Goal: Complete application form: Complete application form

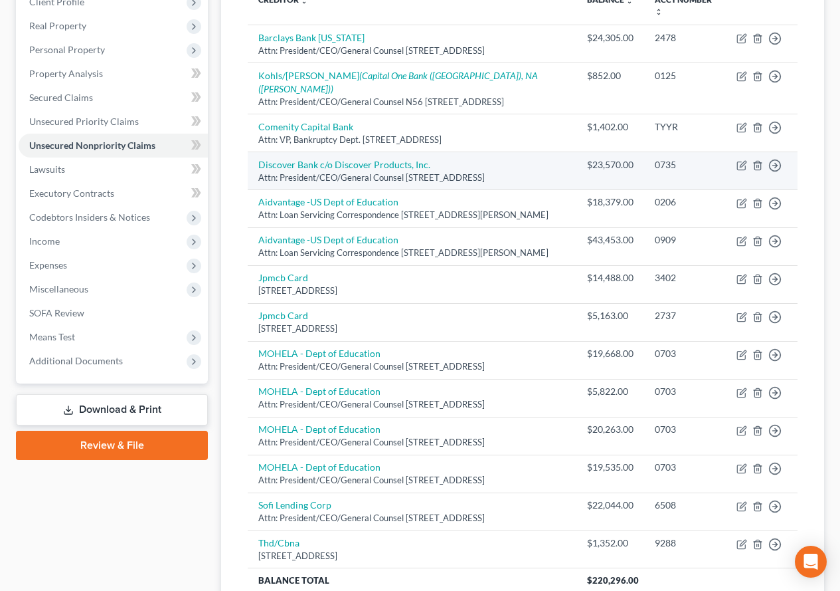
scroll to position [250, 0]
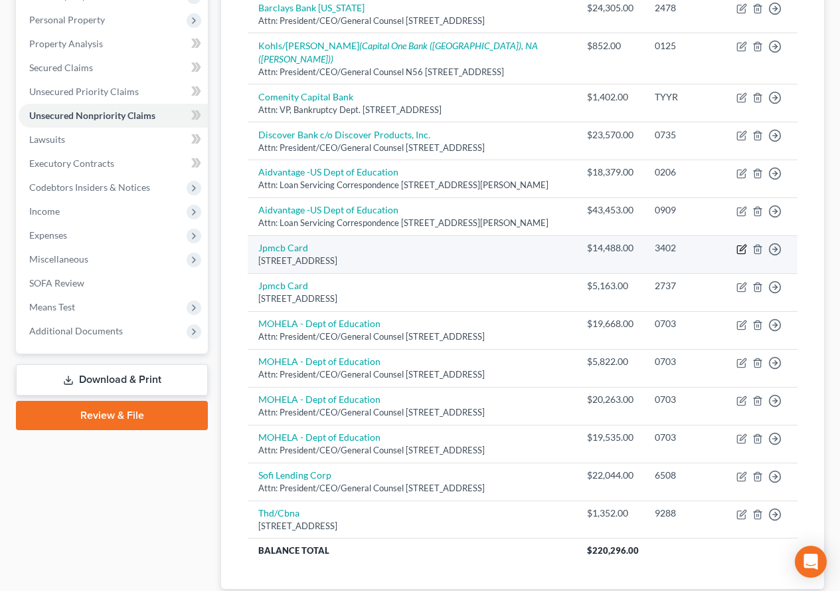
click at [739, 254] on icon "button" at bounding box center [741, 250] width 8 height 8
select select "7"
select select "0"
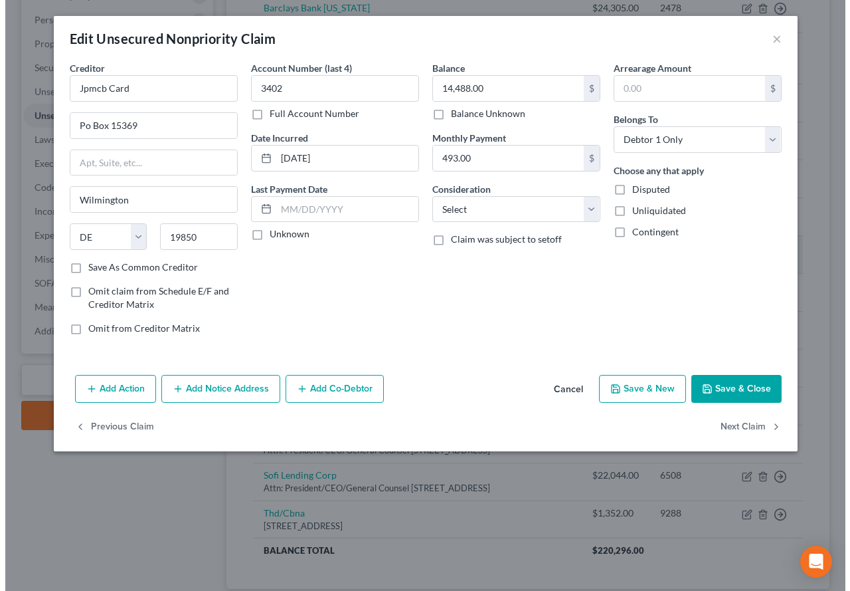
scroll to position [226, 0]
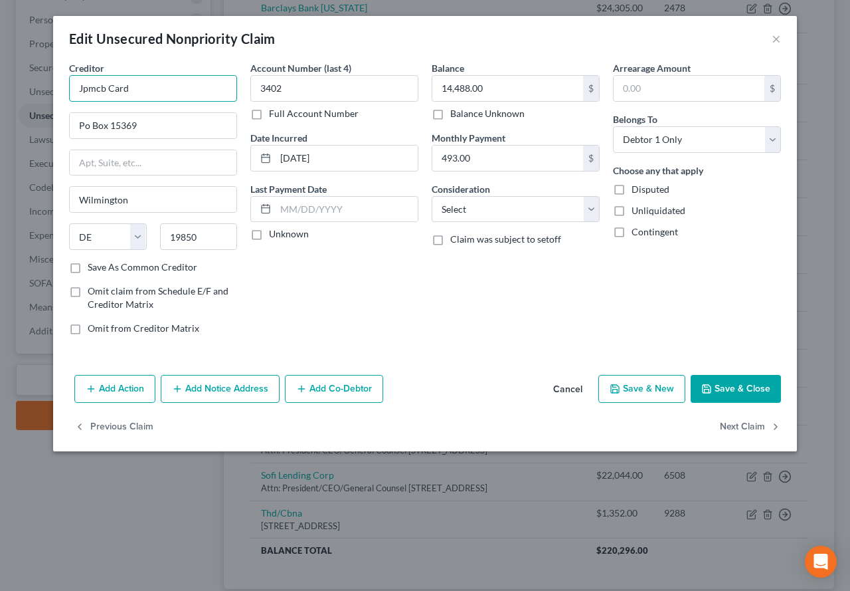
drag, startPoint x: 152, startPoint y: 92, endPoint x: 76, endPoint y: 82, distance: 76.5
click at [76, 82] on input "Jpmcb Card" at bounding box center [153, 88] width 168 height 27
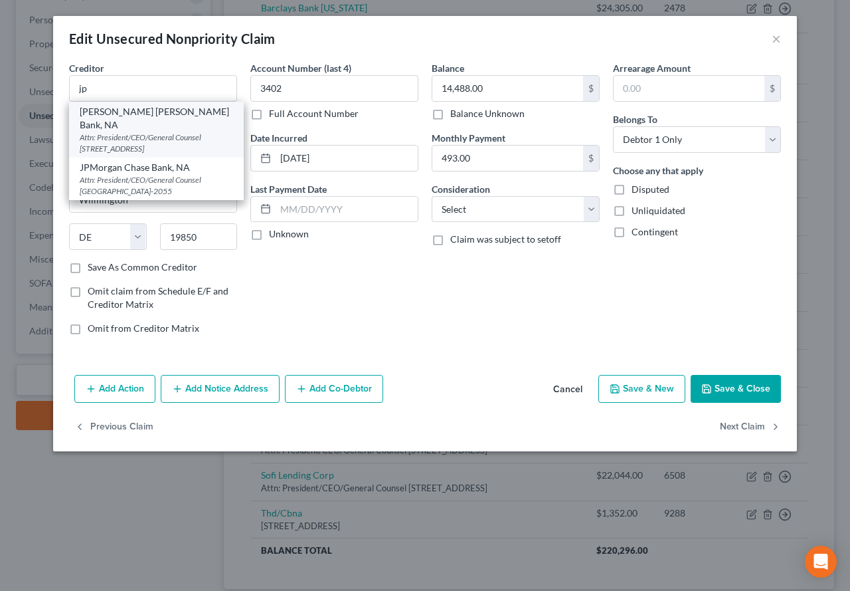
click at [124, 132] on div "Attn: President/CEO/General Counsel [STREET_ADDRESS]" at bounding box center [156, 143] width 153 height 23
type input "[PERSON_NAME] [PERSON_NAME] Bank, NA"
type input "Attn: President/CEO/General Counsel"
type input "PO Box 15369"
type input "19850-5369"
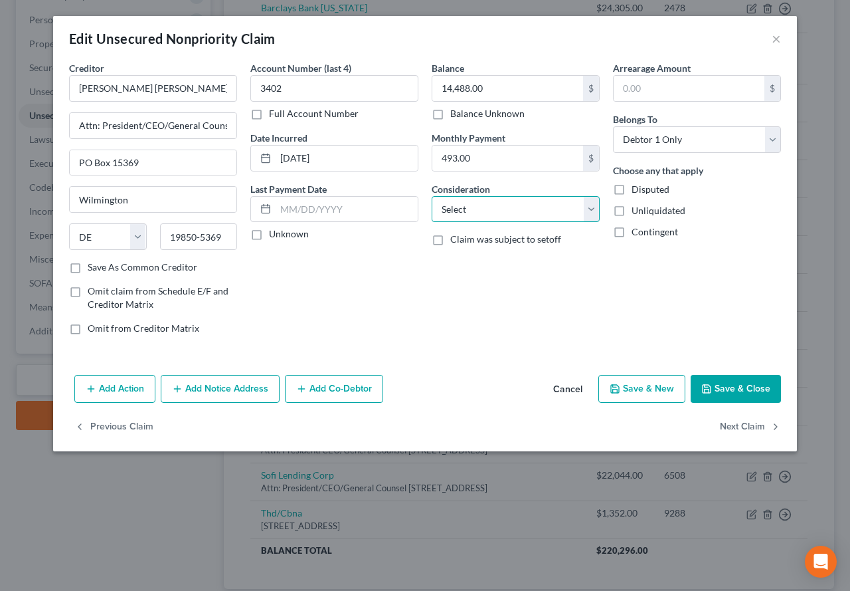
click at [589, 215] on select "Select Cable / Satellite Services Collection Agency Credit Card Debt Debt Couns…" at bounding box center [516, 209] width 168 height 27
select select "2"
click at [432, 196] on select "Select Cable / Satellite Services Collection Agency Credit Card Debt Debt Couns…" at bounding box center [516, 209] width 168 height 27
click at [729, 390] on button "Save & Close" at bounding box center [736, 389] width 90 height 28
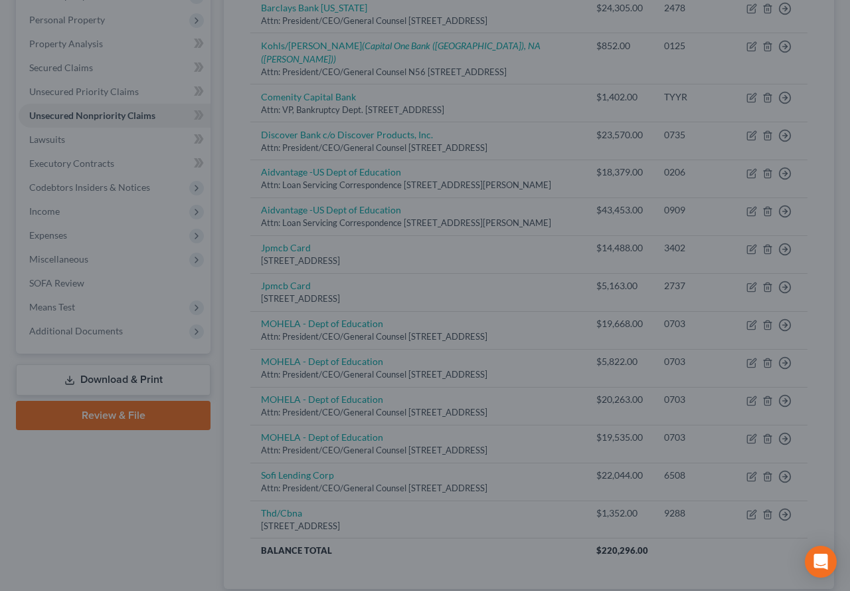
type input "0"
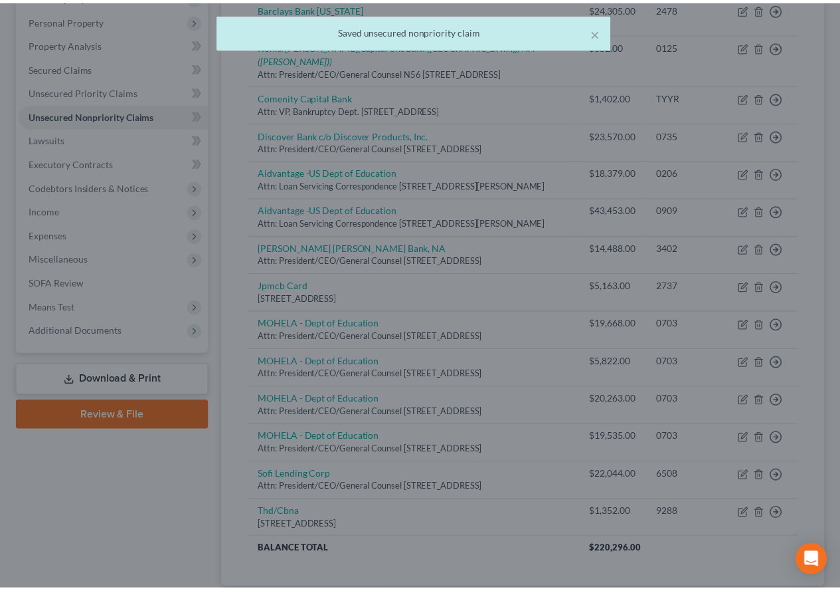
scroll to position [250, 0]
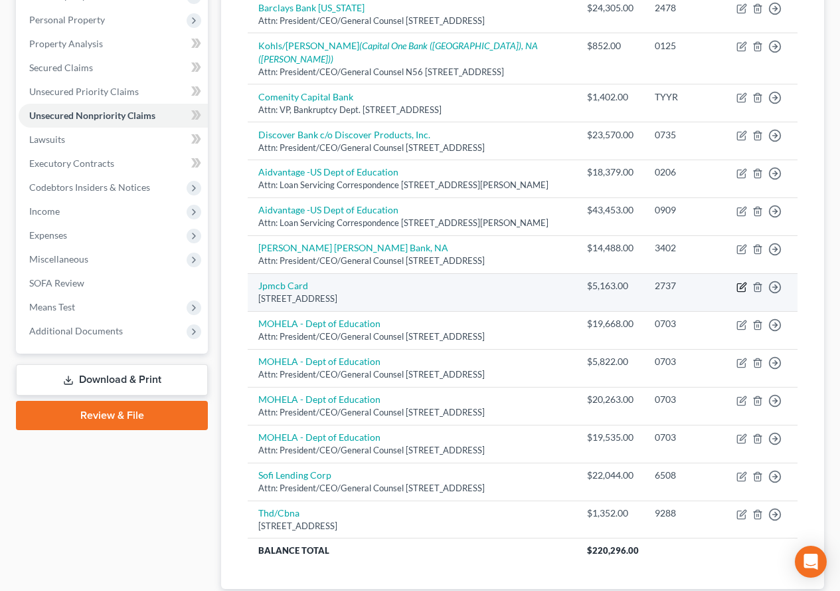
click at [743, 288] on icon "button" at bounding box center [743, 285] width 6 height 6
select select "7"
select select "2"
select select "0"
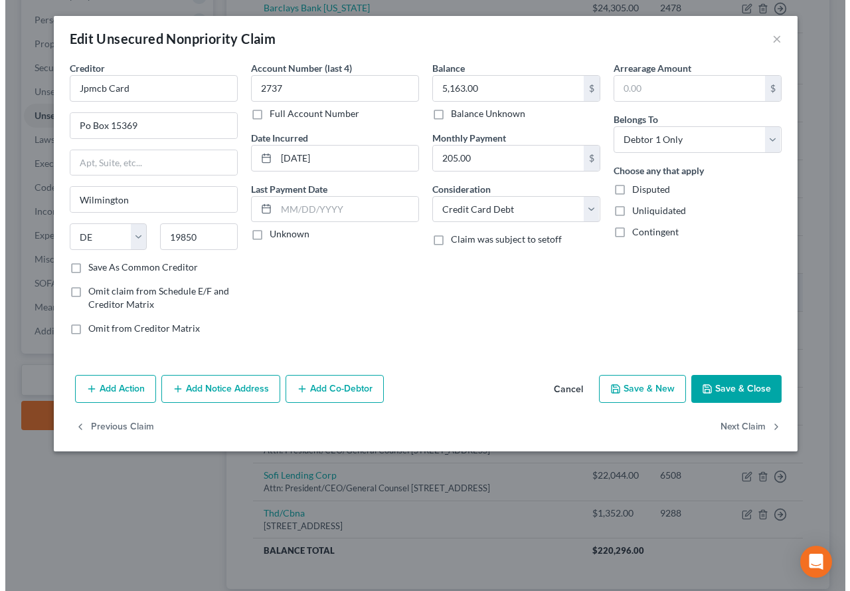
scroll to position [226, 0]
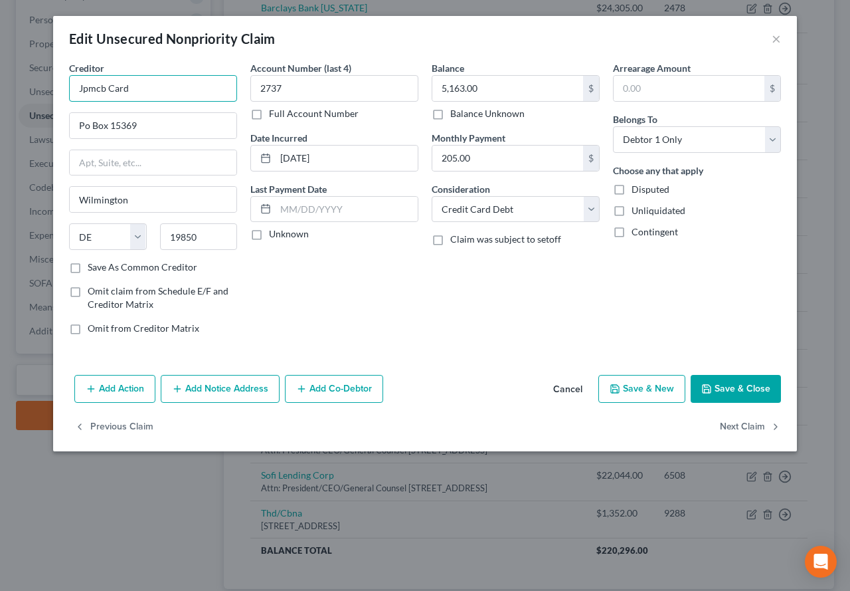
drag, startPoint x: 166, startPoint y: 93, endPoint x: 37, endPoint y: 90, distance: 128.9
click at [37, 90] on div "Edit Unsecured Nonpriority Claim × Creditor * Jpmcb Card Po Box [GEOGRAPHIC_DAT…" at bounding box center [425, 295] width 850 height 591
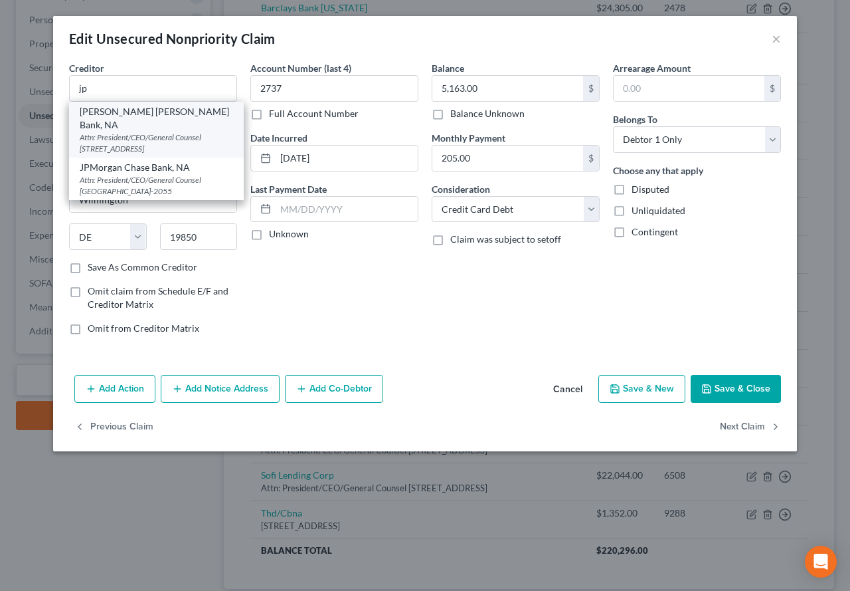
click at [88, 132] on div "Attn: President/CEO/General Counsel [STREET_ADDRESS]" at bounding box center [156, 143] width 153 height 23
type input "[PERSON_NAME] [PERSON_NAME] Bank, NA"
type input "Attn: President/CEO/General Counsel"
type input "PO Box 15369"
type input "19850-5369"
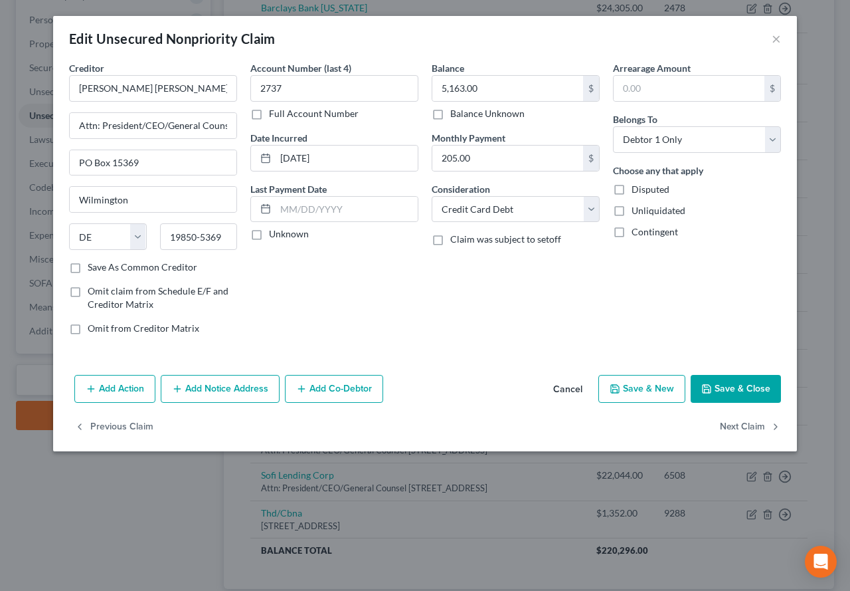
click at [724, 389] on button "Save & Close" at bounding box center [736, 389] width 90 height 28
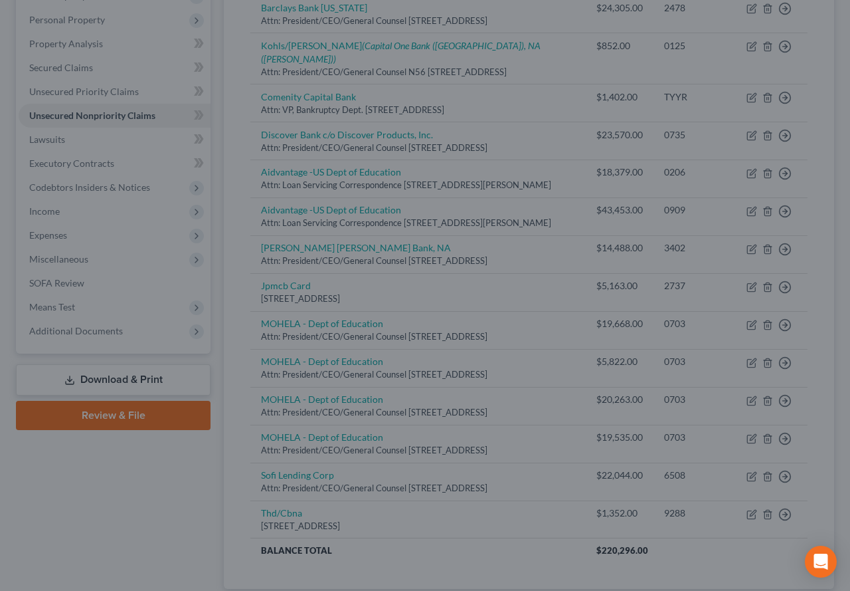
type input "0"
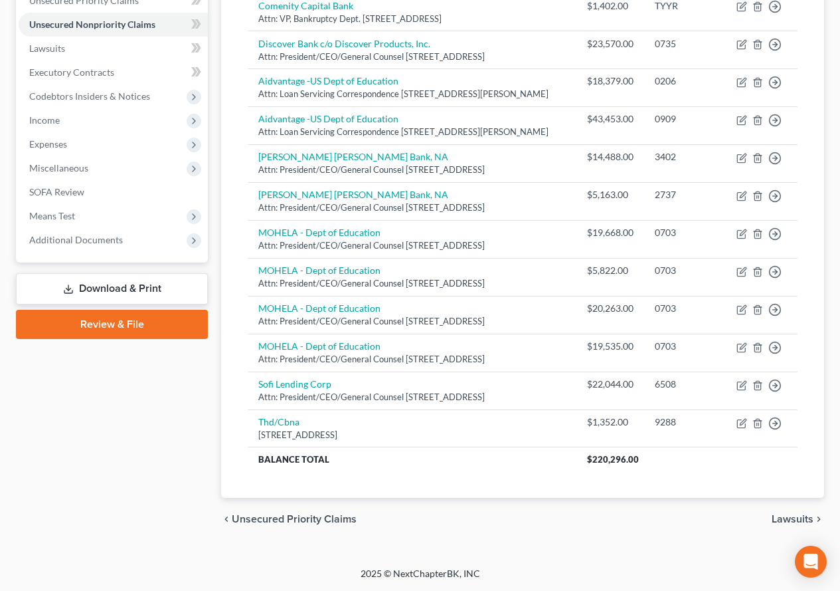
scroll to position [439, 0]
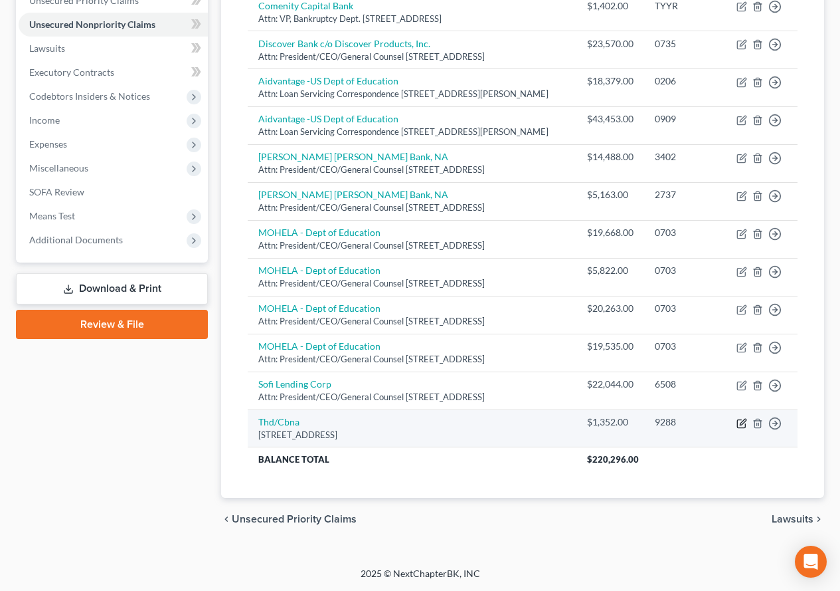
click at [741, 423] on icon "button" at bounding box center [743, 422] width 6 height 6
select select "43"
select select "2"
select select "0"
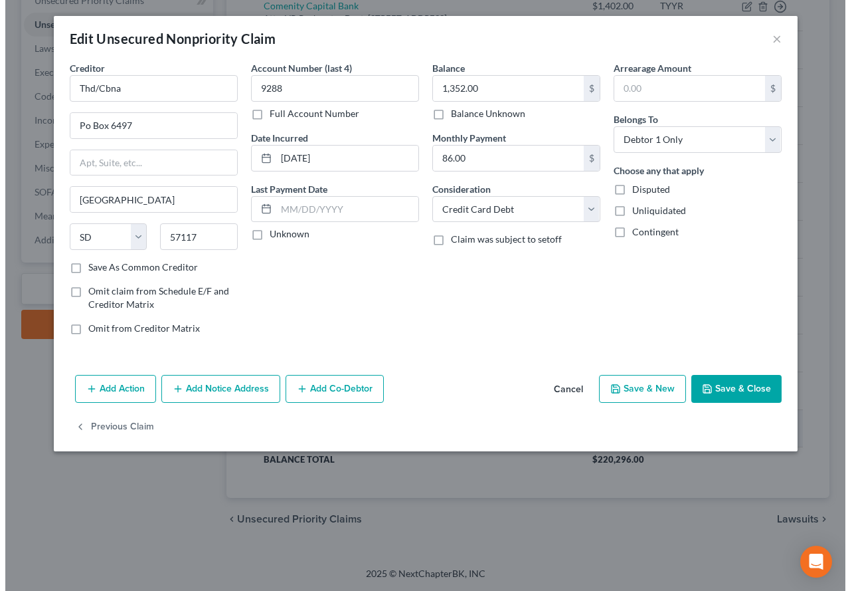
scroll to position [329, 0]
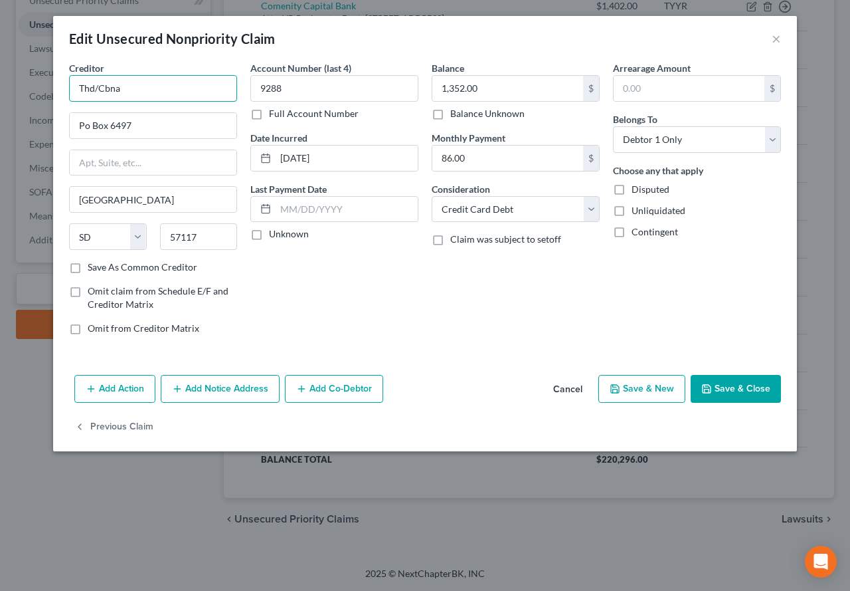
drag, startPoint x: 157, startPoint y: 94, endPoint x: 62, endPoint y: 86, distance: 94.7
click at [62, 86] on div "Creditor * Thd/Cbna Po Box 6497 [GEOGRAPHIC_DATA] [US_STATE][GEOGRAPHIC_DATA] […" at bounding box center [152, 203] width 181 height 284
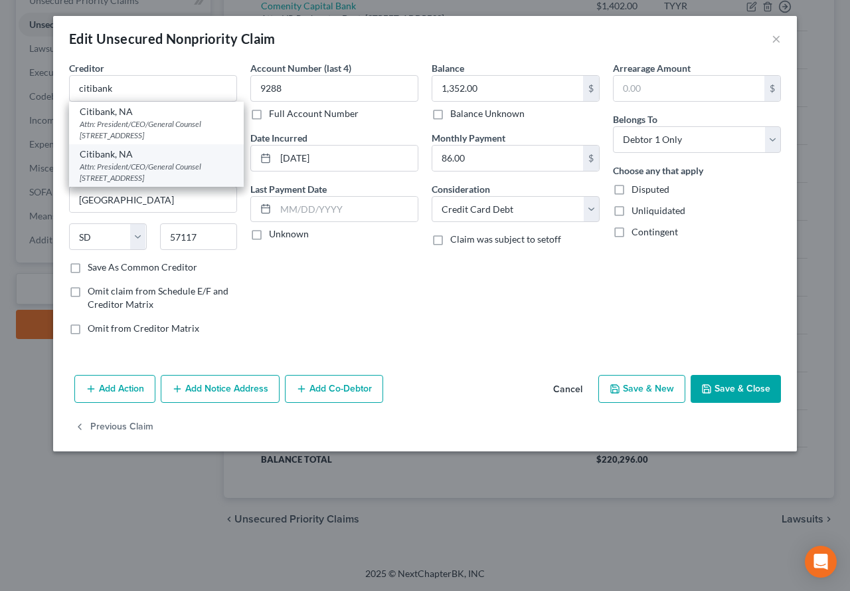
click at [123, 179] on div "Attn: President/CEO/General Counsel [STREET_ADDRESS]" at bounding box center [156, 172] width 153 height 23
type input "Citibank, NA"
type input "Attn: President/CEO/General Counsel"
type input "5800 South Corporate Pl"
type input "57108-5027"
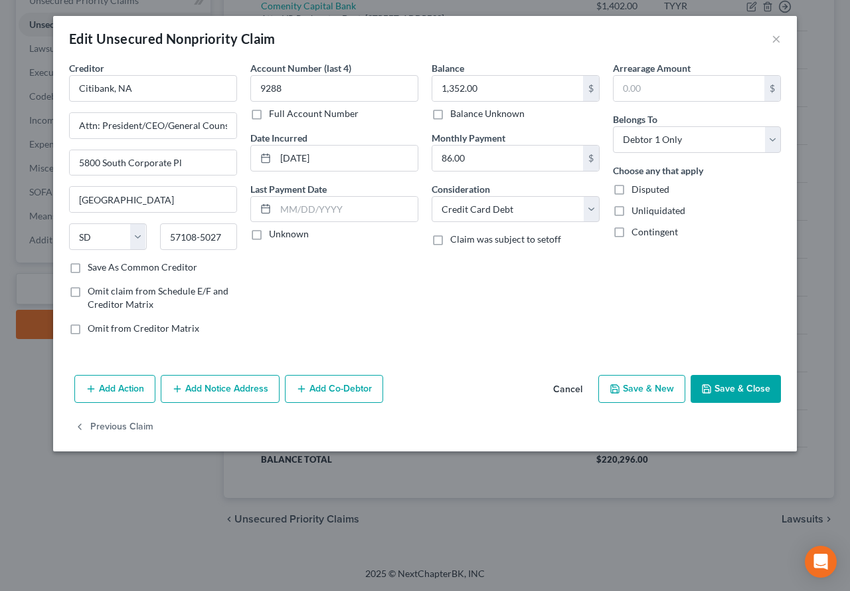
click at [730, 385] on button "Save & Close" at bounding box center [736, 389] width 90 height 28
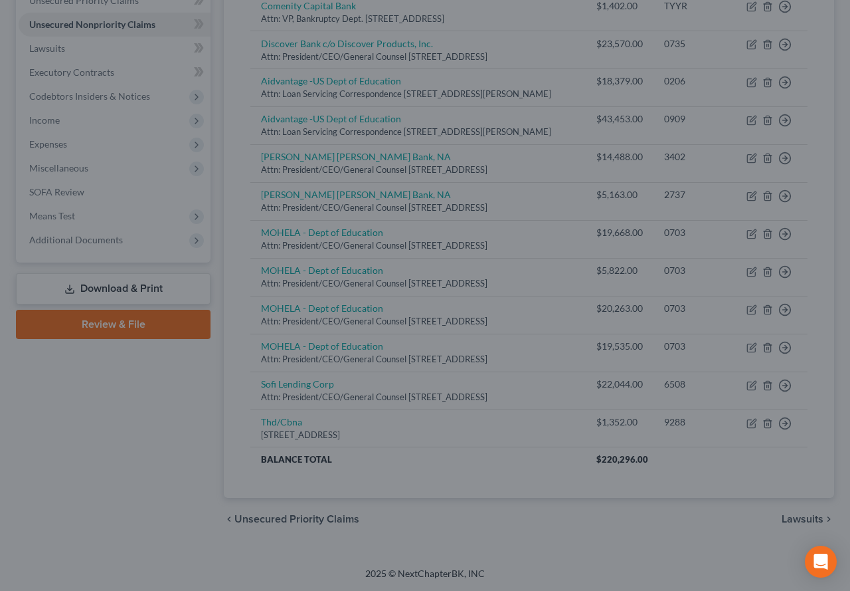
type input "0"
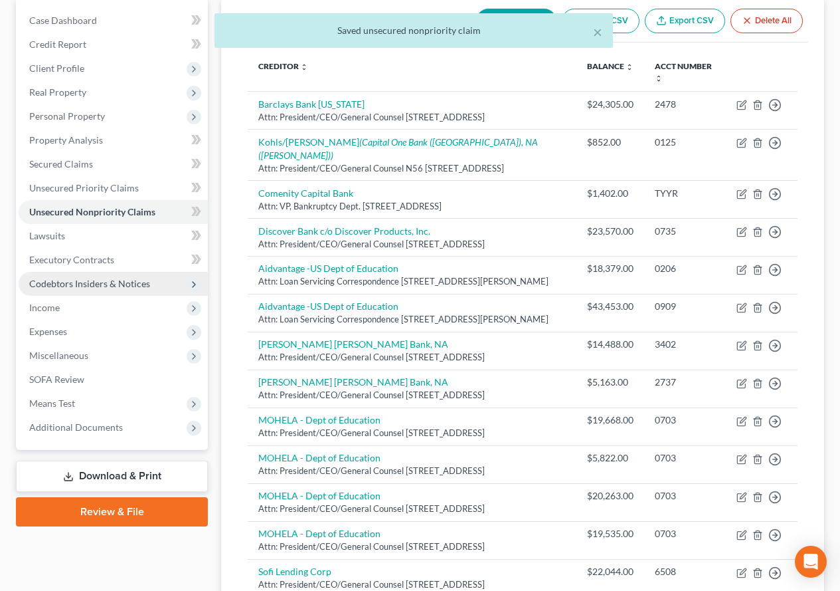
scroll to position [0, 0]
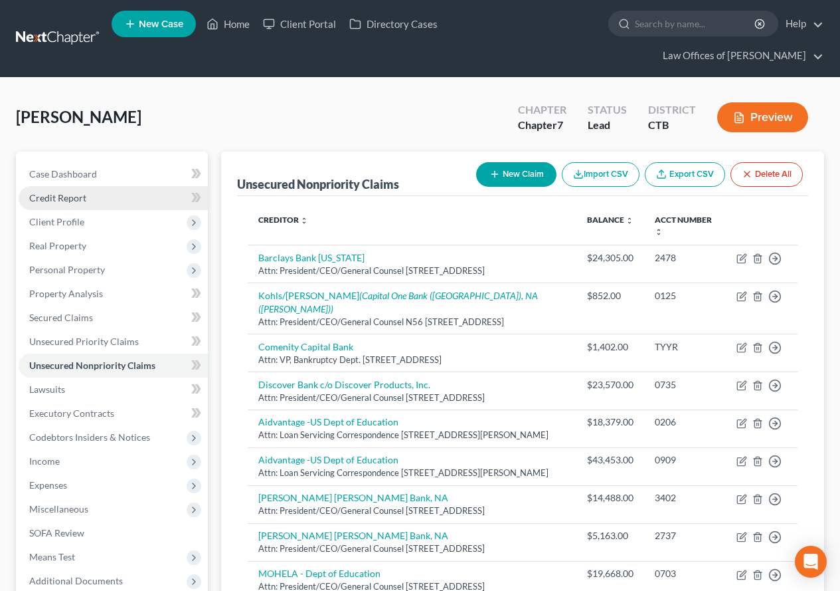
click at [77, 200] on span "Credit Report" at bounding box center [57, 197] width 57 height 11
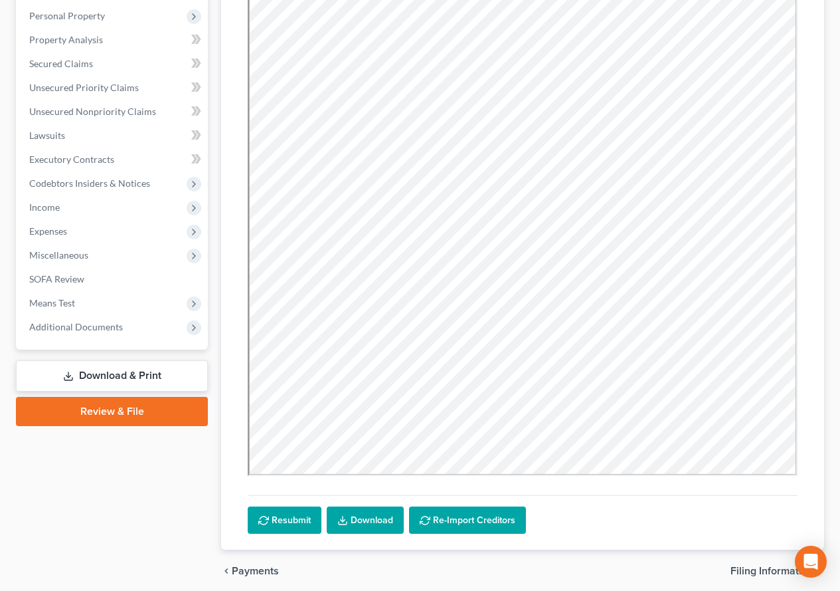
scroll to position [266, 0]
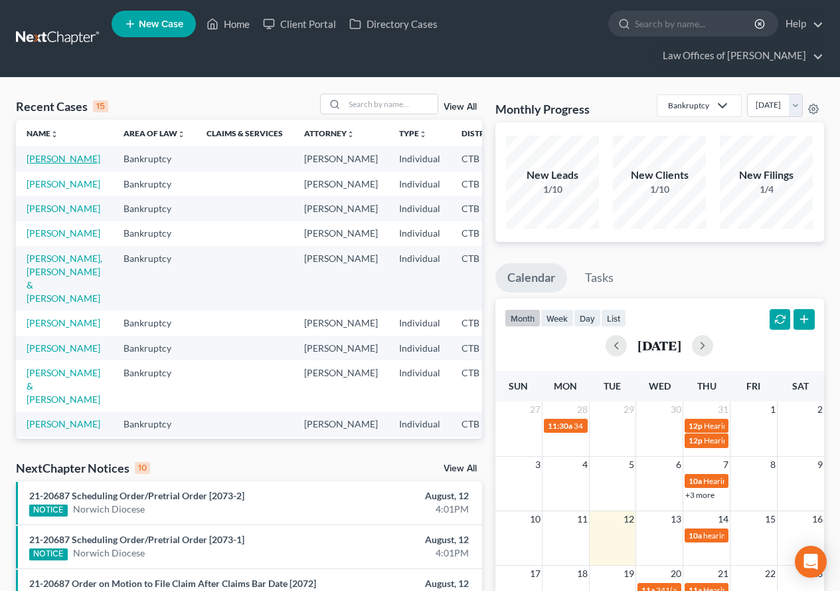
click at [43, 164] on link "[PERSON_NAME]" at bounding box center [64, 158] width 74 height 11
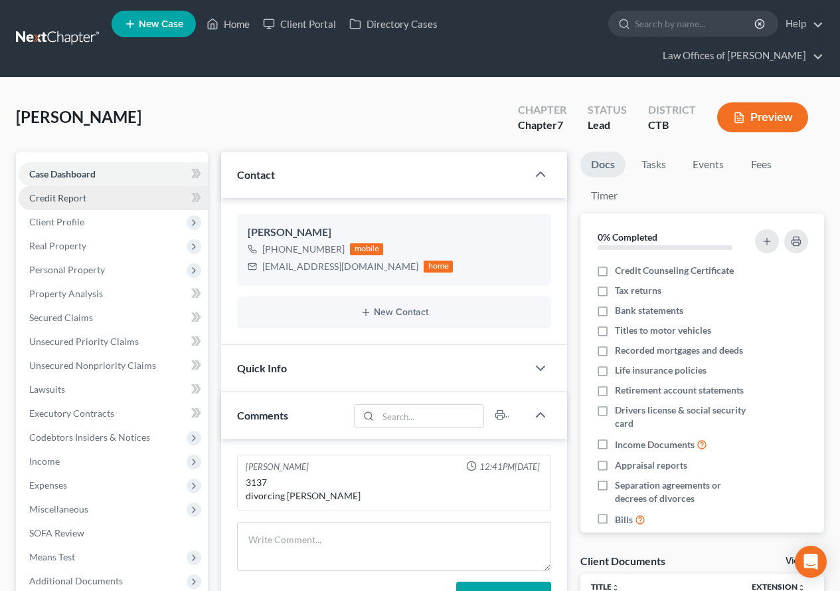
click at [54, 202] on span "Credit Report" at bounding box center [57, 197] width 57 height 11
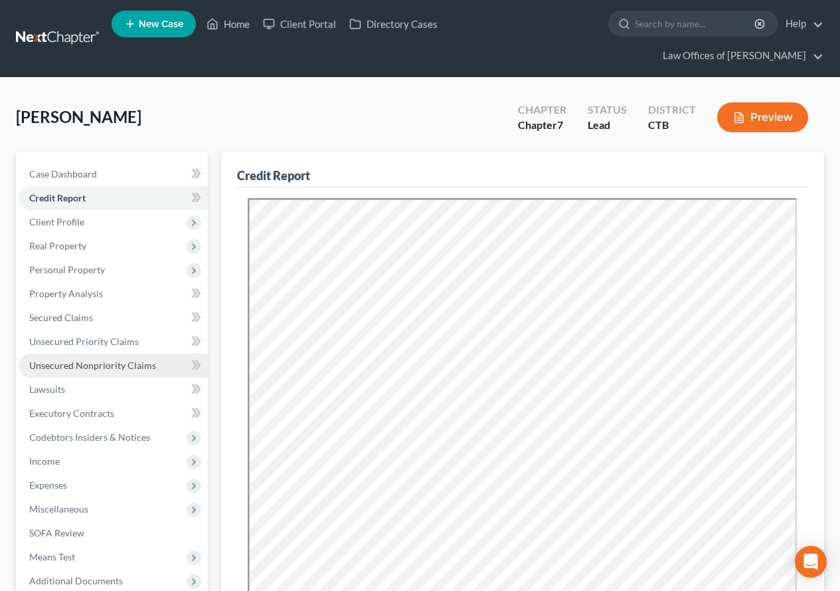
click at [126, 367] on span "Unsecured Nonpriority Claims" at bounding box center [92, 364] width 127 height 11
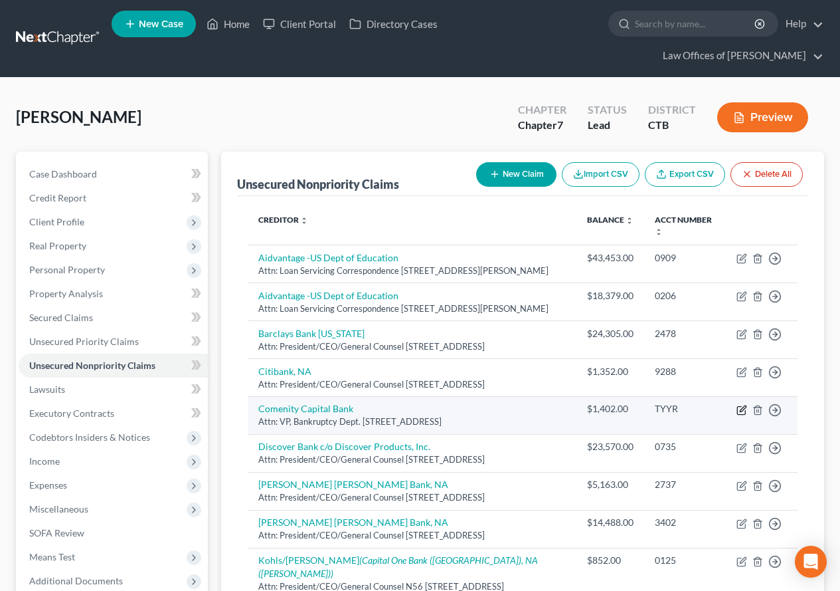
click at [739, 415] on icon "button" at bounding box center [742, 410] width 11 height 11
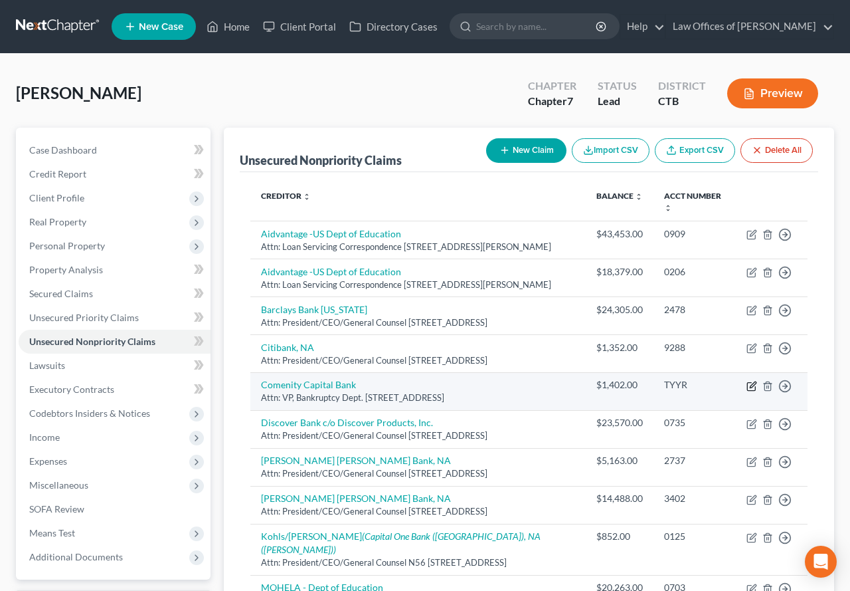
select select "36"
select select "2"
select select "0"
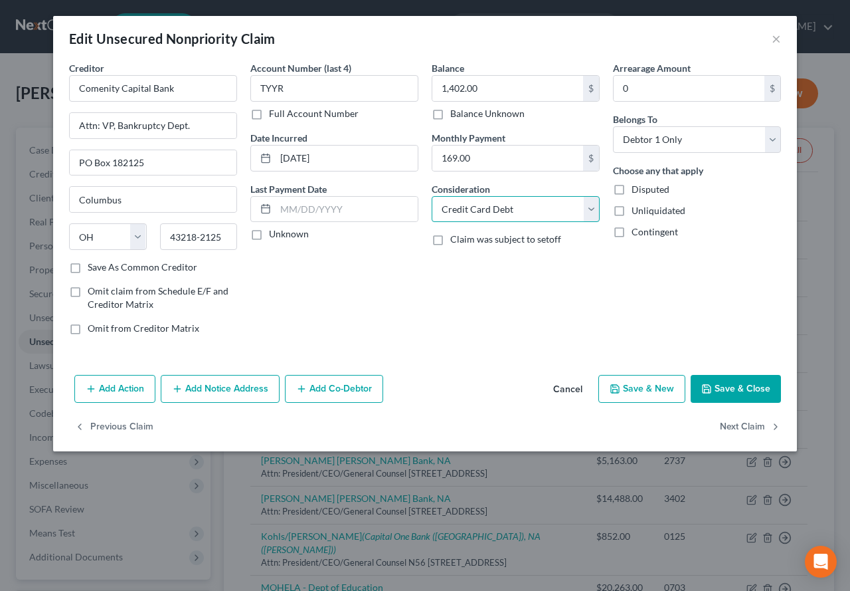
click at [597, 219] on select "Select Cable / Satellite Services Collection Agency Credit Card Debt Debt Couns…" at bounding box center [516, 209] width 168 height 27
select select "10"
click at [432, 196] on select "Select Cable / Satellite Services Collection Agency Credit Card Debt Debt Couns…" at bounding box center [516, 209] width 168 height 27
click at [745, 387] on button "Save & Close" at bounding box center [736, 389] width 90 height 28
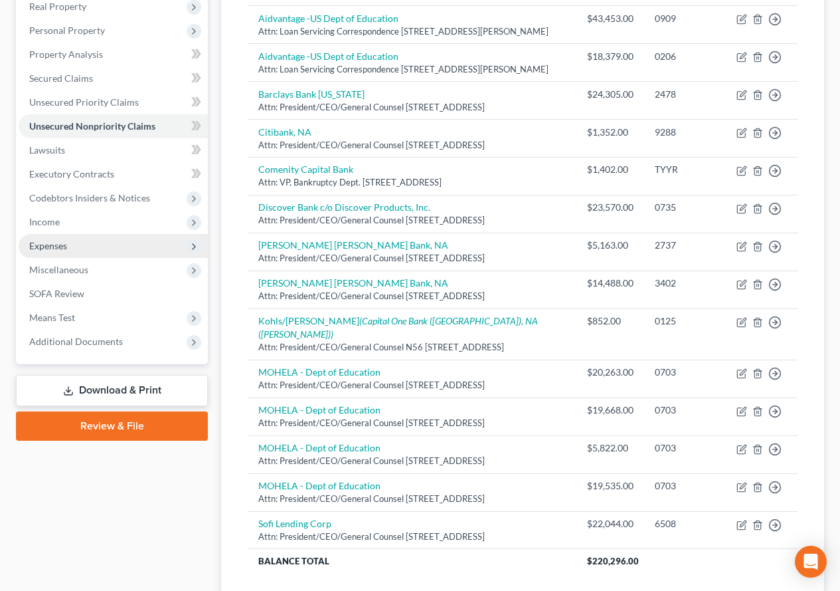
scroll to position [199, 0]
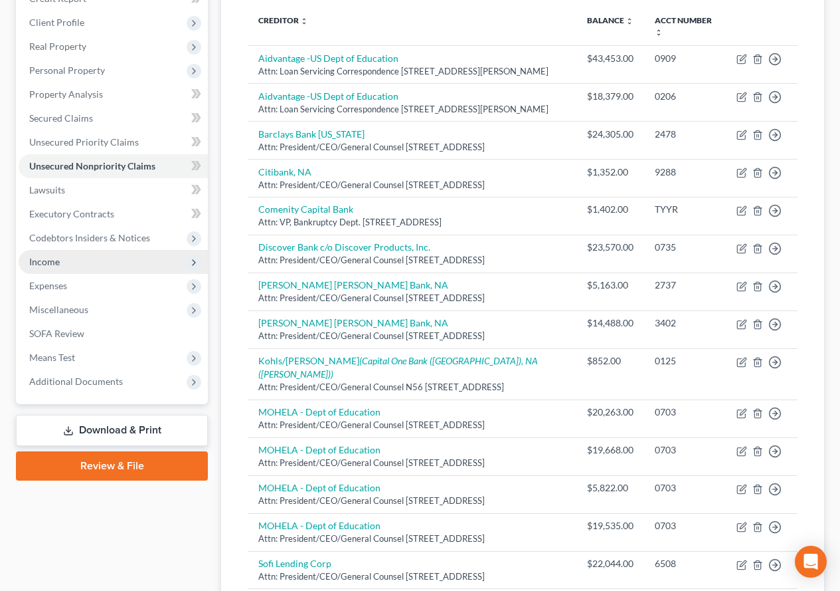
click at [34, 264] on span "Income" at bounding box center [44, 261] width 31 height 11
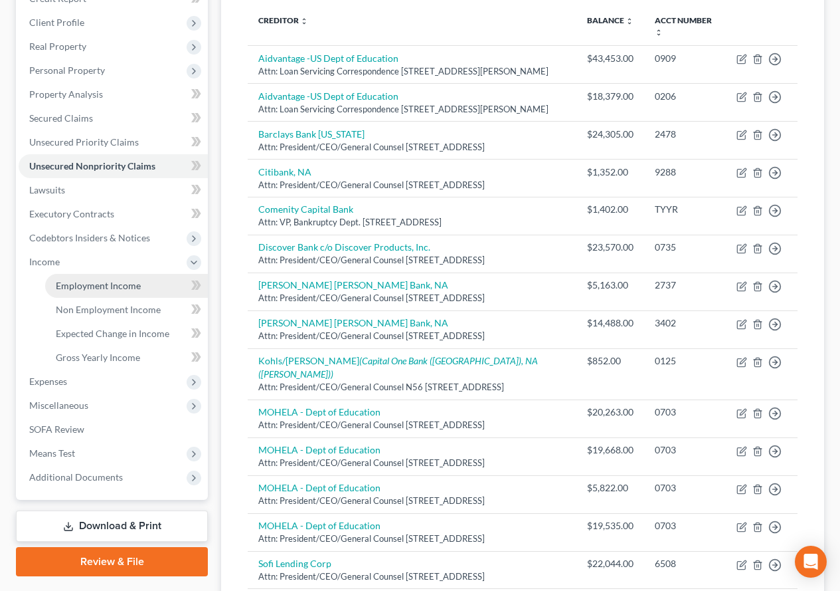
click at [86, 288] on span "Employment Income" at bounding box center [98, 285] width 85 height 11
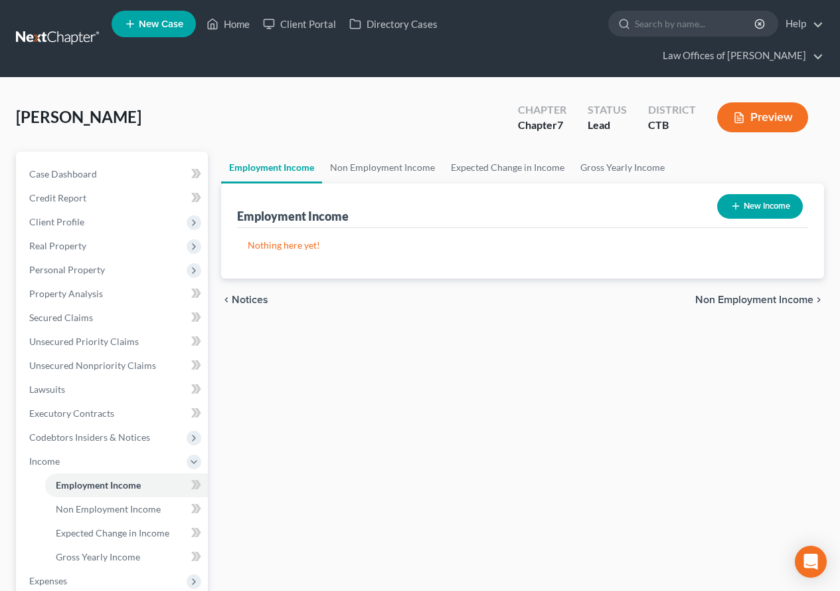
click at [742, 213] on button "New Income" at bounding box center [761, 206] width 86 height 25
select select "0"
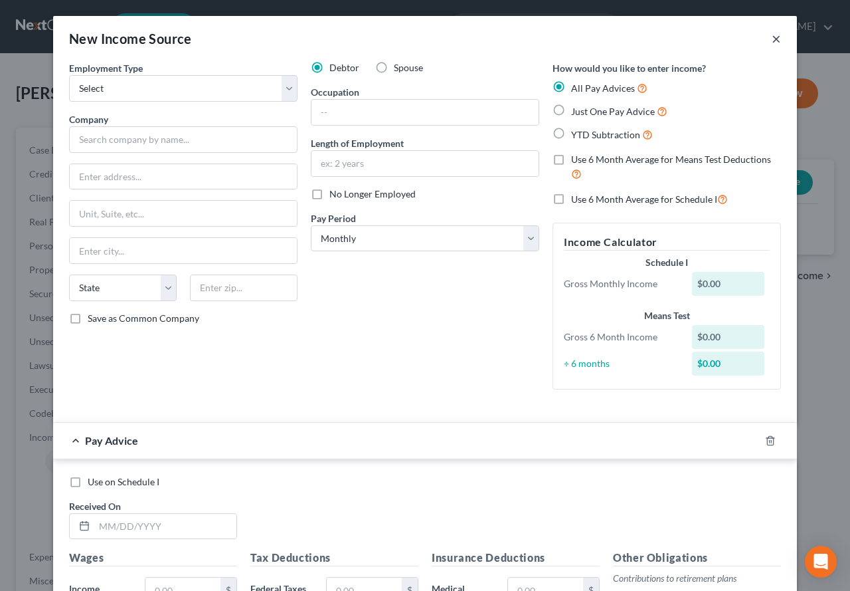
click at [772, 34] on button "×" at bounding box center [776, 39] width 9 height 16
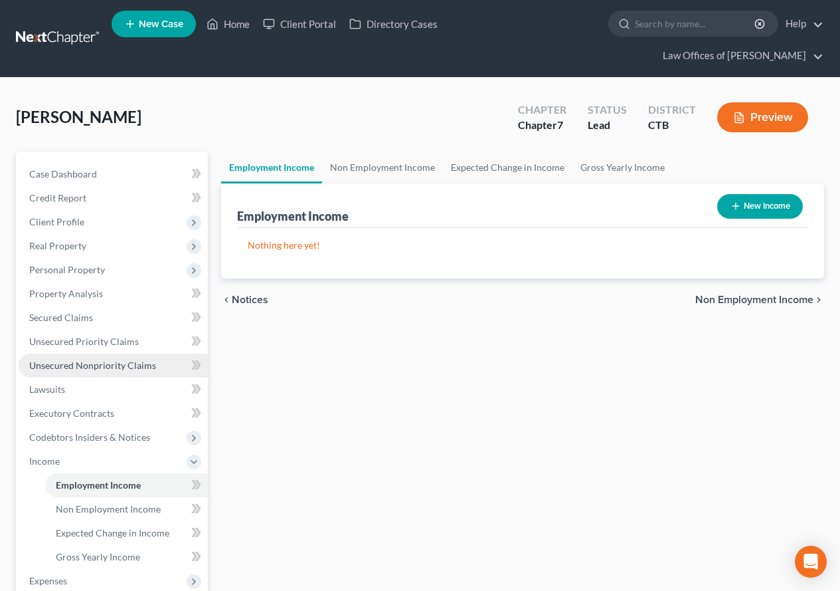
click at [50, 370] on span "Unsecured Nonpriority Claims" at bounding box center [92, 364] width 127 height 11
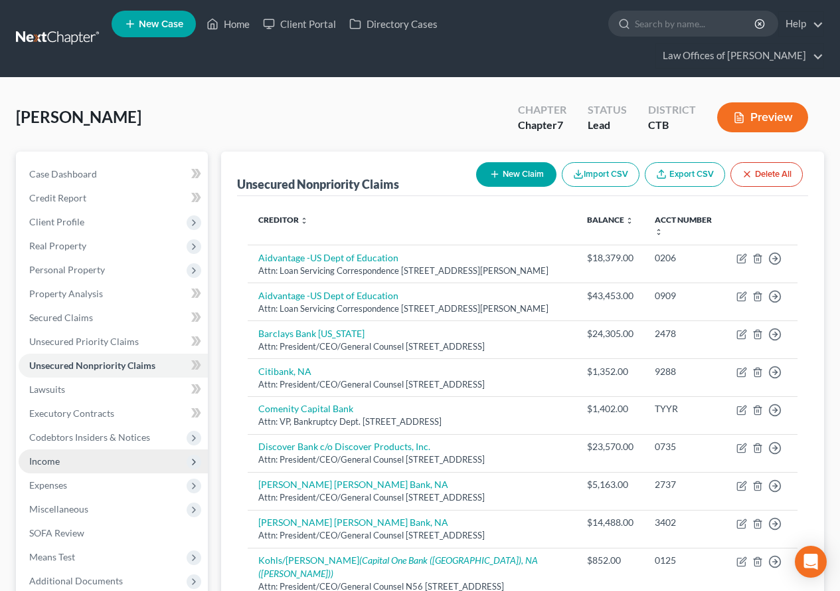
click at [43, 467] on span "Income" at bounding box center [113, 461] width 189 height 24
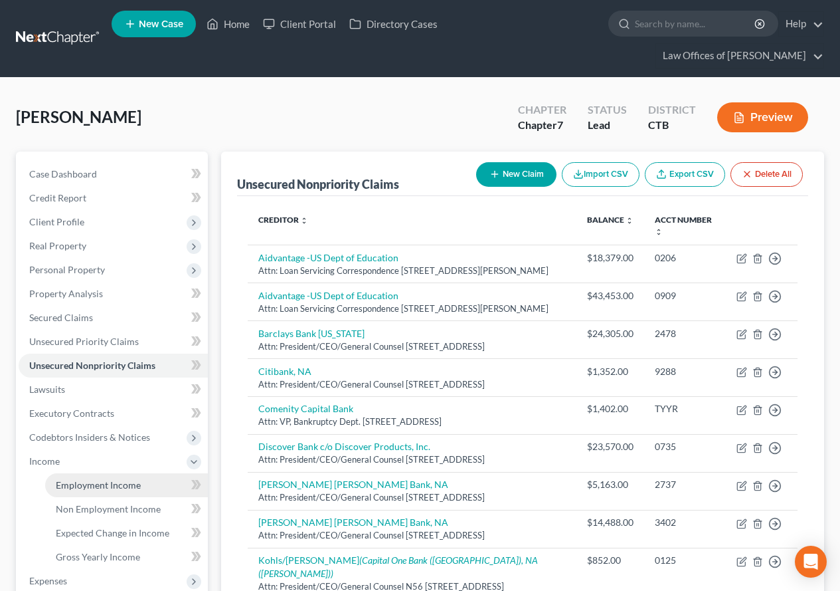
click at [62, 480] on span "Employment Income" at bounding box center [98, 484] width 85 height 11
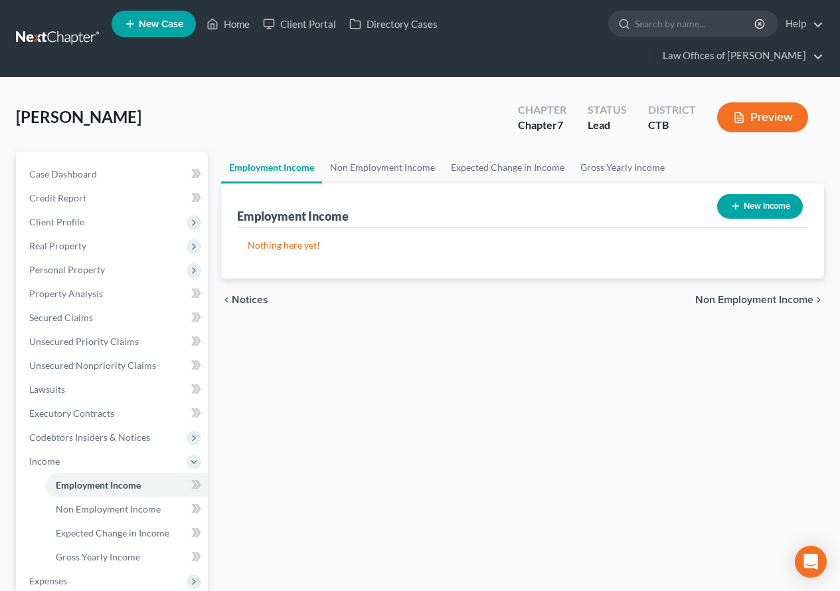
click at [766, 207] on button "New Income" at bounding box center [761, 206] width 86 height 25
select select "0"
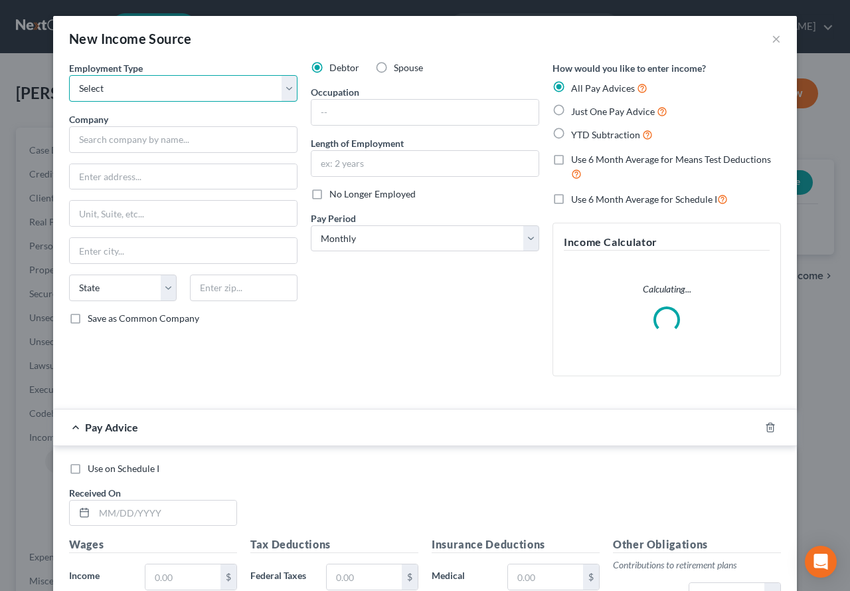
click at [286, 92] on select "Select Full or Part Time Employment Self Employment" at bounding box center [183, 88] width 229 height 27
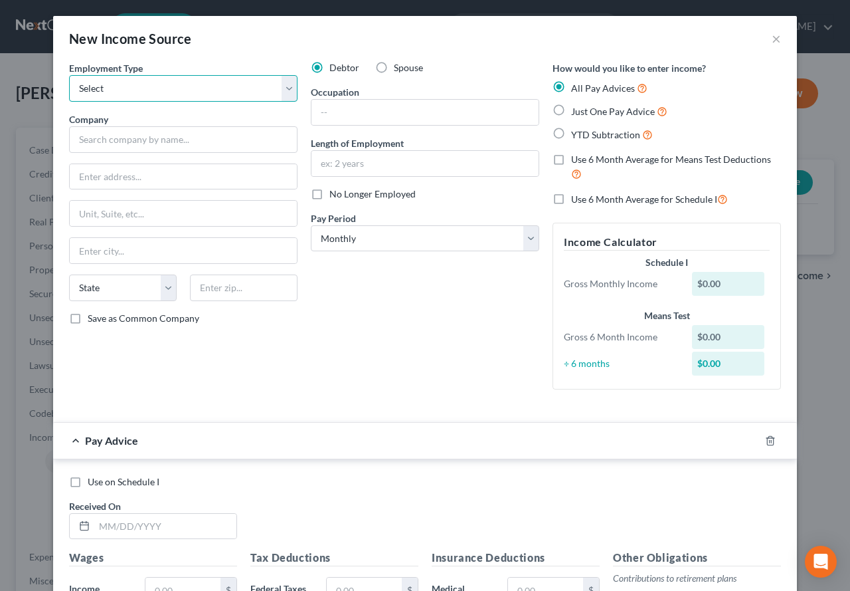
select select "0"
click at [69, 75] on select "Select Full or Part Time Employment Self Employment" at bounding box center [183, 88] width 229 height 27
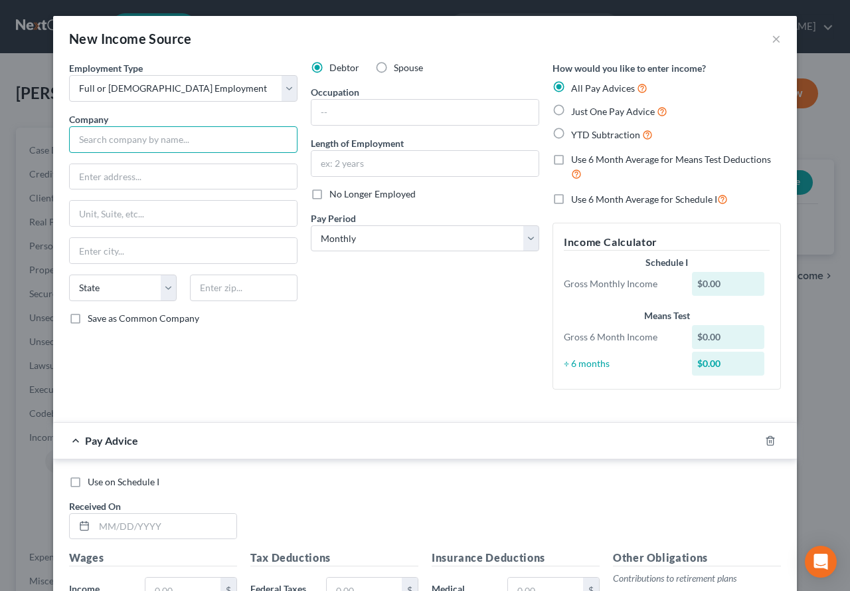
click at [153, 138] on input "text" at bounding box center [183, 139] width 229 height 27
type input "State of Connecticut - Ella Grasso Tech"
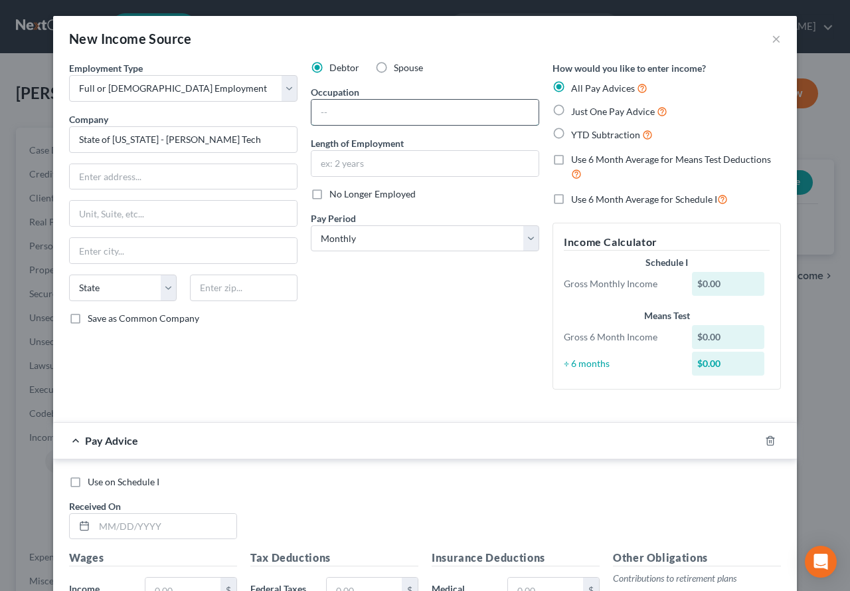
click at [371, 117] on input "text" at bounding box center [425, 112] width 227 height 25
type input "e"
type input "Head English Teacher"
click at [312, 162] on input "text" at bounding box center [425, 163] width 227 height 25
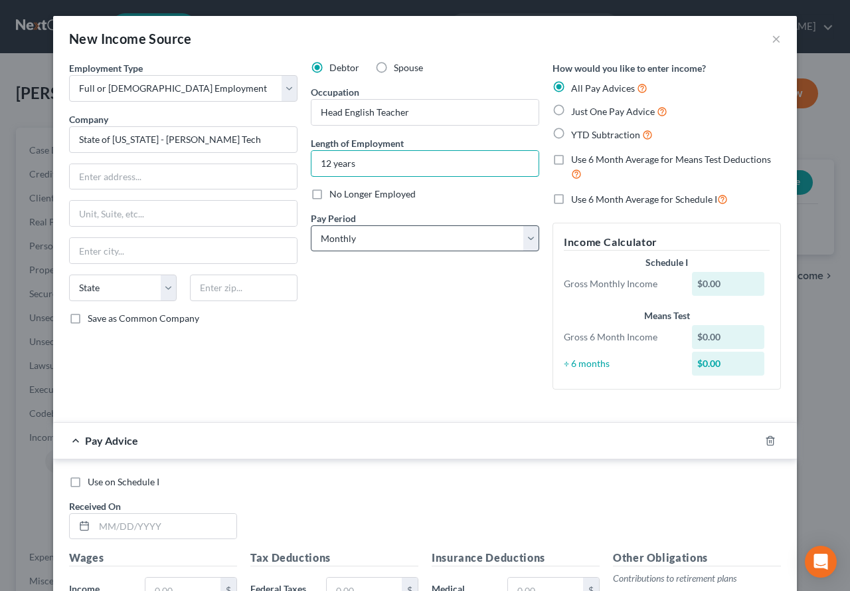
type input "12 years"
click at [527, 240] on select "Select Monthly Twice Monthly Every Other Week Weekly" at bounding box center [425, 238] width 229 height 27
select select "2"
click at [311, 225] on select "Select Monthly Twice Monthly Every Other Week Weekly" at bounding box center [425, 238] width 229 height 27
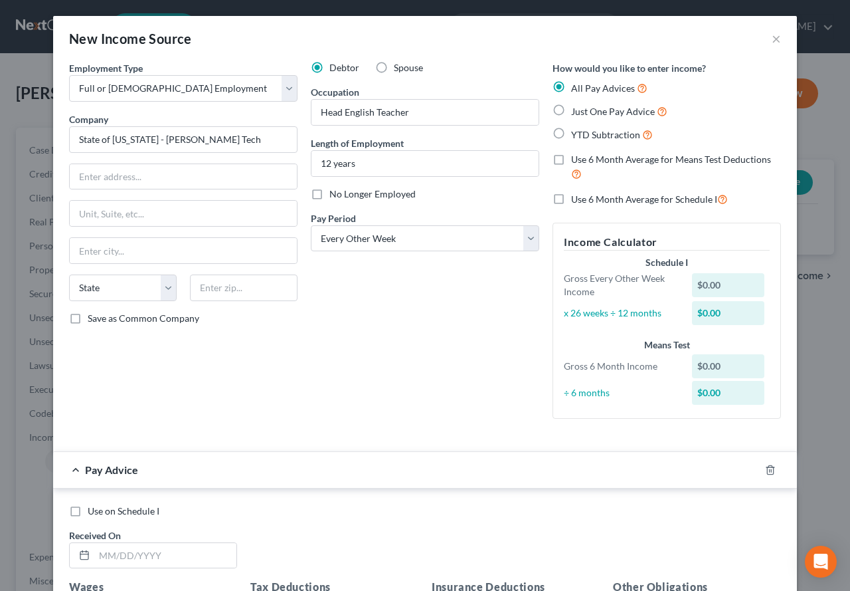
click at [571, 157] on label "Use 6 Month Average for Means Test Deductions" at bounding box center [676, 167] width 210 height 29
click at [577, 157] on input "Use 6 Month Average for Means Test Deductions" at bounding box center [581, 157] width 9 height 9
checkbox input "true"
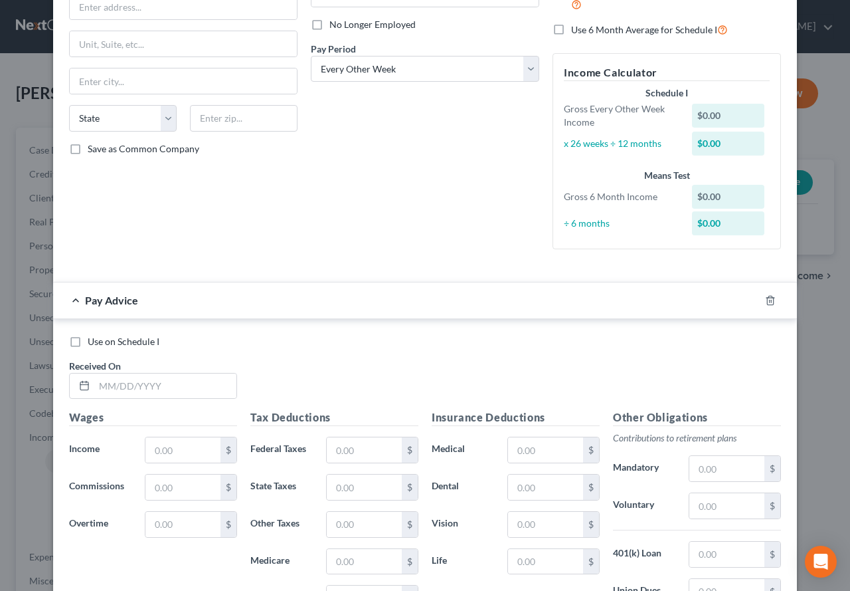
scroll to position [199, 0]
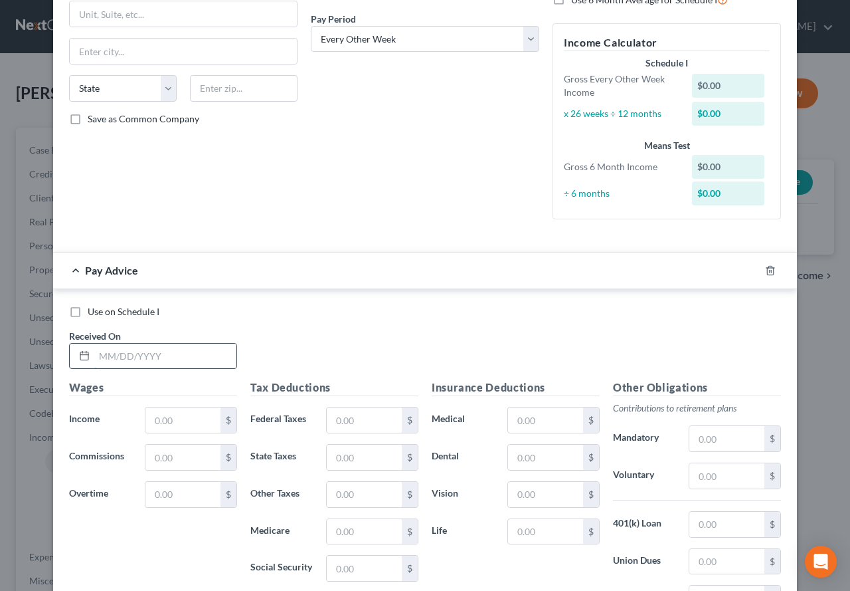
click at [101, 358] on input "text" at bounding box center [165, 355] width 142 height 25
type input "02/07/2025"
click at [163, 422] on input "text" at bounding box center [183, 419] width 75 height 25
type input "3,780.83"
click at [367, 425] on input "text" at bounding box center [364, 419] width 75 height 25
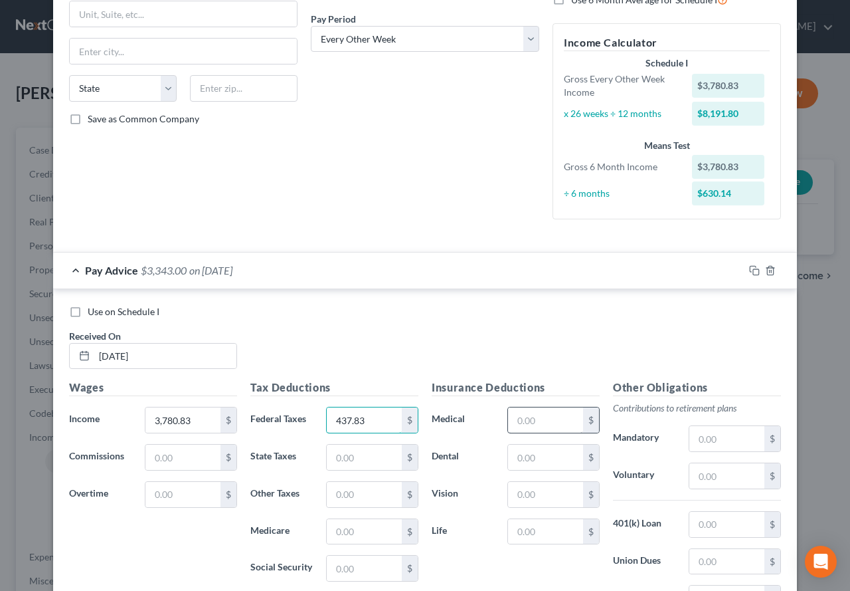
type input "437.83"
click at [541, 423] on input "text" at bounding box center [545, 419] width 75 height 25
type input "217.48"
click at [544, 455] on input "text" at bounding box center [545, 456] width 75 height 25
type input "9.79"
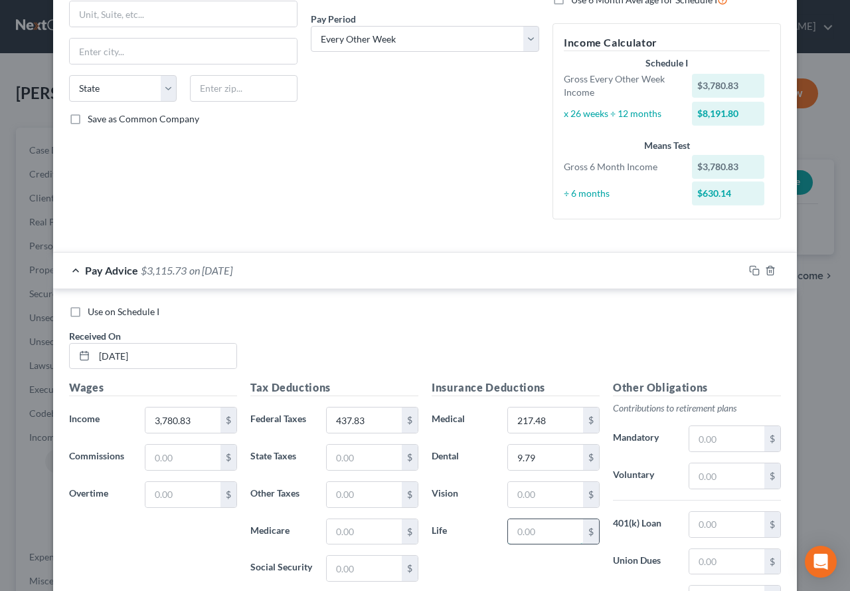
click at [537, 530] on input "text" at bounding box center [545, 531] width 75 height 25
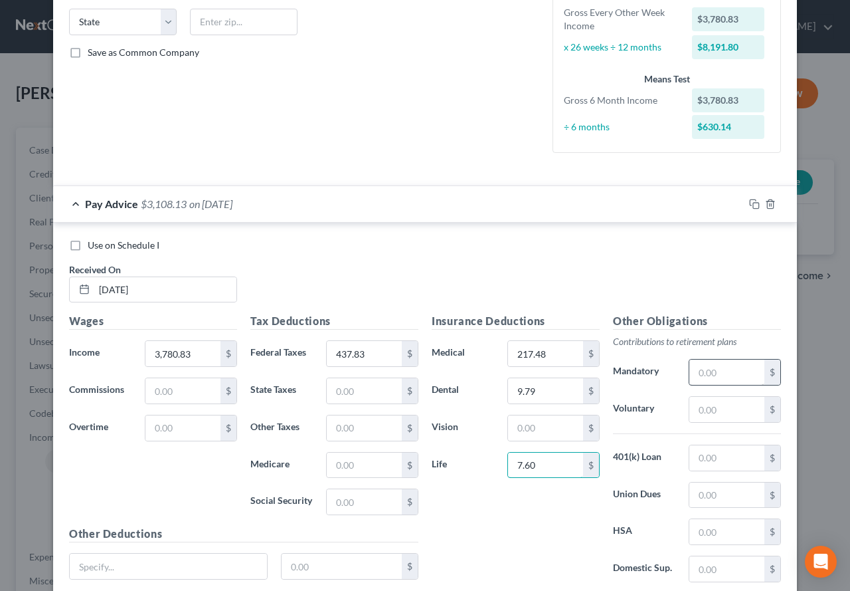
type input "7.60"
click at [713, 378] on input "text" at bounding box center [727, 371] width 75 height 25
type input "407.04"
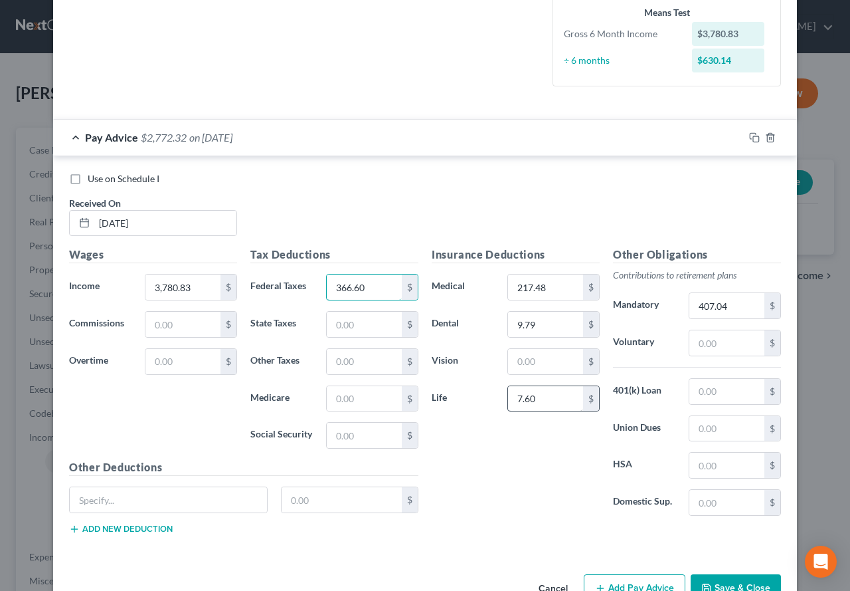
type input "366.60"
type input "47.71"
click at [750, 136] on icon "button" at bounding box center [754, 137] width 11 height 11
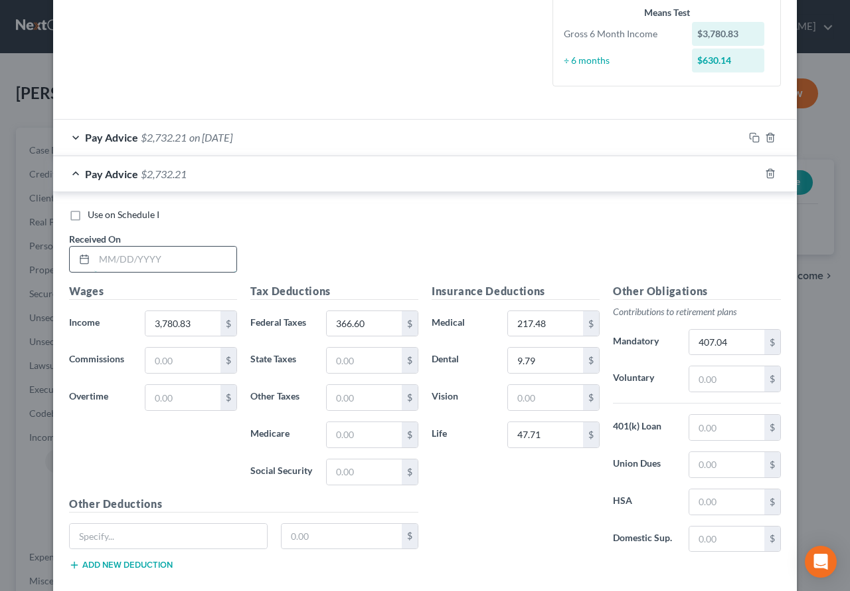
click at [148, 266] on input "text" at bounding box center [165, 258] width 142 height 25
type input "02/21/2025"
click at [750, 174] on icon "button" at bounding box center [753, 172] width 6 height 6
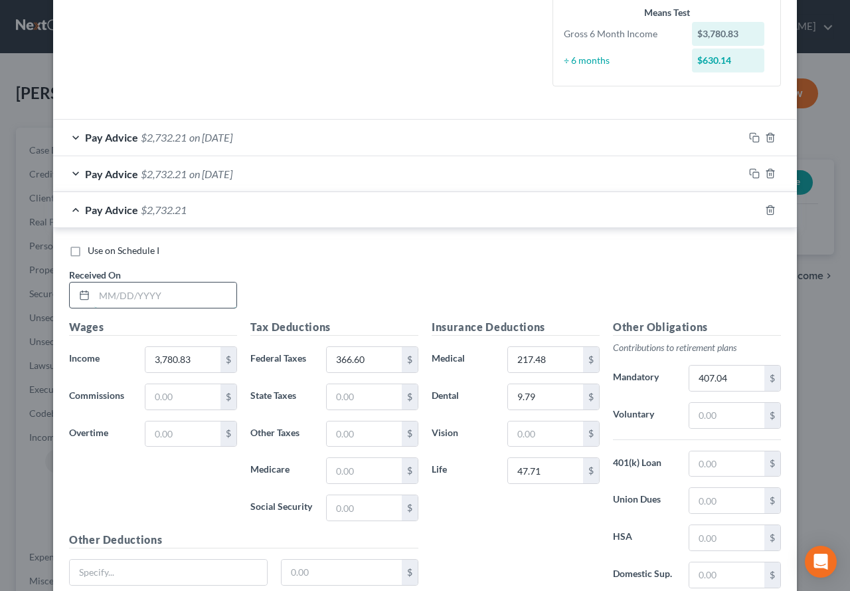
click at [110, 302] on input "text" at bounding box center [165, 294] width 142 height 25
type input "03/07/2025"
click at [750, 211] on icon "button" at bounding box center [754, 210] width 11 height 11
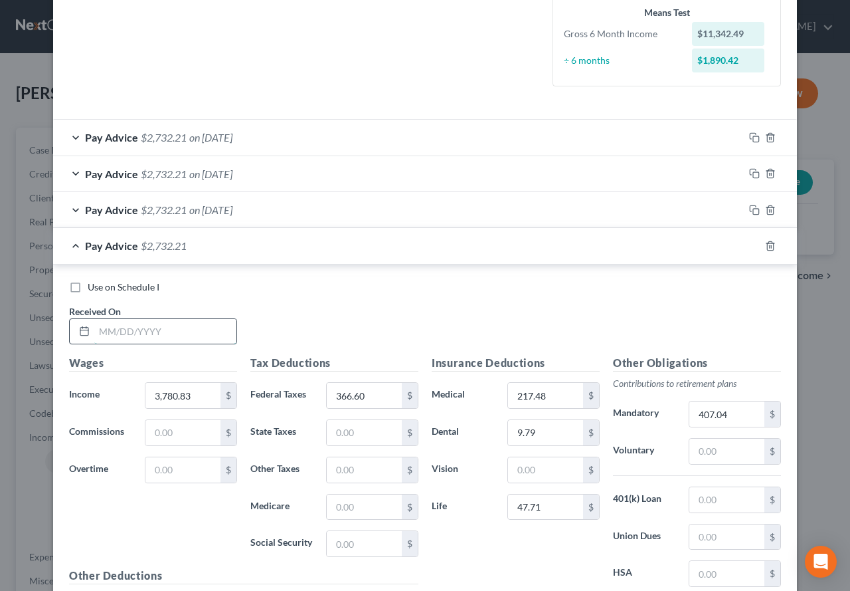
click at [115, 336] on input "text" at bounding box center [165, 331] width 142 height 25
type input "03/21/2025"
click at [751, 248] on icon "button" at bounding box center [754, 246] width 11 height 11
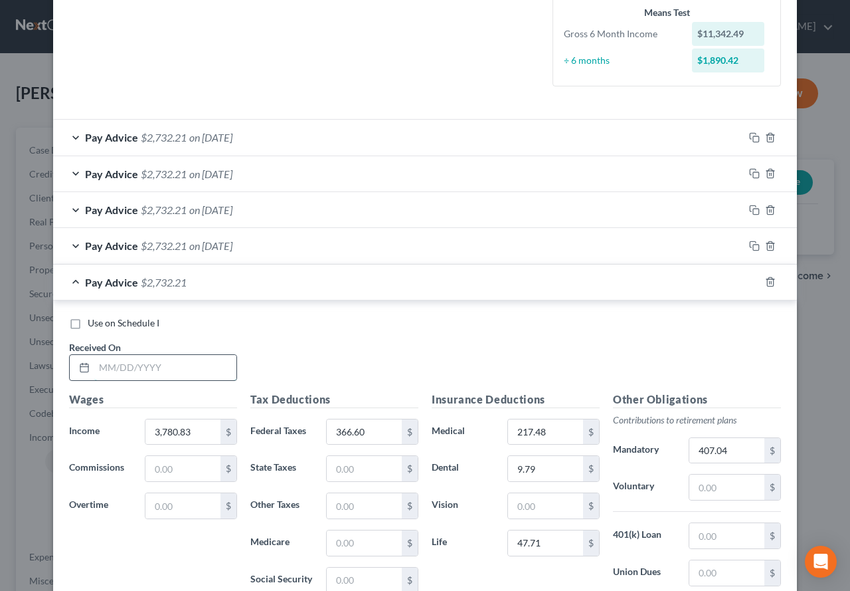
click at [194, 371] on input "text" at bounding box center [165, 367] width 142 height 25
type input "04/04/2025"
click at [753, 286] on rect "button" at bounding box center [756, 283] width 6 height 6
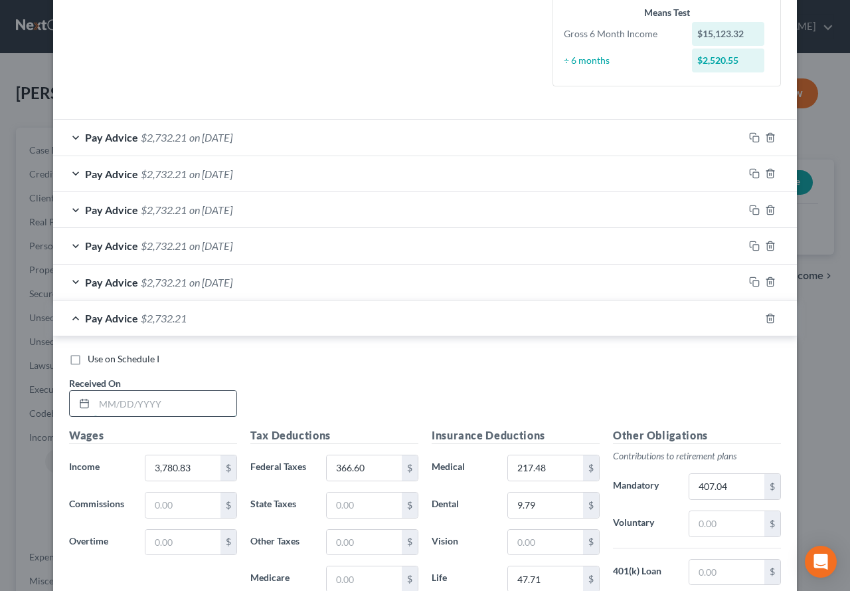
click at [171, 401] on input "text" at bounding box center [165, 403] width 142 height 25
type input "04/17/2025"
click at [749, 320] on icon "button" at bounding box center [754, 318] width 11 height 11
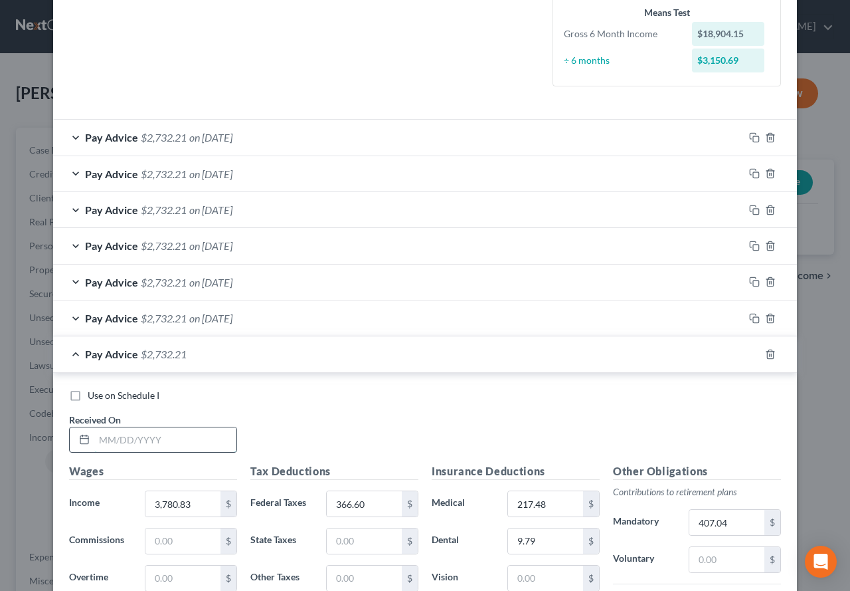
click at [144, 433] on input "text" at bounding box center [165, 439] width 142 height 25
type input "05/02/2025"
click at [749, 351] on icon "button" at bounding box center [754, 354] width 11 height 11
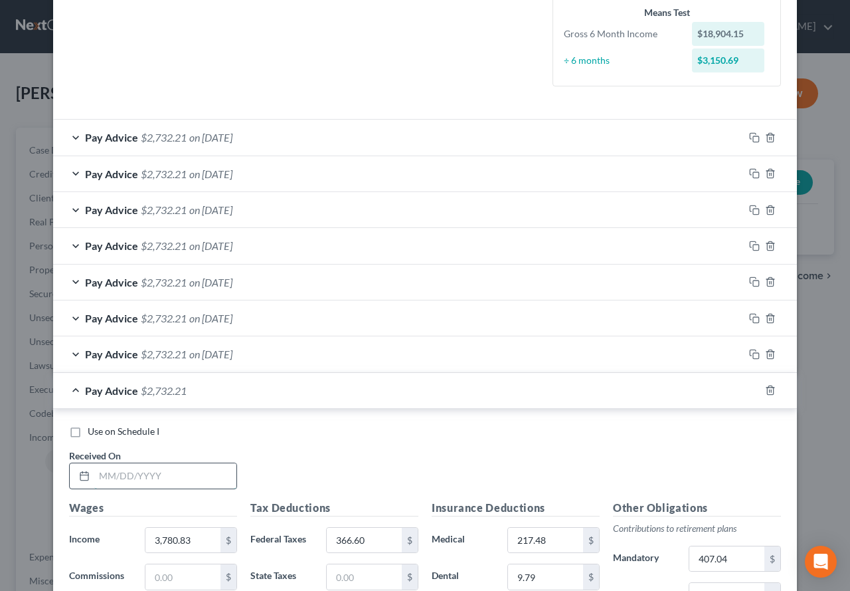
click at [132, 482] on input "text" at bounding box center [165, 475] width 142 height 25
type input "05/16/2025"
click at [751, 392] on icon "button" at bounding box center [754, 390] width 11 height 11
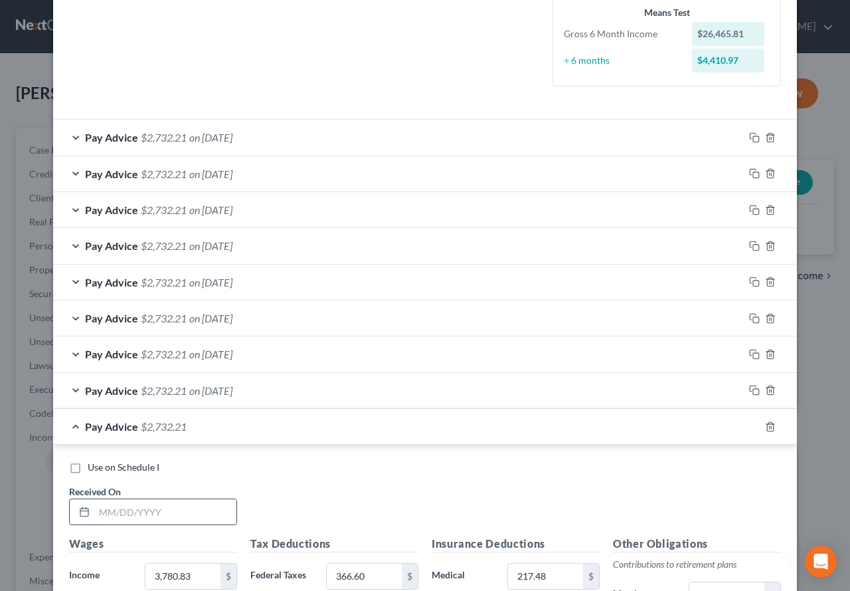
click at [157, 510] on input "text" at bounding box center [165, 511] width 142 height 25
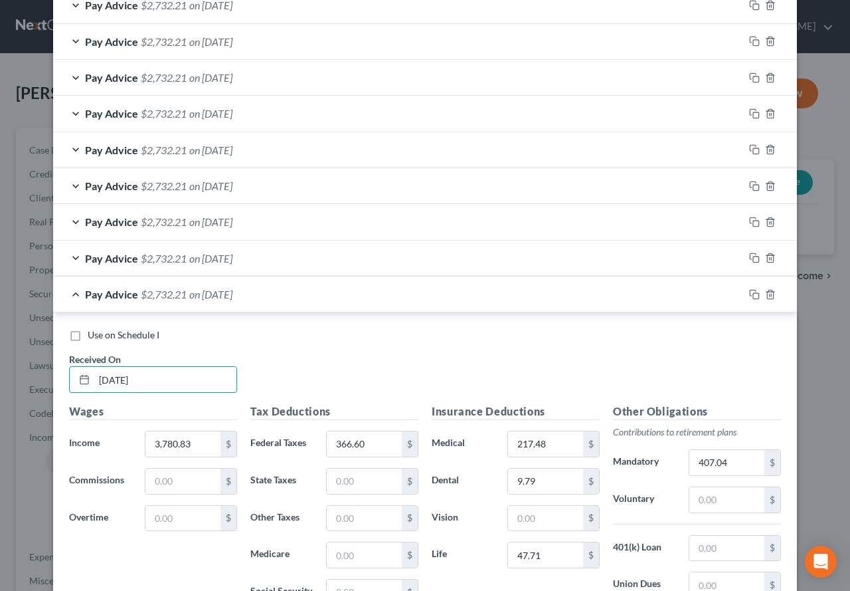
scroll to position [465, 0]
type input "05/30/2025"
click at [753, 292] on rect "button" at bounding box center [756, 295] width 6 height 6
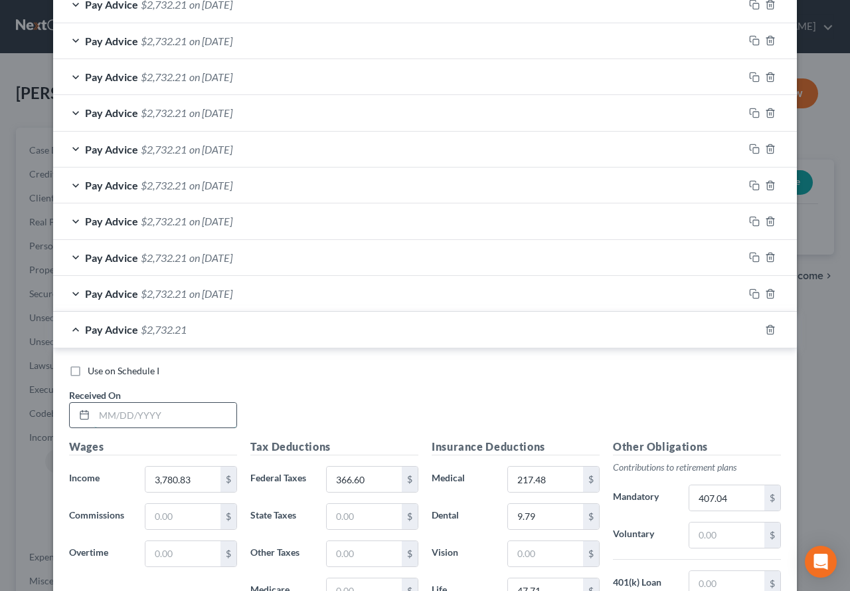
click at [153, 414] on input "text" at bounding box center [165, 415] width 142 height 25
type input "06/13/2025"
click at [752, 330] on icon "button" at bounding box center [754, 329] width 11 height 11
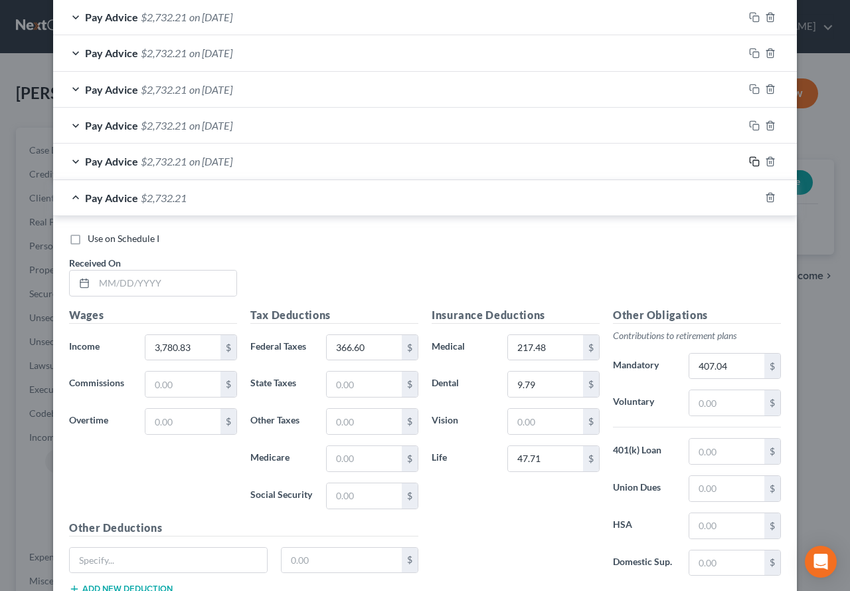
scroll to position [664, 0]
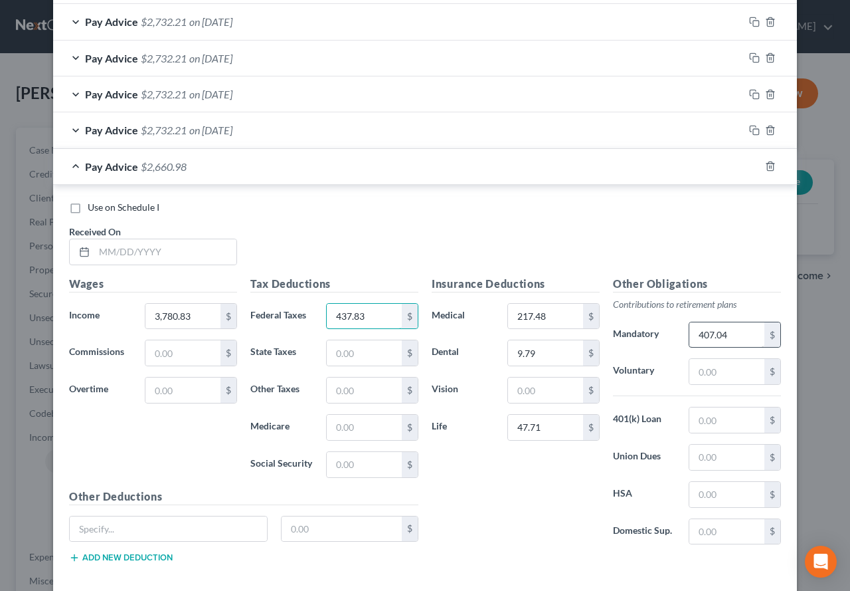
type input "437.83"
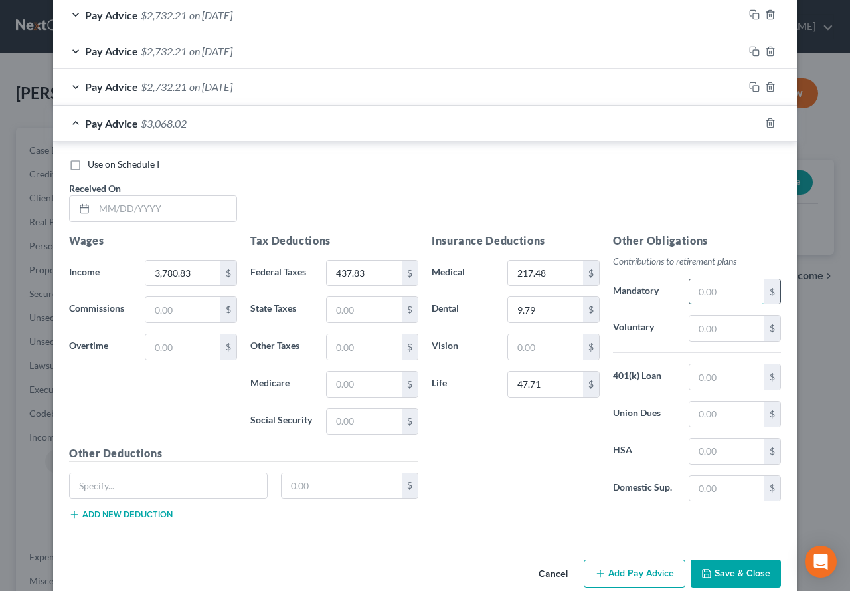
scroll to position [731, 0]
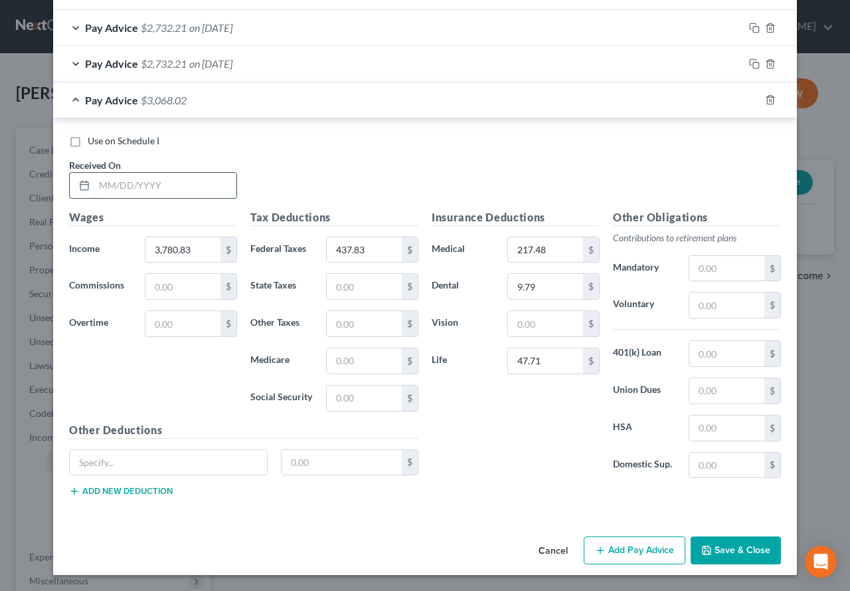
click at [159, 187] on input "text" at bounding box center [165, 185] width 142 height 25
type input "06/27/2025"
click at [716, 549] on button "Save & Close" at bounding box center [736, 550] width 90 height 28
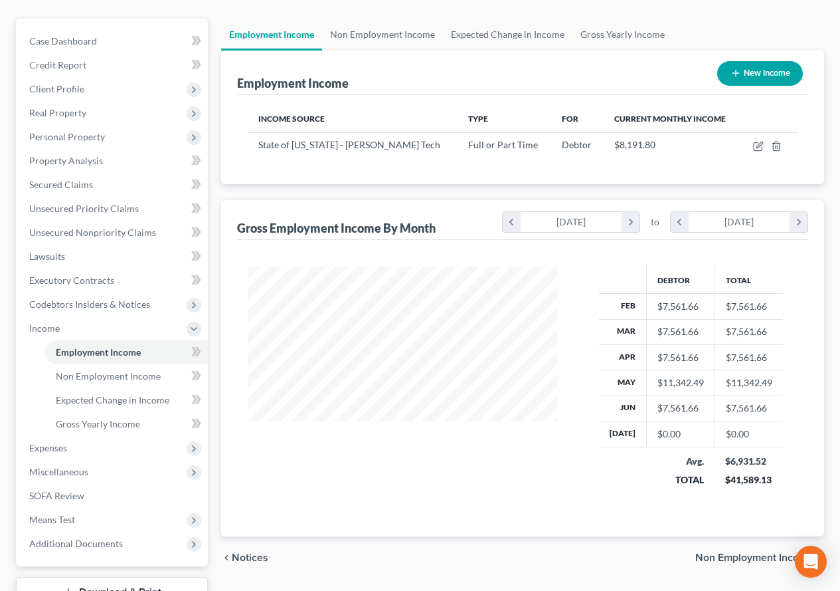
scroll to position [66, 0]
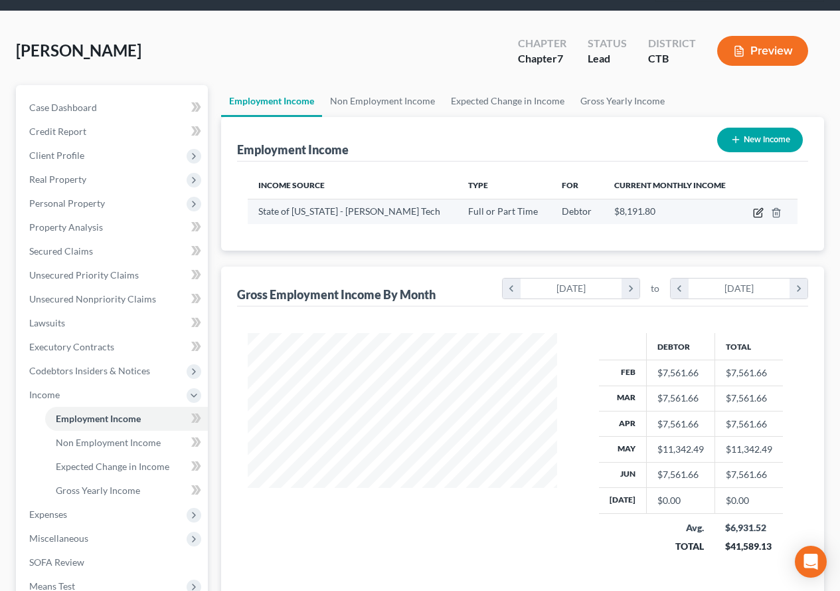
click at [756, 217] on icon "button" at bounding box center [758, 213] width 8 height 8
select select "0"
select select "2"
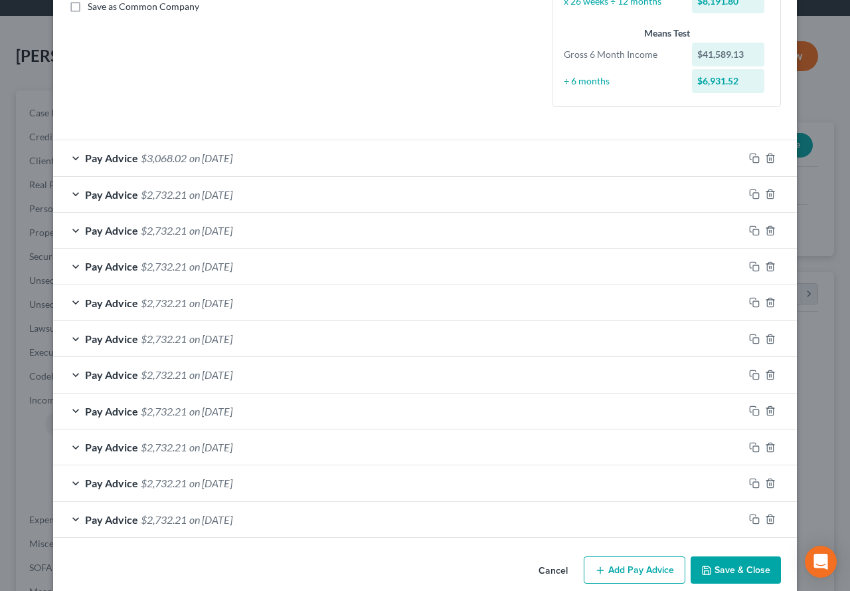
scroll to position [331, 0]
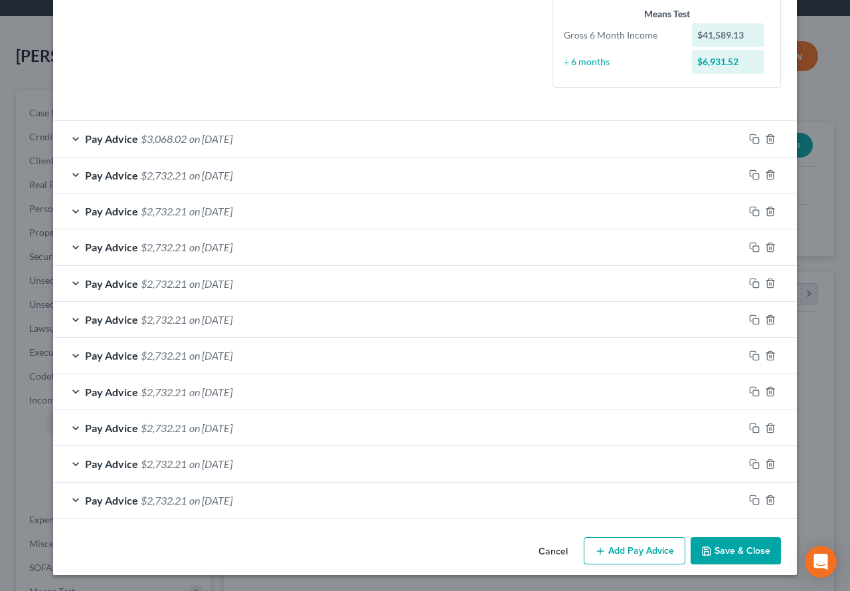
click at [613, 557] on button "Add Pay Advice" at bounding box center [635, 551] width 102 height 28
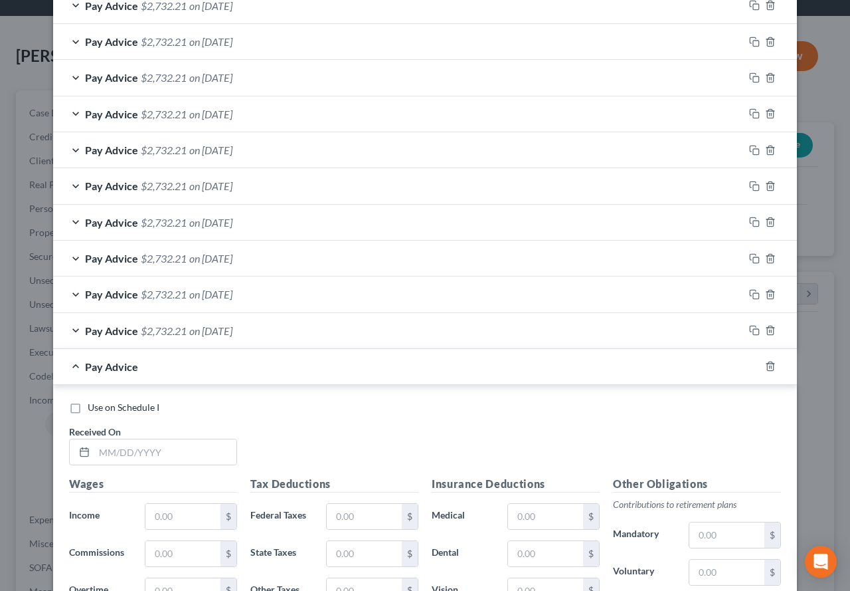
scroll to position [530, 0]
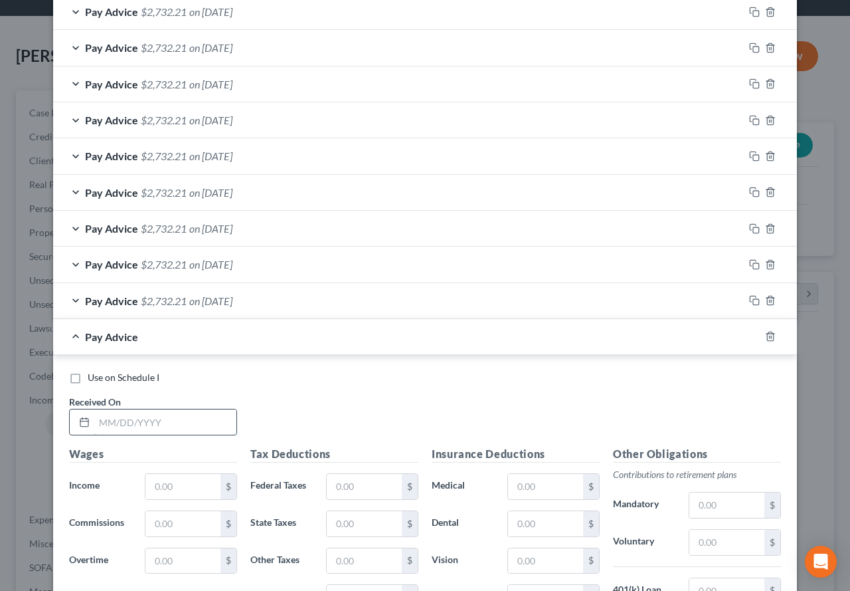
click at [151, 417] on input "text" at bounding box center [165, 421] width 142 height 25
type input "07/11/2025"
click at [158, 490] on input "text" at bounding box center [183, 486] width 75 height 25
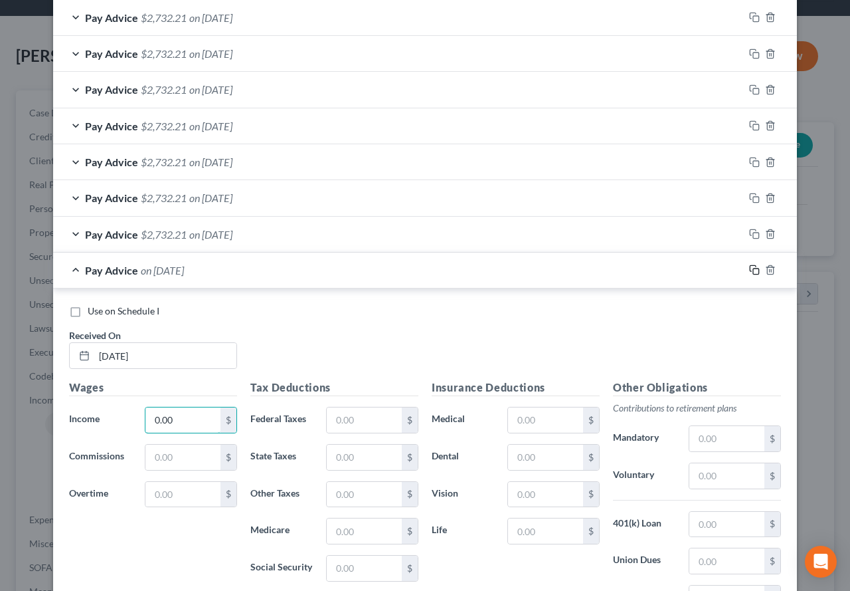
type input "0.00"
click at [749, 273] on icon "button" at bounding box center [754, 269] width 11 height 11
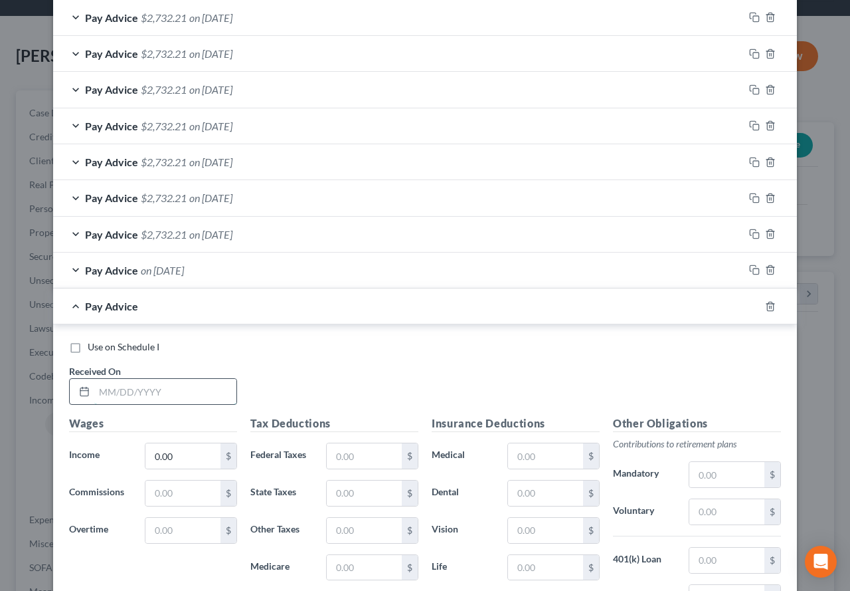
click at [138, 389] on input "text" at bounding box center [165, 391] width 142 height 25
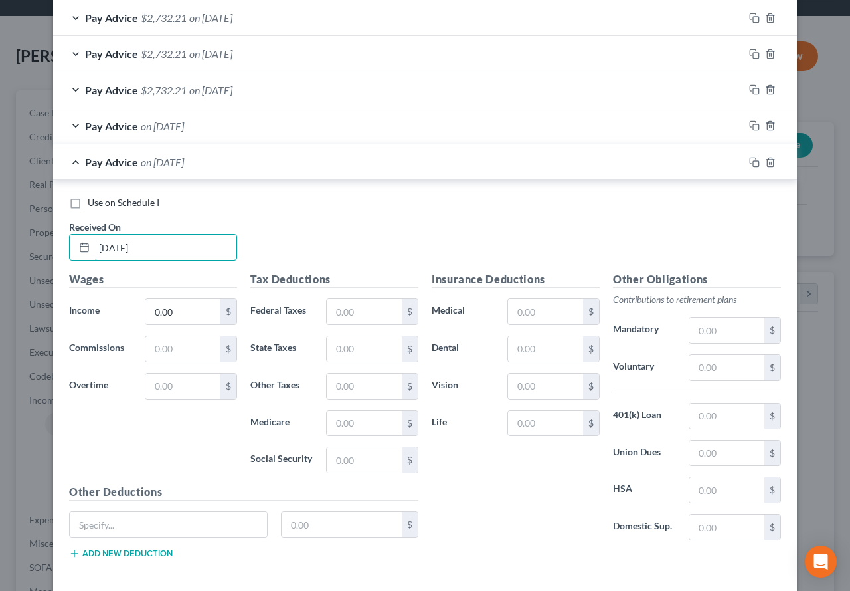
scroll to position [803, 0]
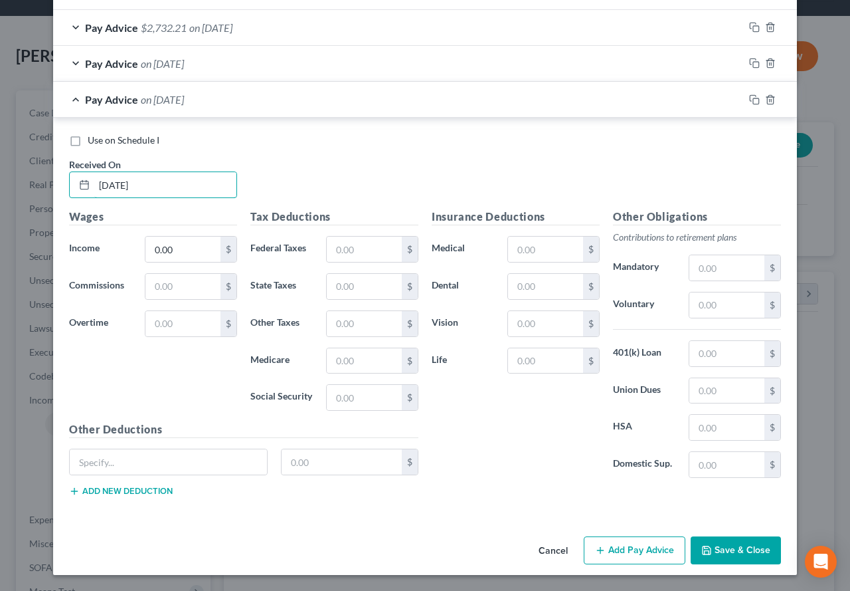
type input "07/25/2025"
click at [720, 554] on button "Save & Close" at bounding box center [736, 550] width 90 height 28
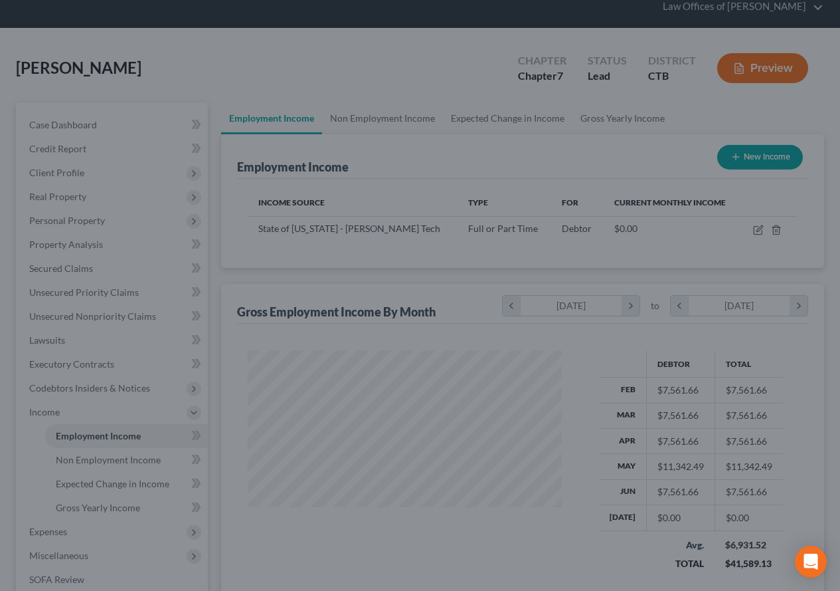
scroll to position [664147, 664048]
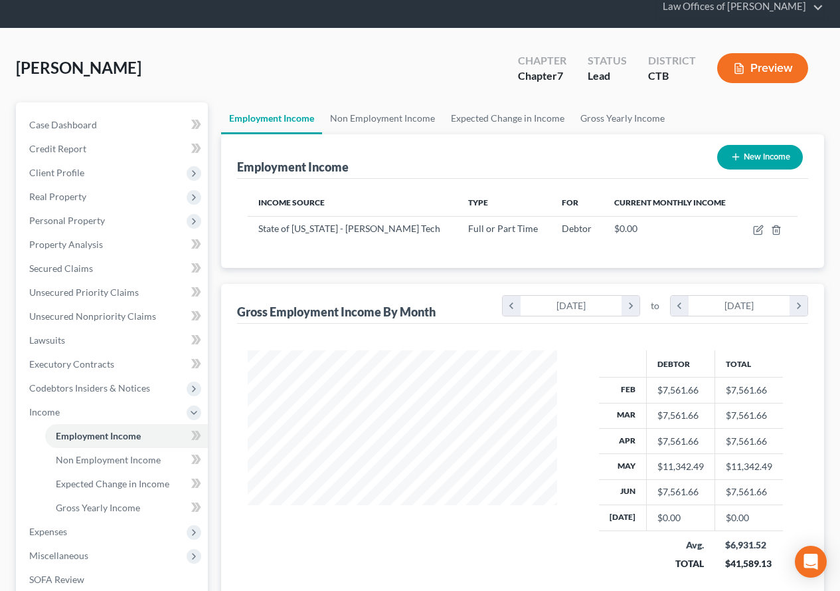
click at [534, 542] on div at bounding box center [403, 469] width 336 height 238
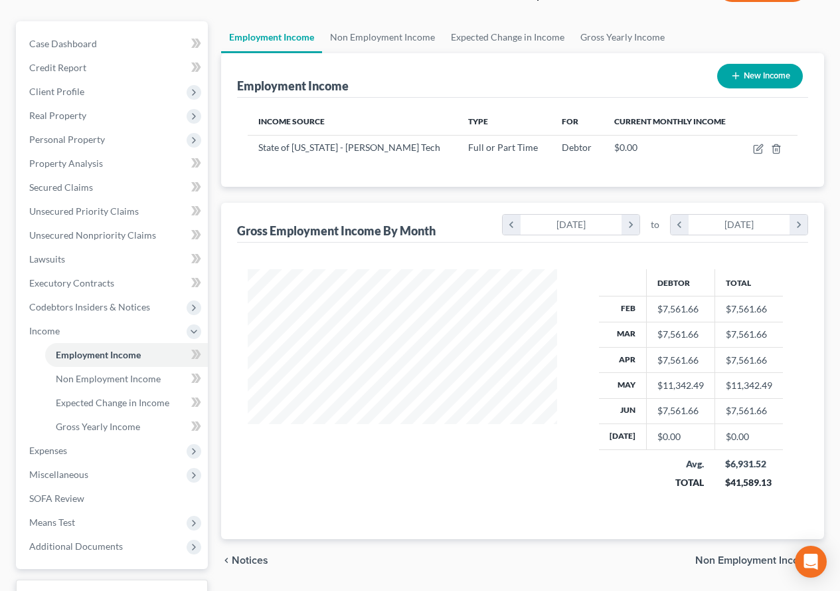
scroll to position [182, 0]
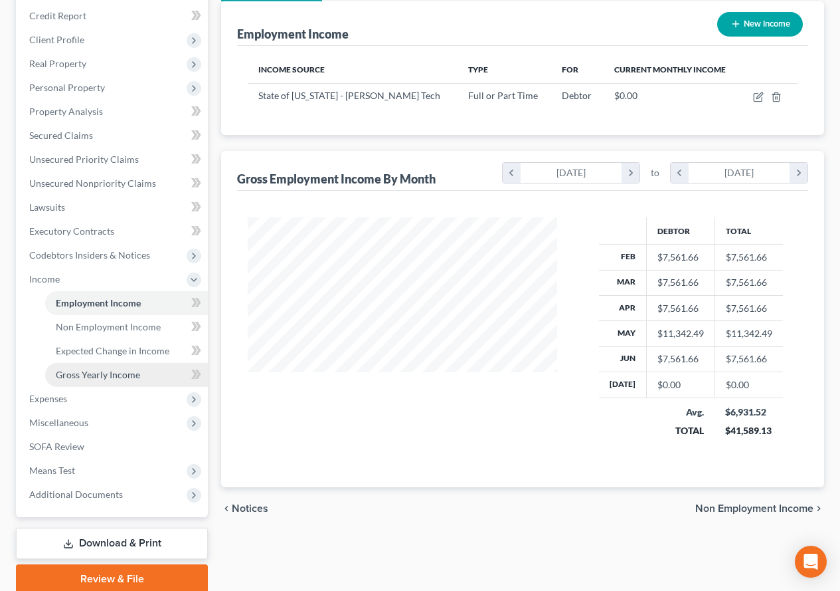
click at [93, 375] on span "Gross Yearly Income" at bounding box center [98, 374] width 84 height 11
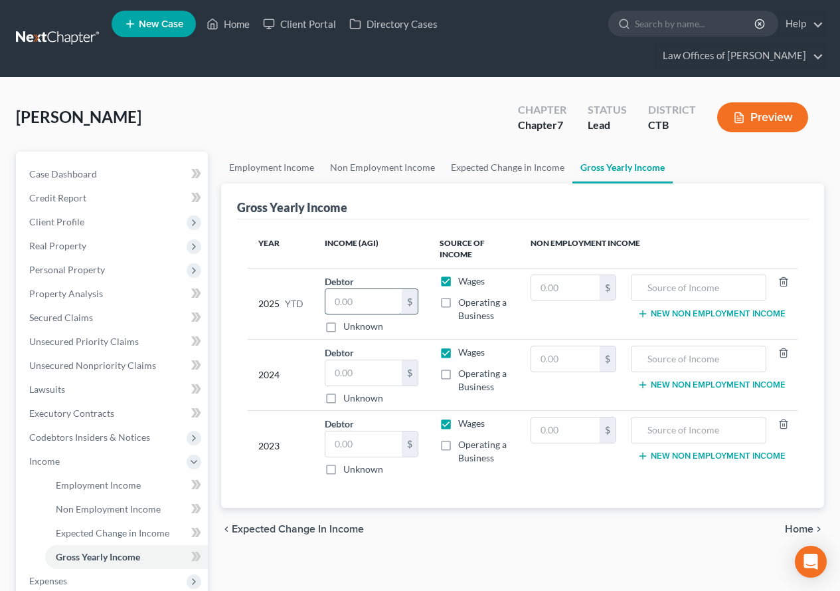
click at [383, 303] on input "text" at bounding box center [364, 301] width 76 height 25
type input "49,150.80"
click at [347, 374] on input "text" at bounding box center [364, 372] width 76 height 25
type input "95,904.00"
click at [343, 442] on input "text" at bounding box center [364, 443] width 76 height 25
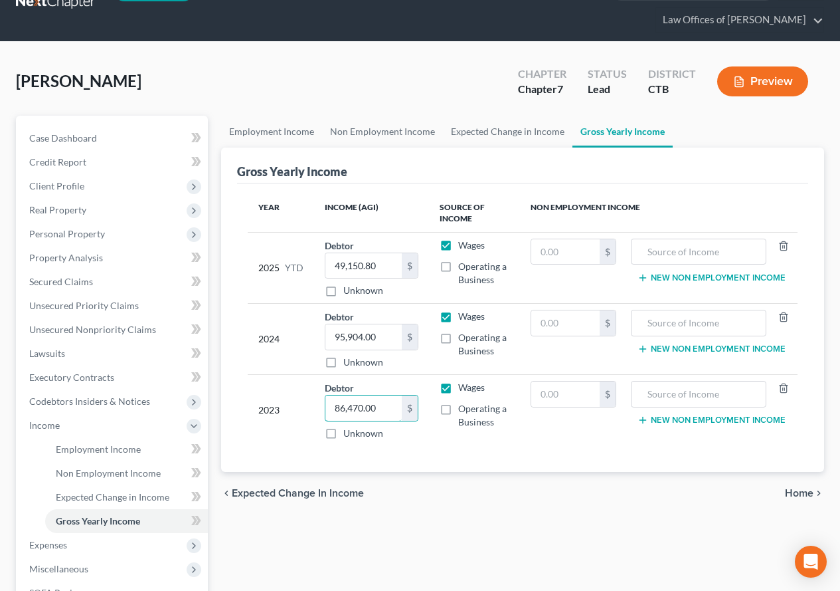
scroll to position [133, 0]
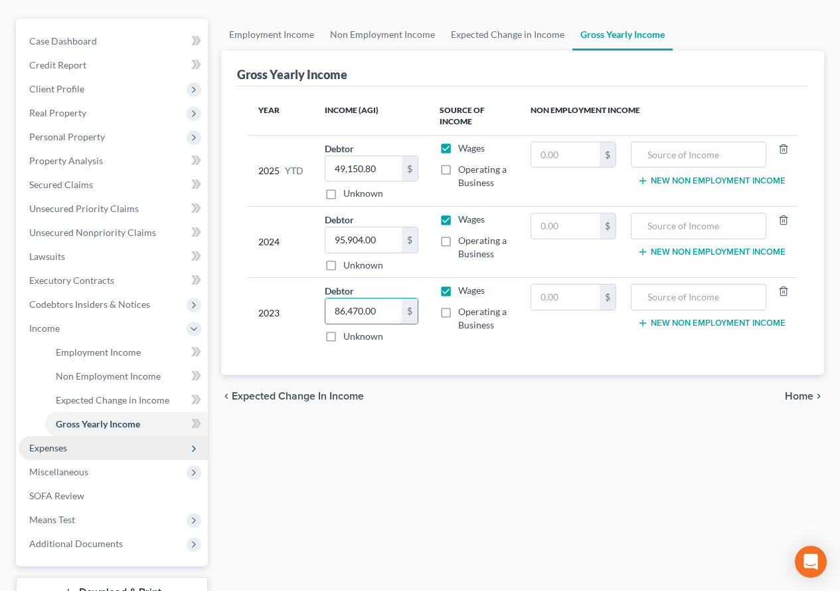
type input "86,470.00"
click at [42, 448] on span "Expenses" at bounding box center [48, 447] width 38 height 11
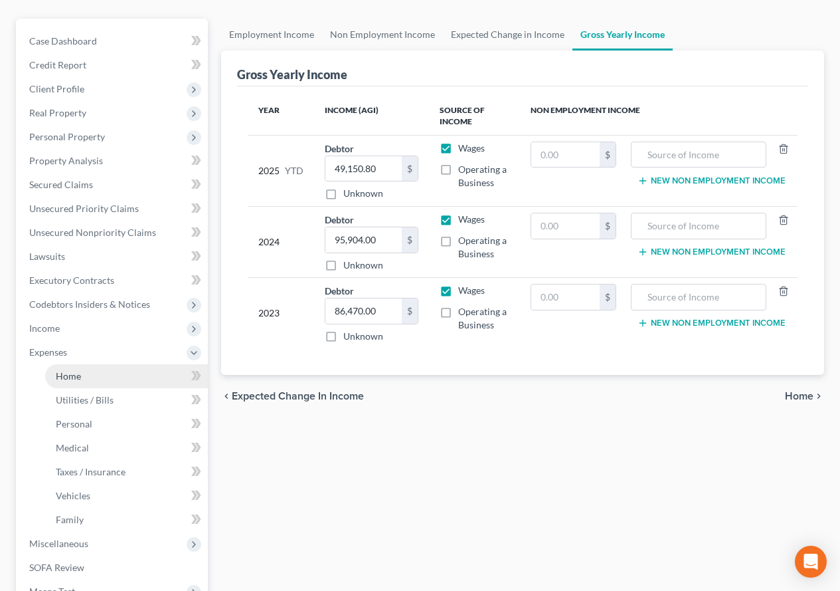
click at [78, 373] on span "Home" at bounding box center [68, 375] width 25 height 11
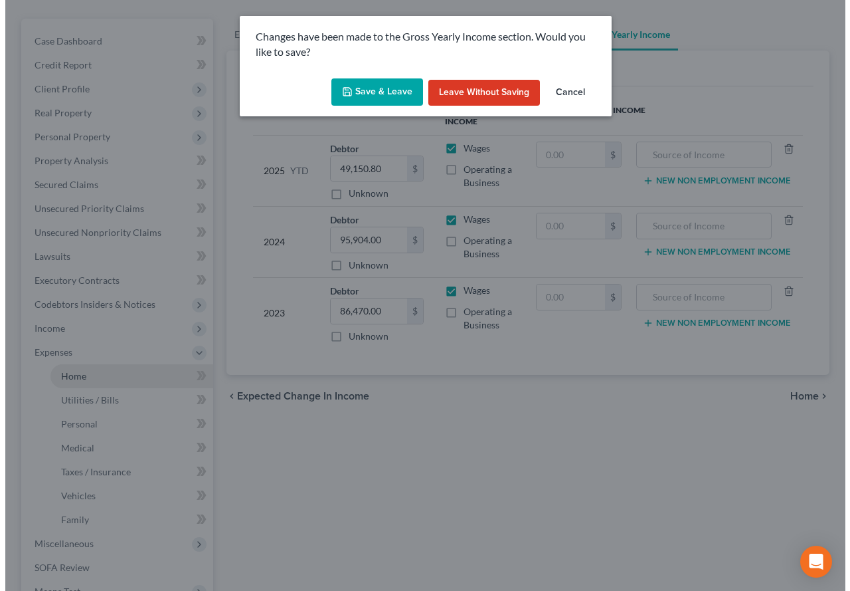
scroll to position [109, 0]
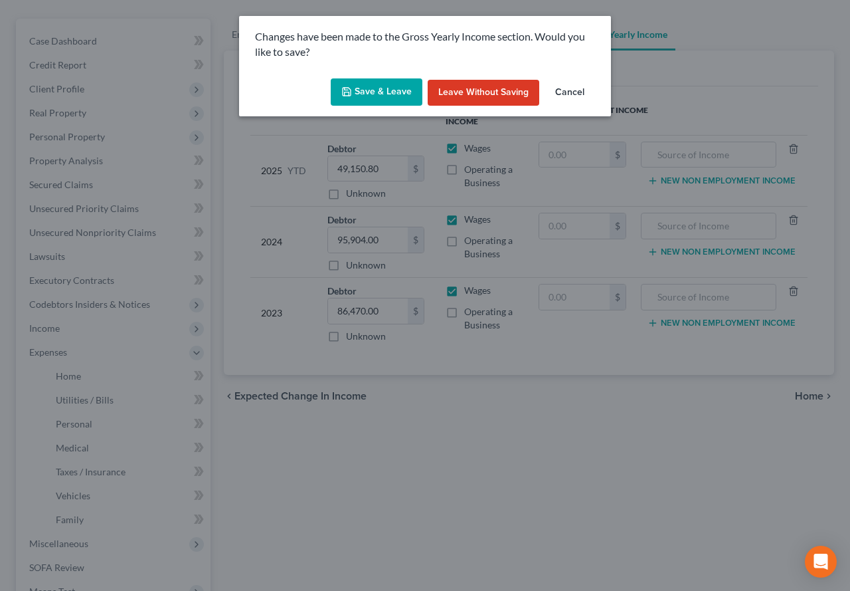
click at [380, 95] on button "Save & Leave" at bounding box center [377, 92] width 92 height 28
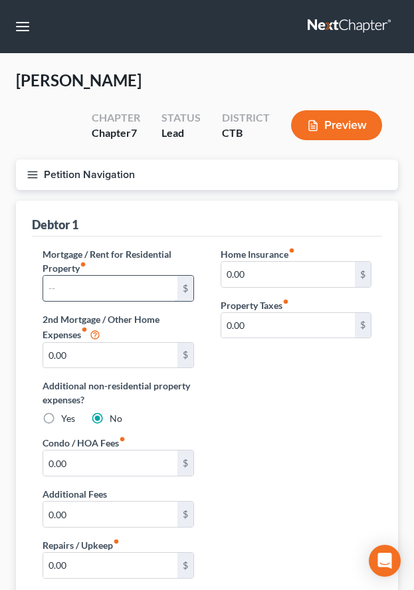
click at [64, 292] on input "text" at bounding box center [110, 288] width 134 height 25
type input "2,695.00"
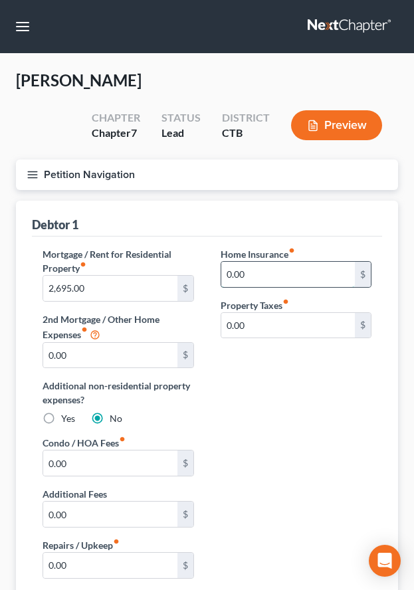
click at [256, 280] on input "0.00" at bounding box center [288, 274] width 134 height 25
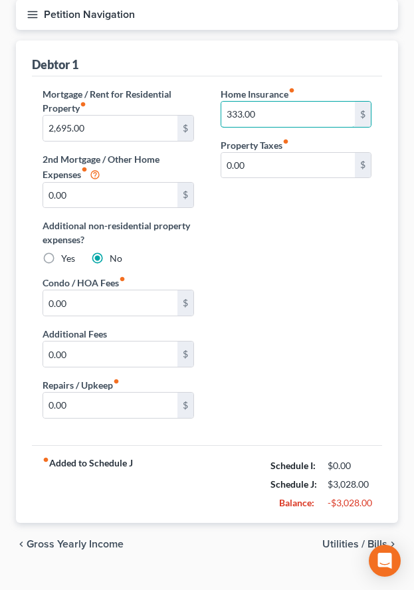
scroll to position [186, 0]
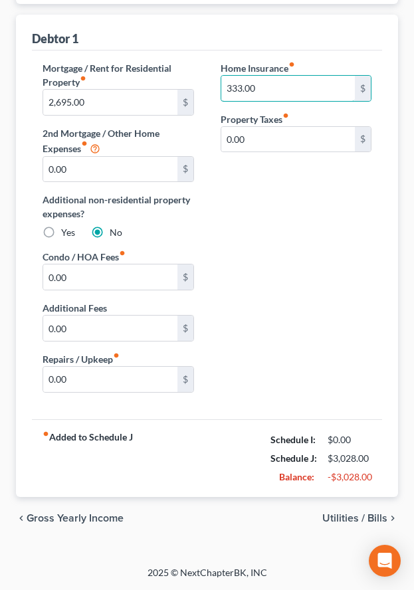
type input "333.00"
click at [348, 520] on span "Utilities / Bills" at bounding box center [354, 518] width 65 height 11
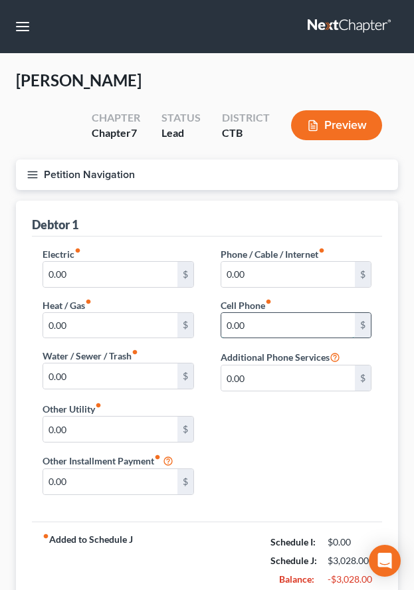
click at [258, 322] on input "0.00" at bounding box center [288, 325] width 134 height 25
type input "170.00"
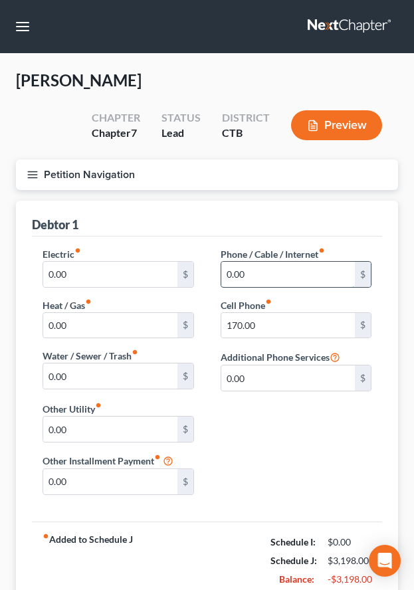
click at [263, 278] on input "0.00" at bounding box center [288, 274] width 134 height 25
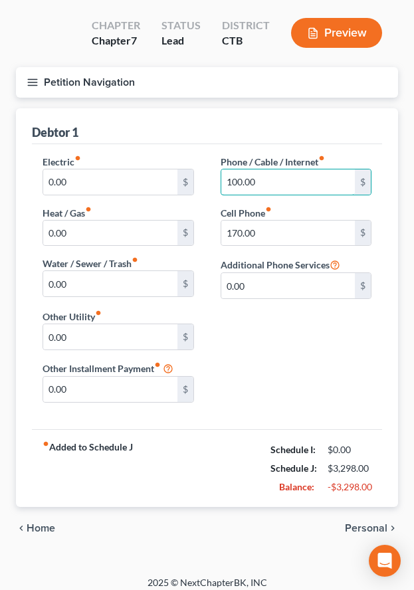
scroll to position [102, 0]
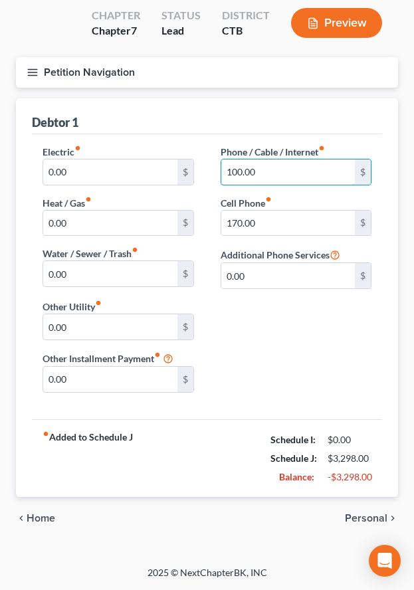
type input "100.00"
click at [369, 522] on span "Personal" at bounding box center [366, 518] width 43 height 11
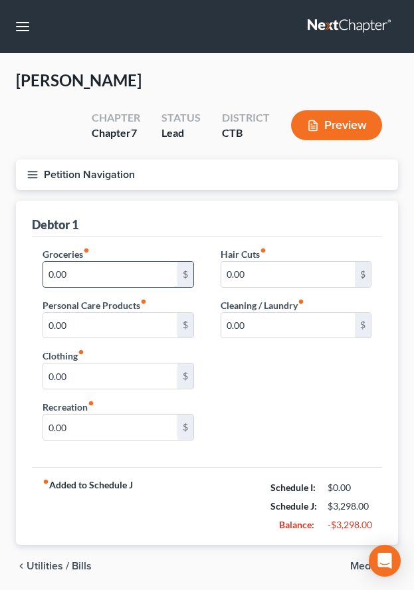
click at [69, 272] on input "0.00" at bounding box center [110, 274] width 134 height 25
type input "2,000.00"
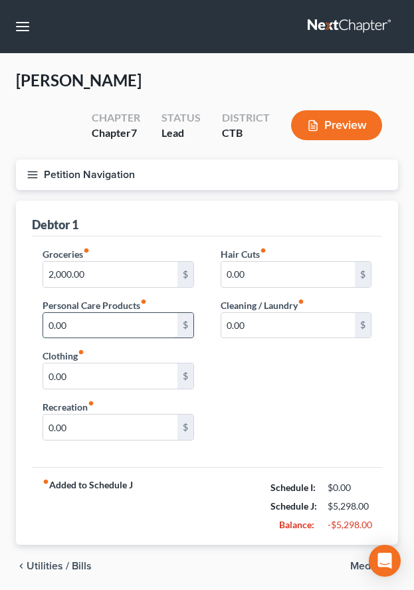
click at [85, 327] on input "0.00" at bounding box center [110, 325] width 134 height 25
type input "100.00"
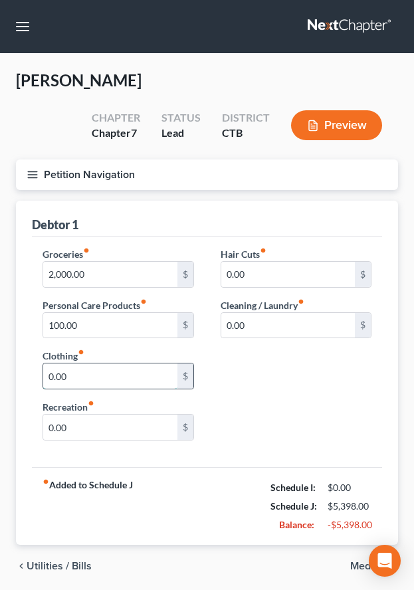
click at [82, 371] on input "0.00" at bounding box center [110, 375] width 134 height 25
type input "230.00"
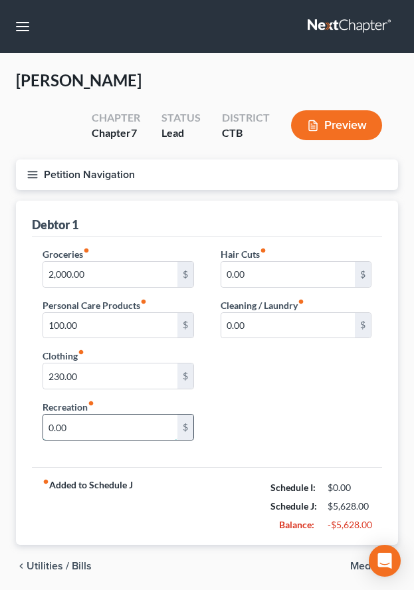
click at [76, 431] on input "0.00" at bounding box center [110, 427] width 134 height 25
type input "200.00"
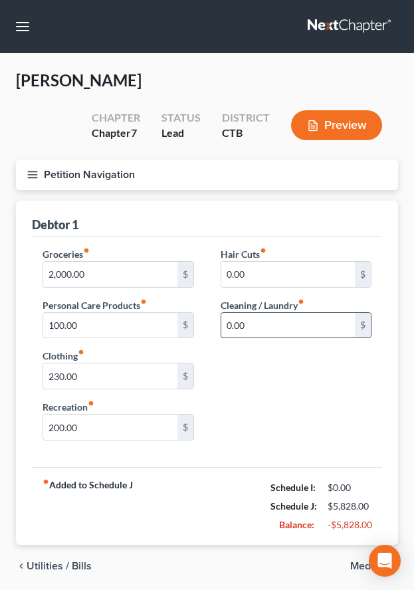
click at [243, 325] on input "0.00" at bounding box center [288, 325] width 134 height 25
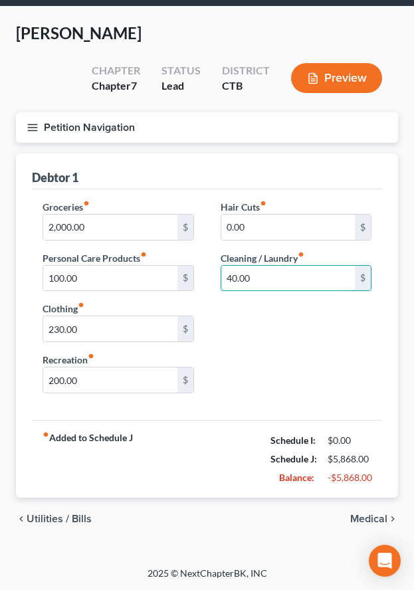
scroll to position [48, 0]
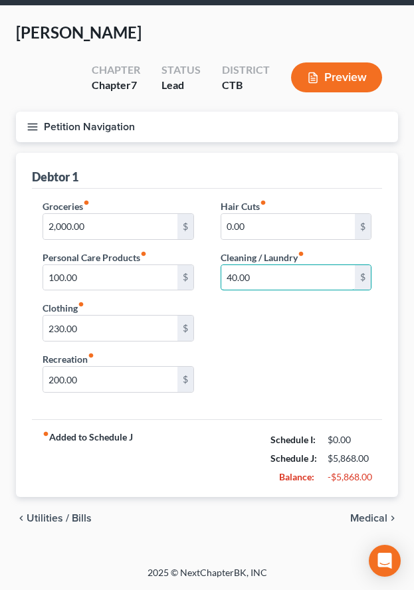
type input "40.00"
click at [359, 516] on span "Medical" at bounding box center [368, 518] width 37 height 11
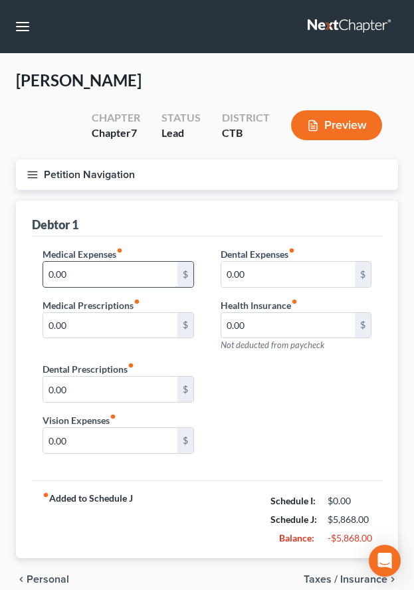
click at [108, 284] on input "0.00" at bounding box center [110, 274] width 134 height 25
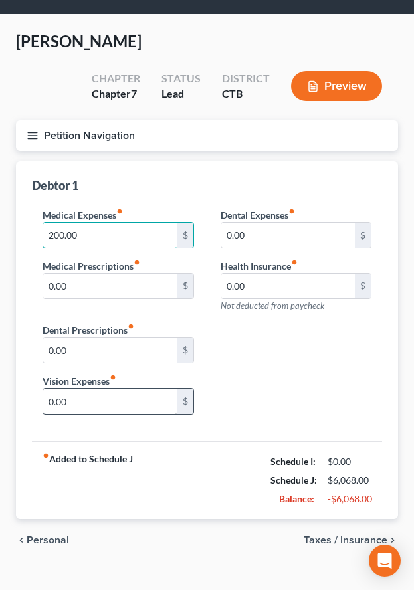
scroll to position [61, 0]
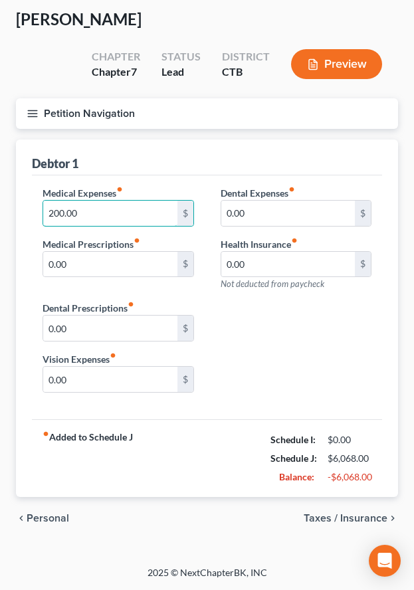
type input "200.00"
click at [30, 514] on span "Personal" at bounding box center [48, 518] width 43 height 11
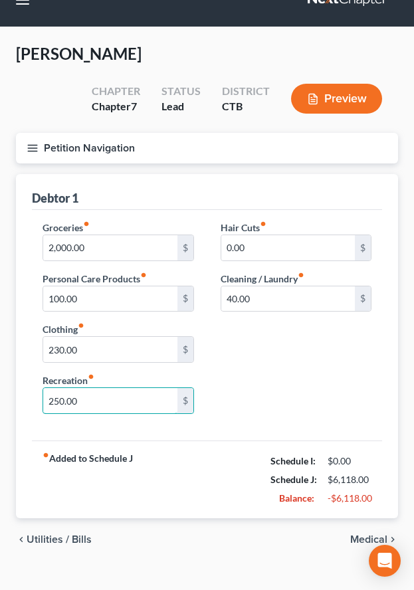
scroll to position [48, 0]
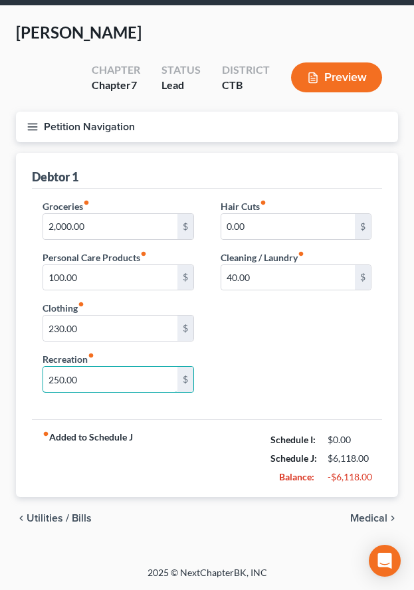
type input "250.00"
click at [357, 514] on span "Medical" at bounding box center [368, 518] width 37 height 11
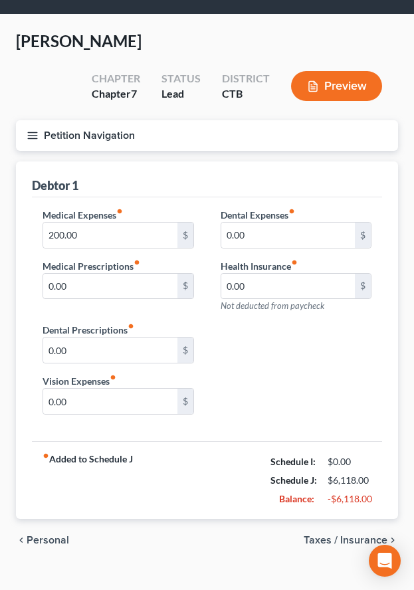
scroll to position [61, 0]
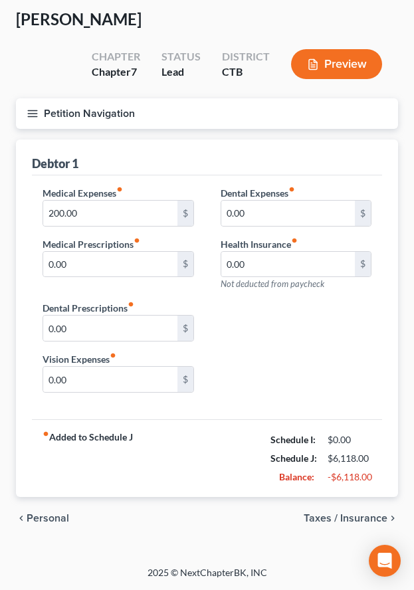
click at [355, 518] on span "Taxes / Insurance" at bounding box center [346, 518] width 84 height 11
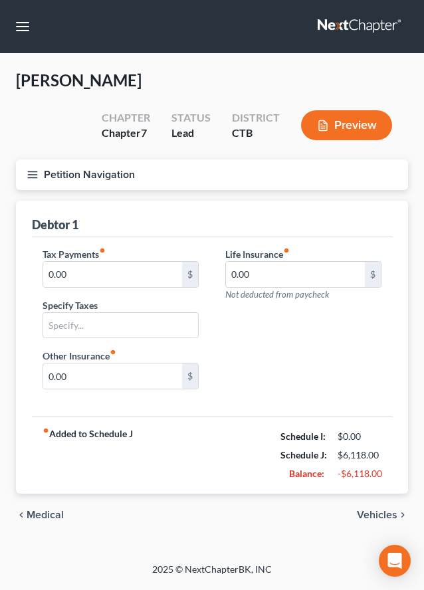
click at [380, 520] on span "Vehicles" at bounding box center [377, 515] width 41 height 11
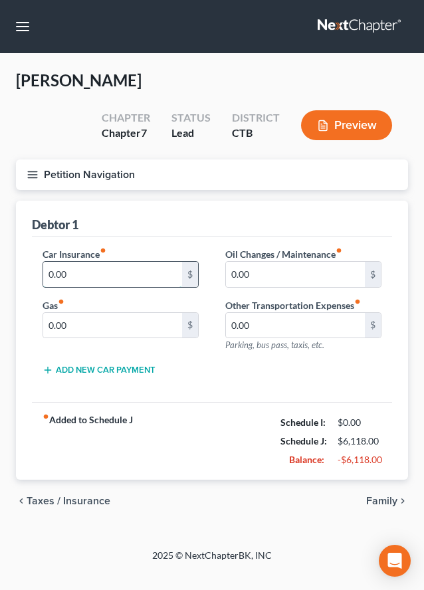
click at [70, 273] on input "0.00" at bounding box center [112, 274] width 139 height 25
type input "200.00"
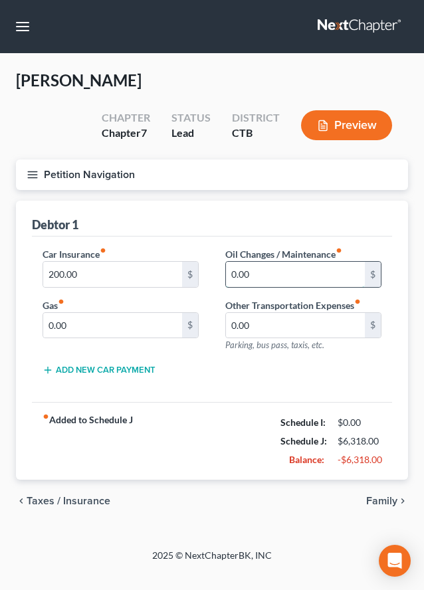
click at [294, 270] on input "0.00" at bounding box center [295, 274] width 139 height 25
type input "200.00"
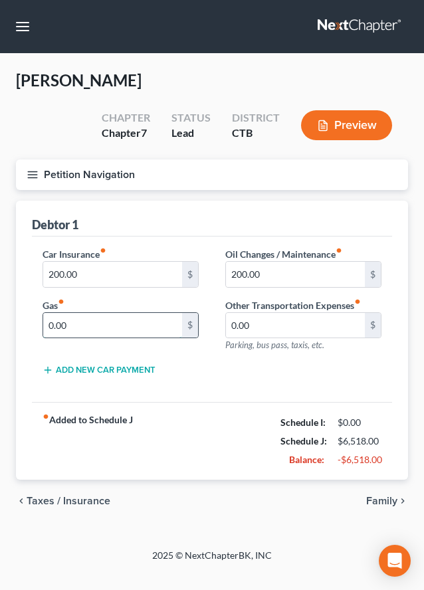
click at [86, 328] on input "0.00" at bounding box center [112, 325] width 139 height 25
type input "300.00"
click at [134, 369] on button "Add New Car Payment" at bounding box center [99, 370] width 113 height 11
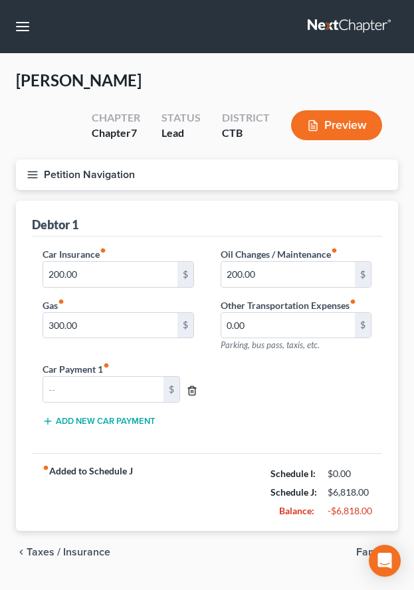
click at [193, 391] on icon "button" at bounding box center [192, 390] width 11 height 11
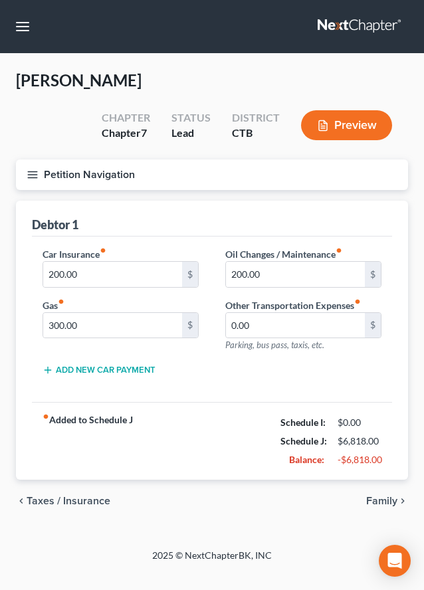
click at [379, 501] on span "Family" at bounding box center [381, 501] width 31 height 11
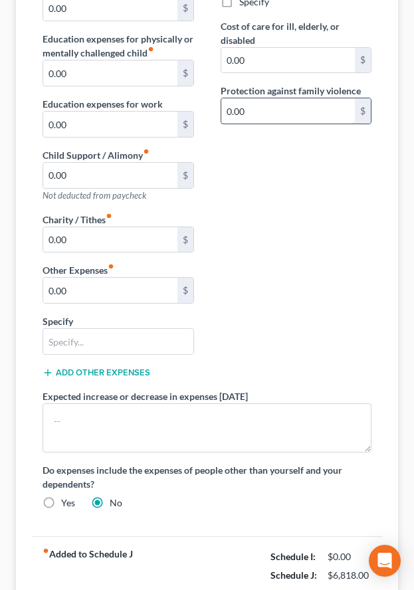
scroll to position [332, 0]
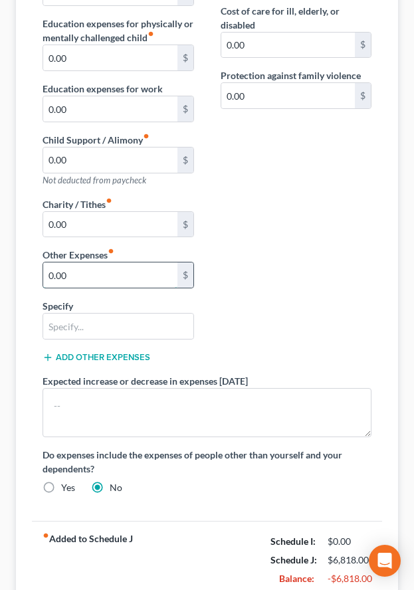
click at [77, 284] on input "0.00" at bounding box center [110, 274] width 134 height 25
type input "60.00"
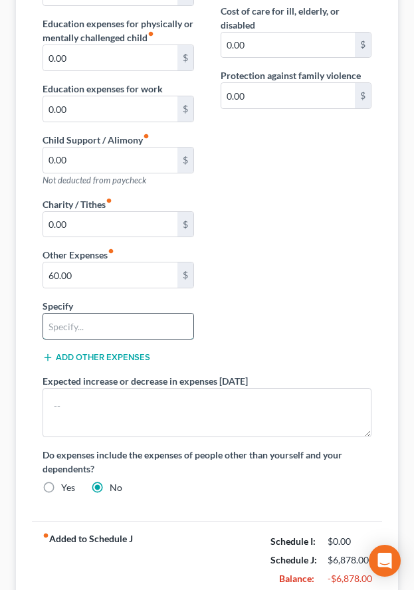
click at [75, 328] on input "text" at bounding box center [118, 326] width 150 height 25
click at [60, 330] on input "Pet Expenses" at bounding box center [118, 326] width 150 height 25
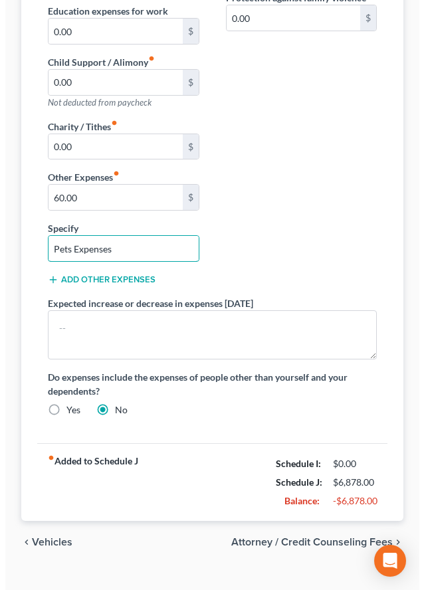
scroll to position [434, 0]
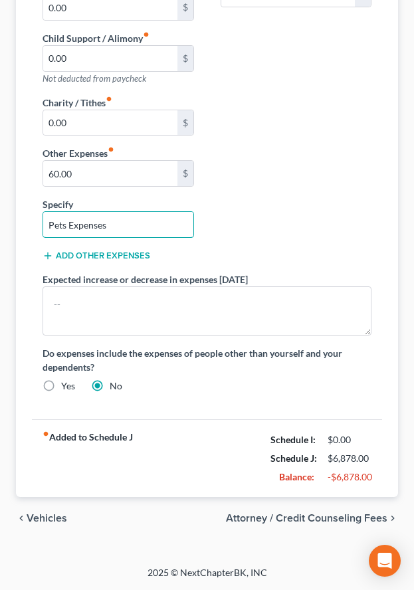
type input "Pets Expenses"
click at [321, 519] on span "Attorney / Credit Counseling Fees" at bounding box center [306, 518] width 161 height 11
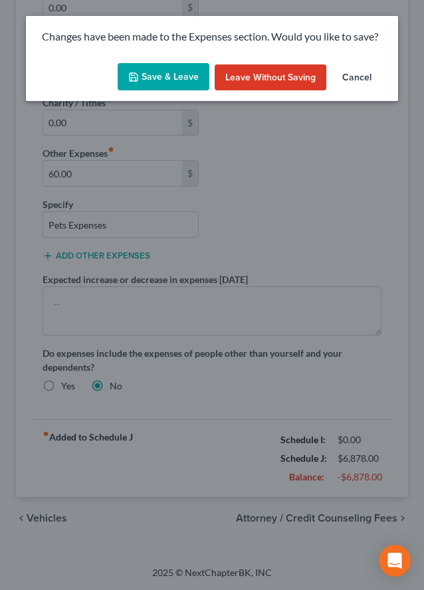
click at [153, 77] on button "Save & Leave" at bounding box center [164, 77] width 92 height 28
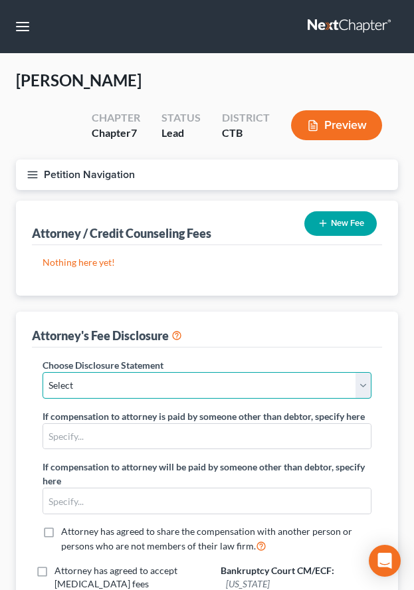
click at [362, 392] on select "Select ." at bounding box center [207, 385] width 329 height 27
select select "0"
click at [43, 372] on select "Select ." at bounding box center [207, 385] width 329 height 27
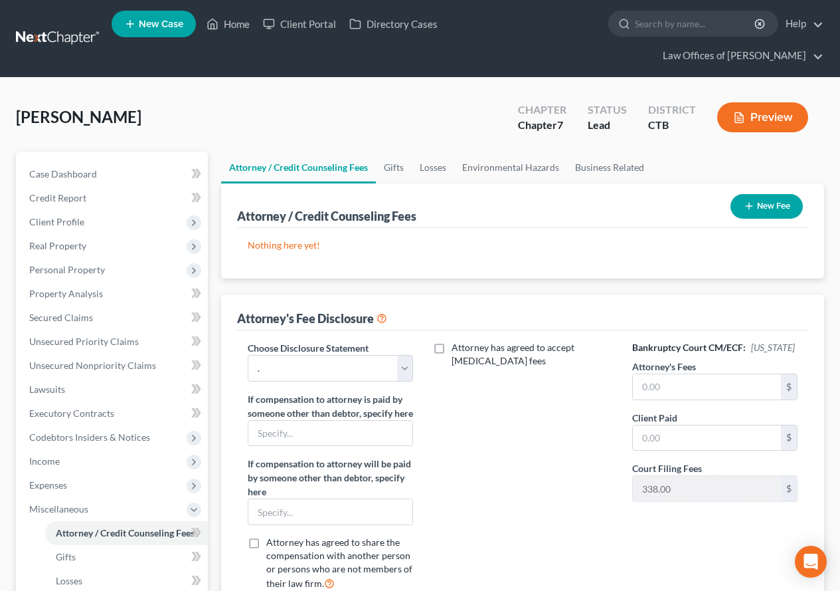
click at [366, 106] on div "Norman, Jennifer Upgraded Chapter Chapter 7 Status Lead District CTB Preview" at bounding box center [420, 123] width 809 height 58
click at [675, 399] on input "text" at bounding box center [707, 386] width 148 height 25
type input "3,500.00"
click at [753, 208] on button "New Fee" at bounding box center [767, 206] width 72 height 25
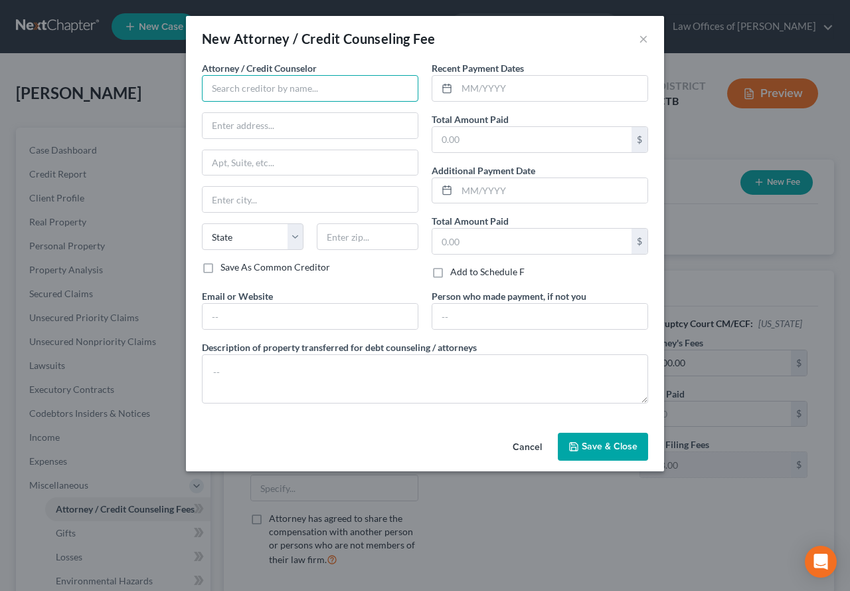
click at [260, 90] on input "text" at bounding box center [310, 88] width 217 height 27
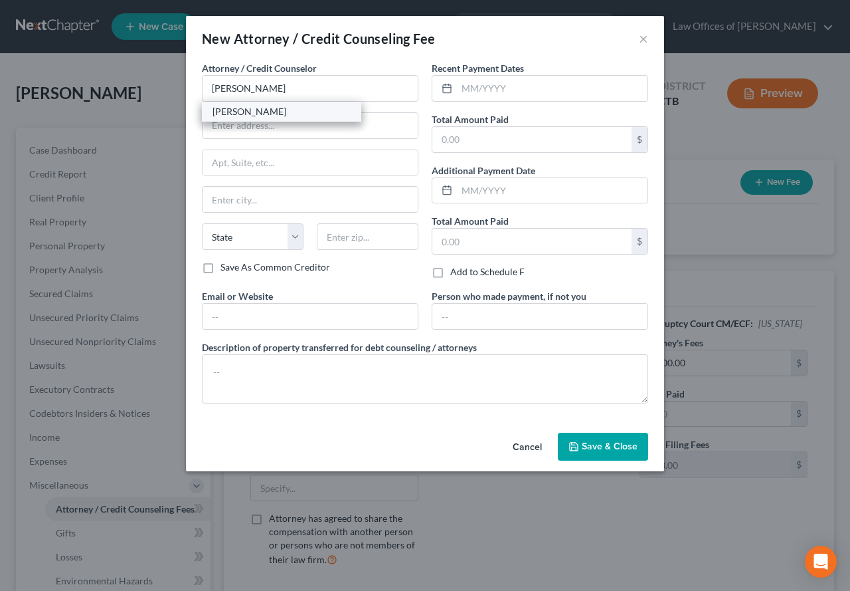
click at [270, 112] on div "Gregg W Wagman" at bounding box center [282, 111] width 138 height 13
type input "Gregg W Wagman"
type input "70 Howard St. Ste C"
type input "New London"
select select "6"
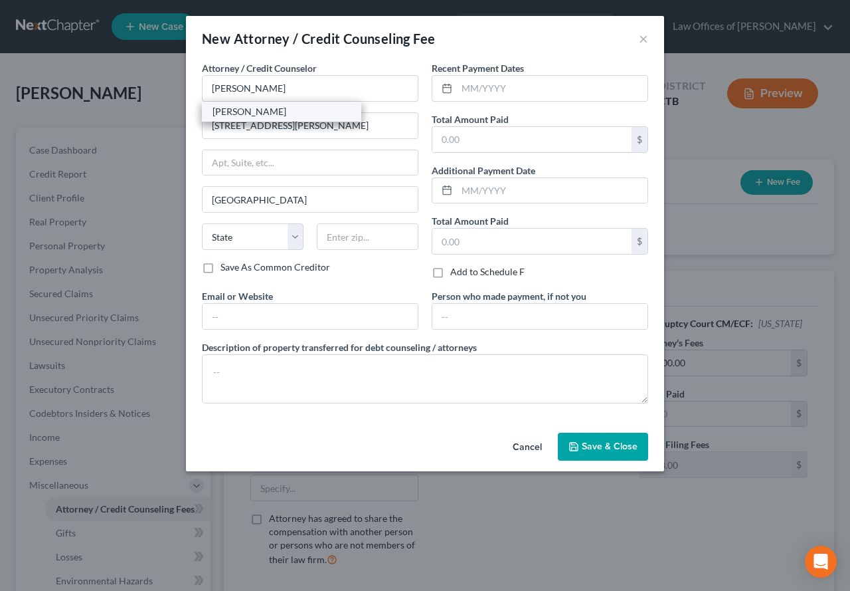
type input "06320"
click at [484, 194] on input "text" at bounding box center [552, 190] width 191 height 25
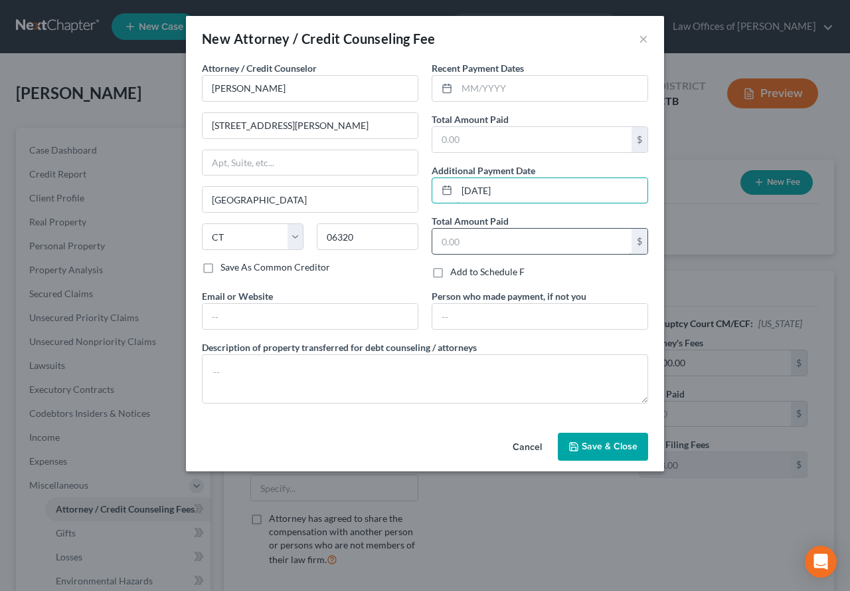
type input "04/22/2025"
click at [471, 239] on input "text" at bounding box center [532, 241] width 199 height 25
type input "900.00"
click at [589, 449] on span "Save & Close" at bounding box center [610, 445] width 56 height 11
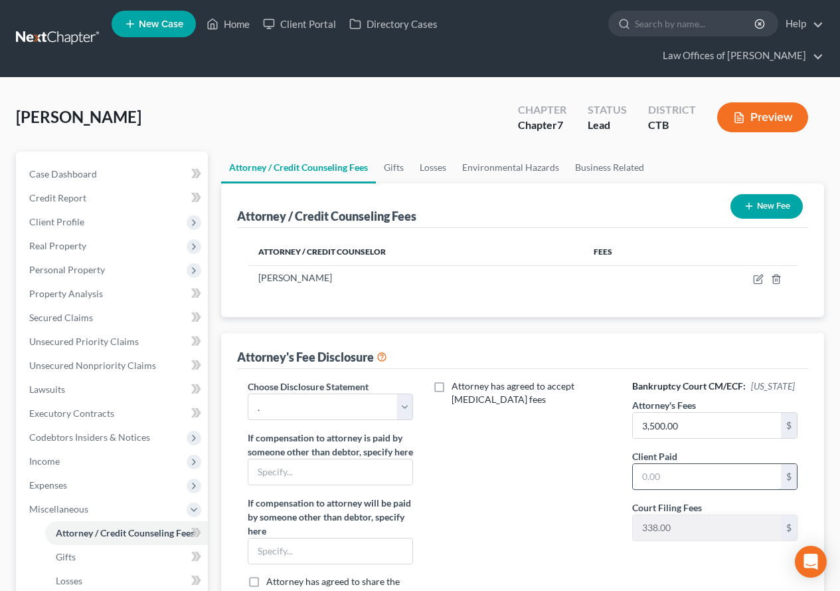
click at [662, 489] on input "text" at bounding box center [707, 476] width 148 height 25
type input "3,500.00"
click at [749, 208] on icon "button" at bounding box center [749, 206] width 11 height 11
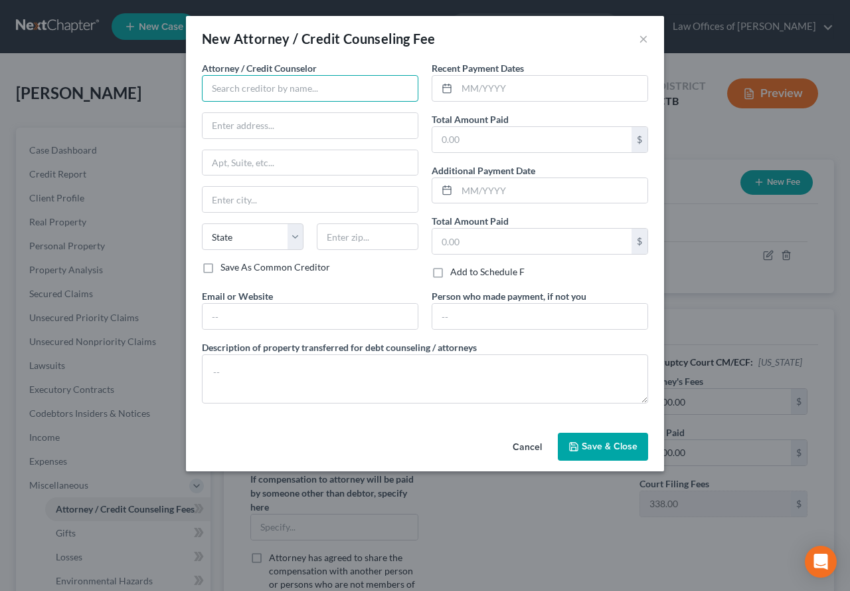
click at [259, 93] on input "text" at bounding box center [310, 88] width 217 height 27
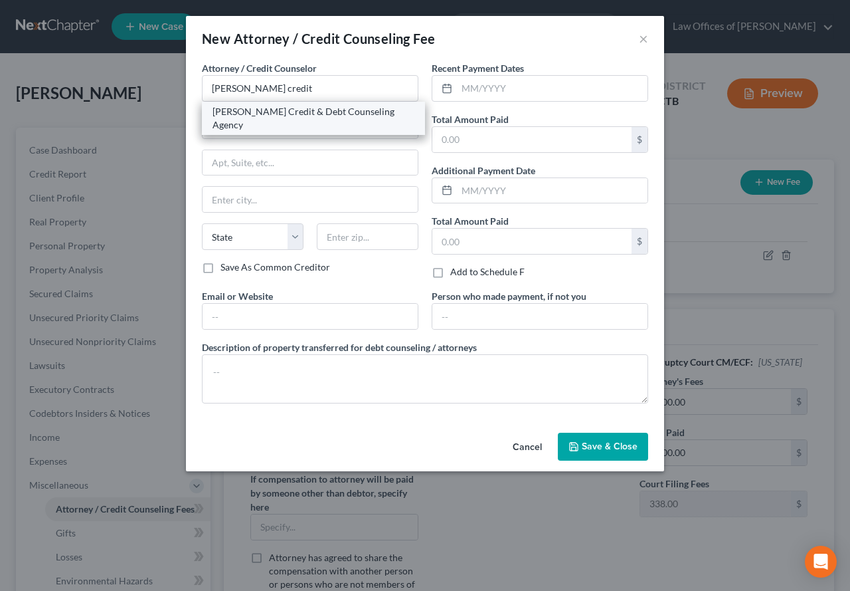
click at [282, 115] on div "Allen Credit & Debt Counseling Agency" at bounding box center [314, 118] width 202 height 27
type input "Allen Credit & Debt Counseling Agency"
type input "Attn: President/CEO/General Counsel"
type input "1718 Dakota Ave. S"
type input "Huron"
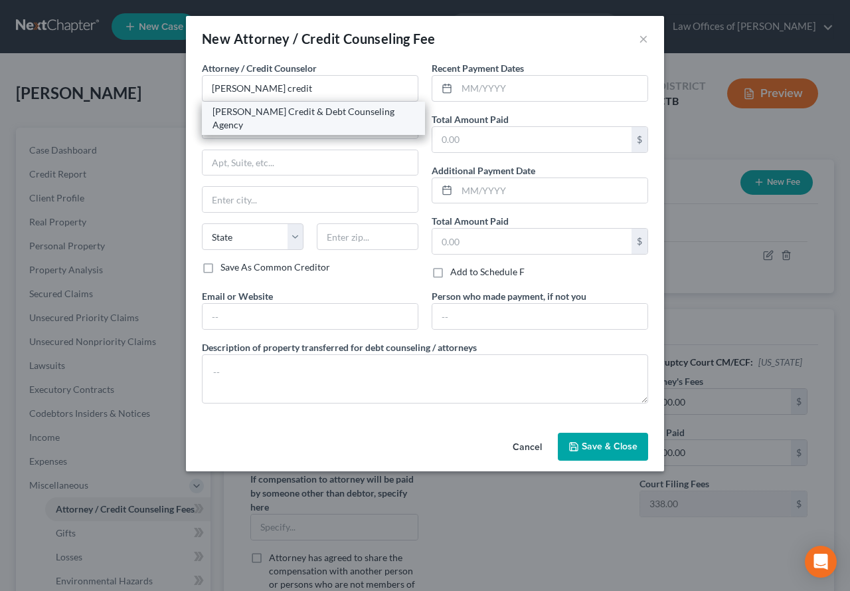
select select "43"
type input "57350-4024"
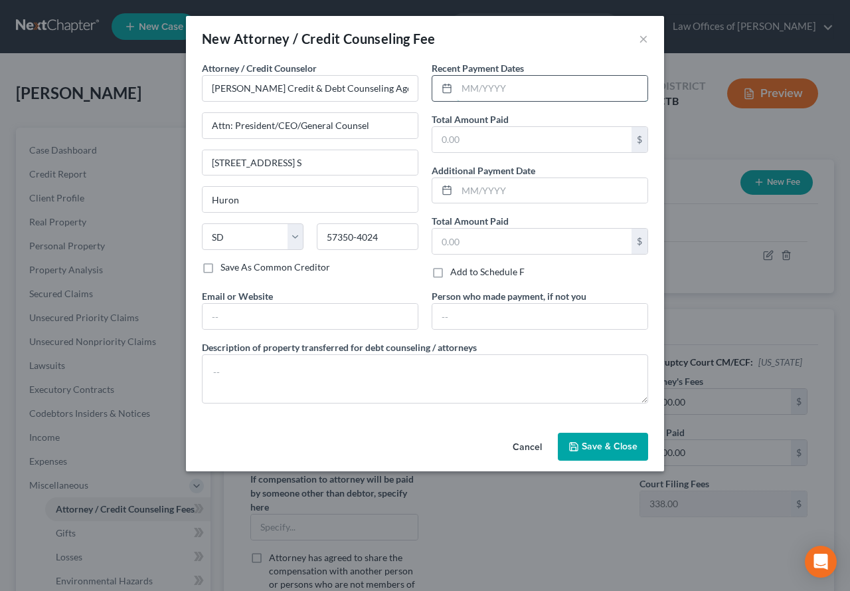
click at [472, 80] on input "text" at bounding box center [552, 88] width 191 height 25
type input "08/12/2025"
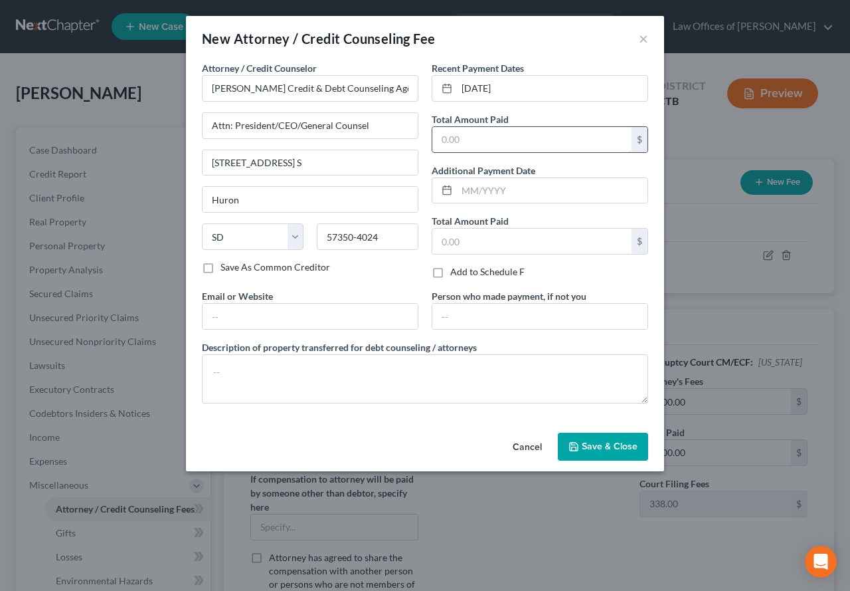
click at [476, 135] on input "text" at bounding box center [532, 139] width 199 height 25
type input "0"
type input "25.00"
click at [601, 444] on span "Save & Close" at bounding box center [610, 445] width 56 height 11
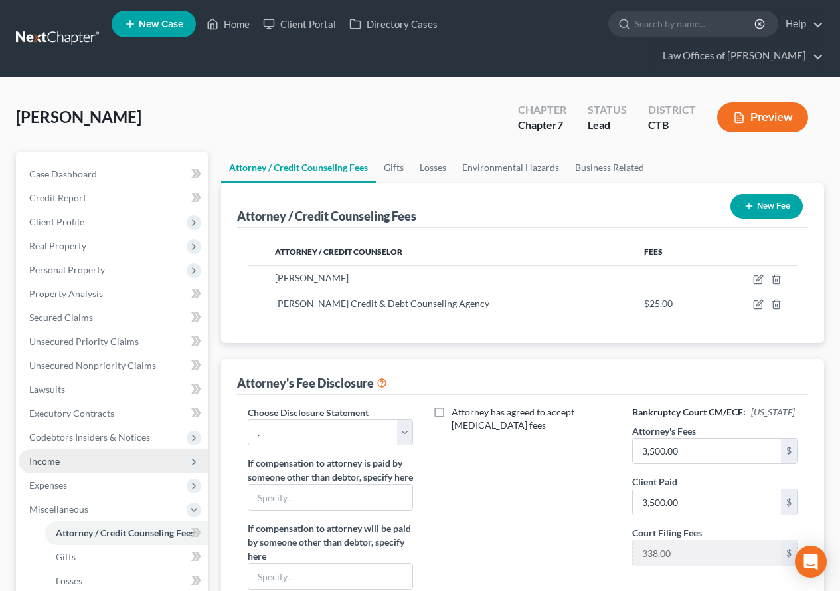
click at [57, 463] on span "Income" at bounding box center [44, 460] width 31 height 11
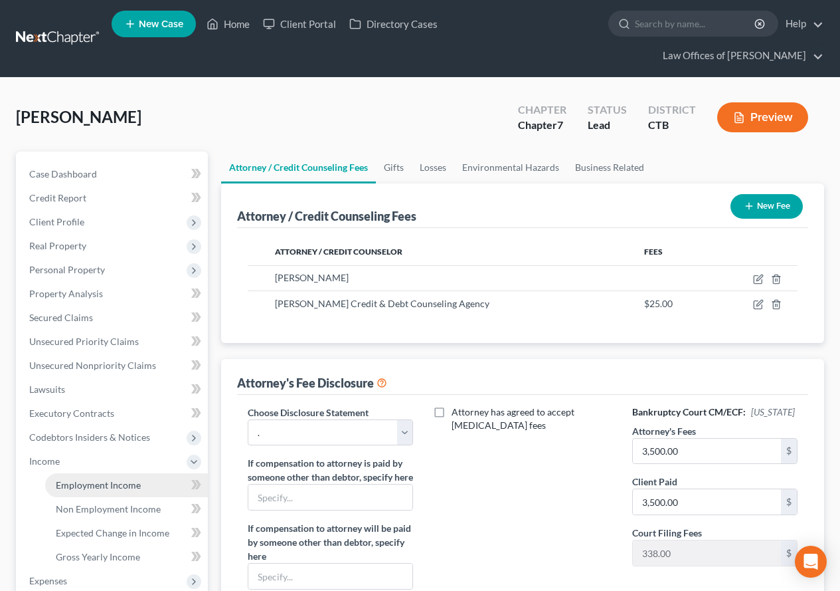
click at [70, 489] on span "Employment Income" at bounding box center [98, 484] width 85 height 11
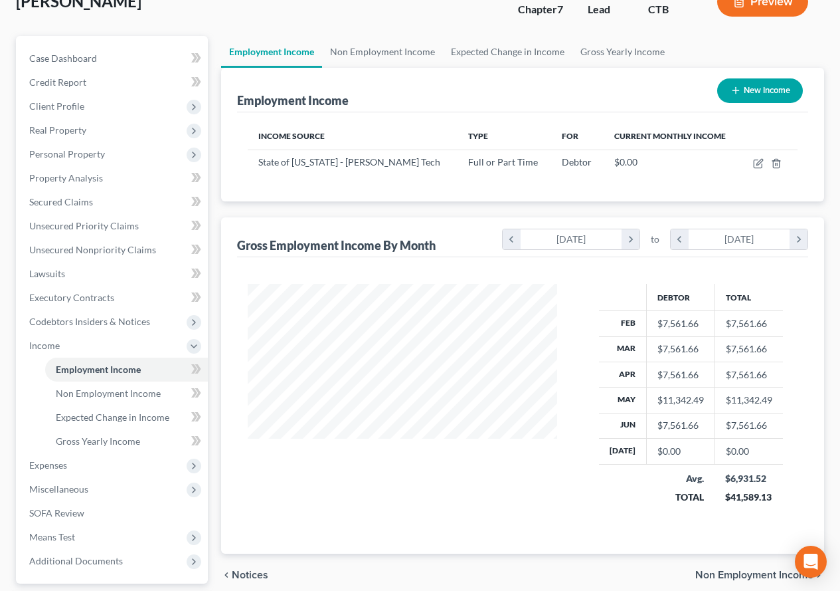
scroll to position [133, 0]
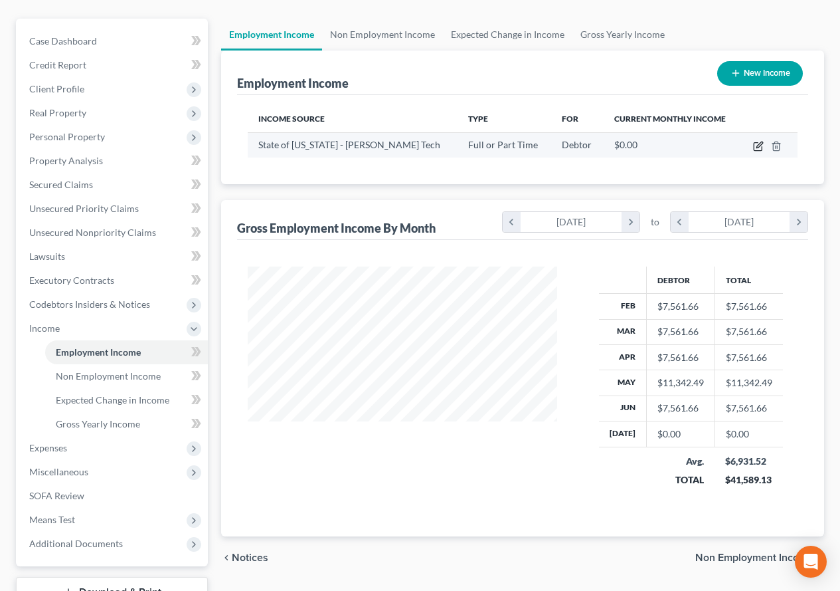
click at [759, 146] on icon "button" at bounding box center [758, 146] width 11 height 11
select select "0"
select select "2"
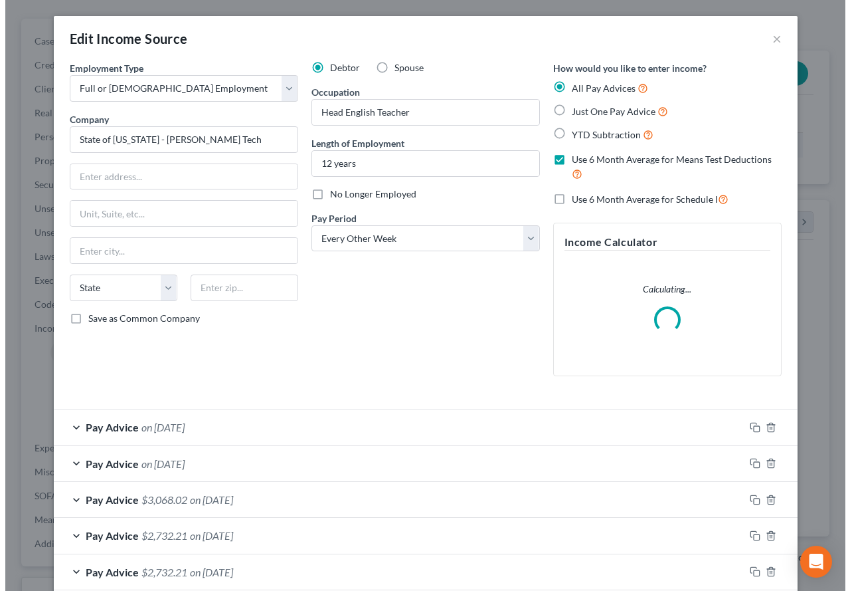
scroll to position [239, 341]
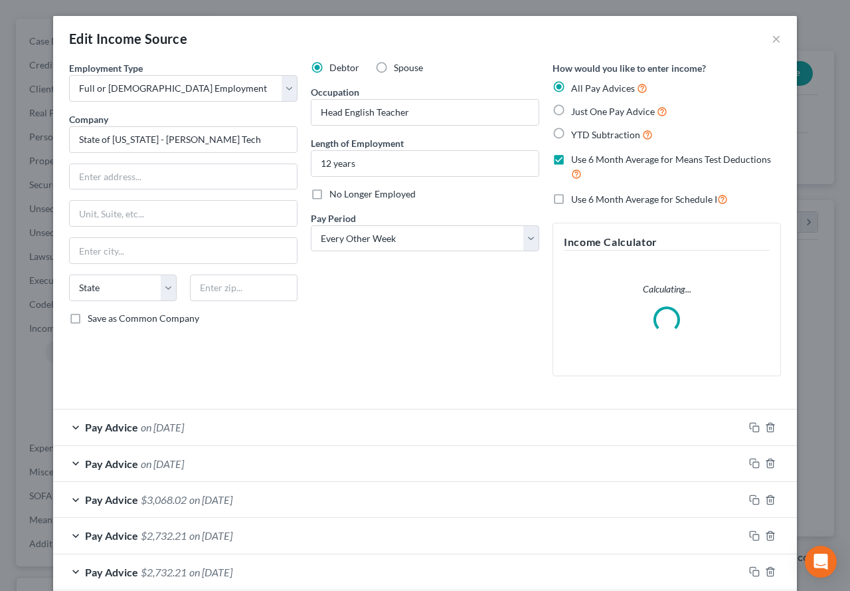
click at [571, 197] on label "Use 6 Month Average for Schedule I" at bounding box center [649, 198] width 157 height 15
click at [577, 197] on input "Use 6 Month Average for Schedule I" at bounding box center [581, 195] width 9 height 9
checkbox input "true"
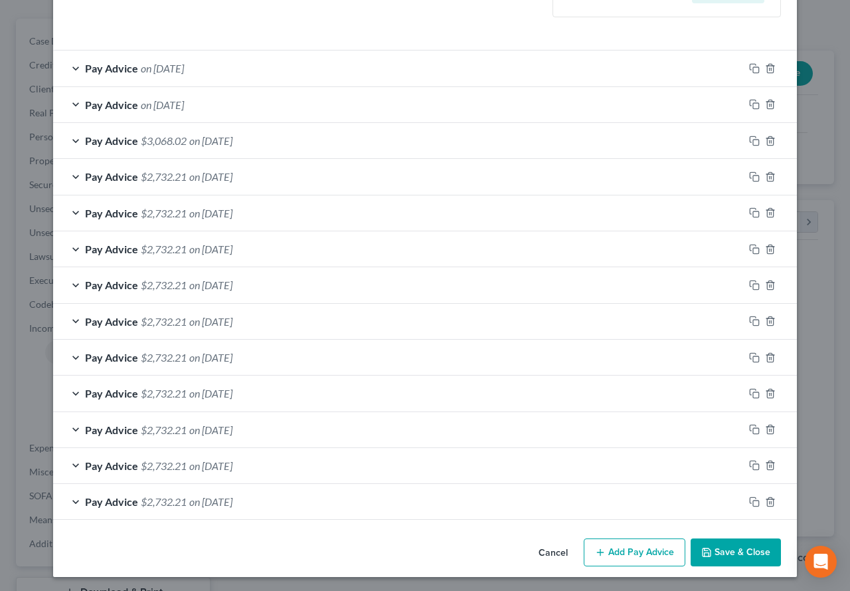
scroll to position [401, 0]
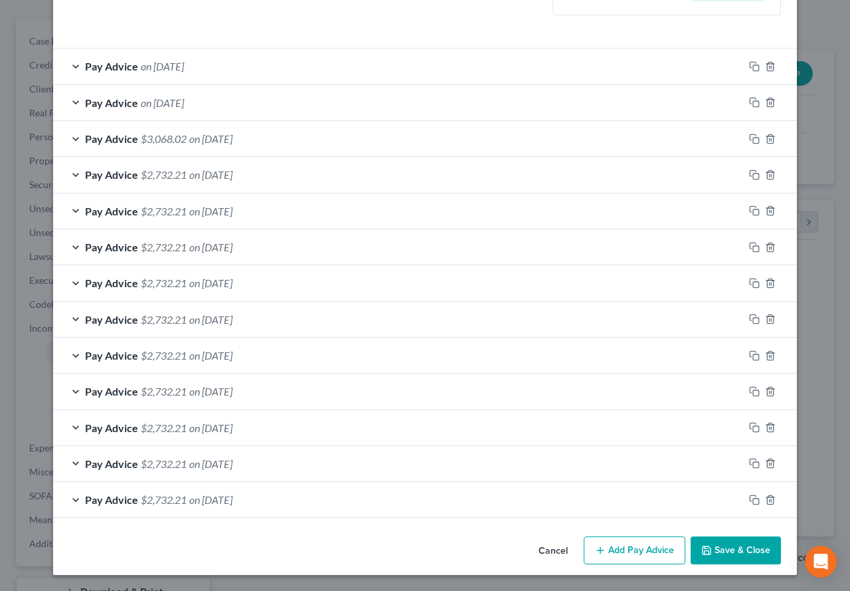
click at [722, 553] on button "Save & Close" at bounding box center [736, 550] width 90 height 28
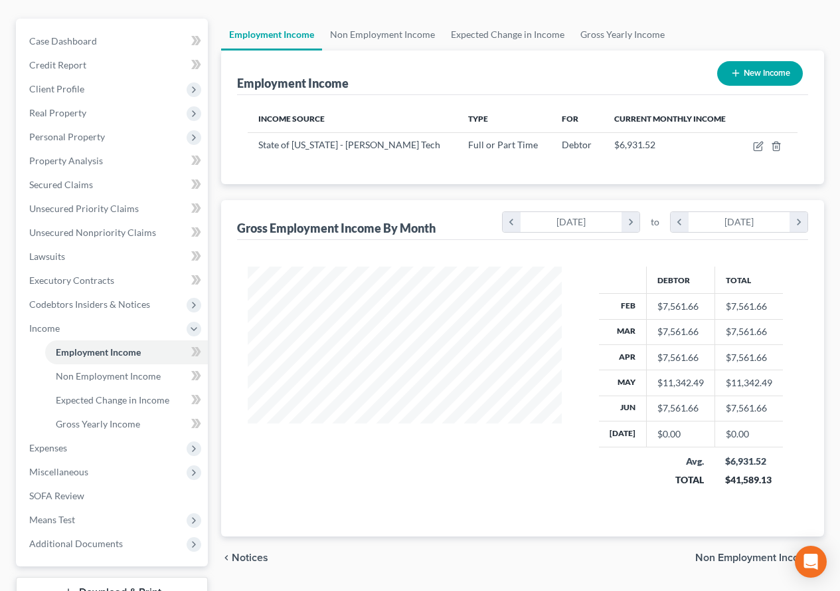
scroll to position [664147, 664048]
click at [45, 451] on span "Expenses" at bounding box center [48, 447] width 38 height 11
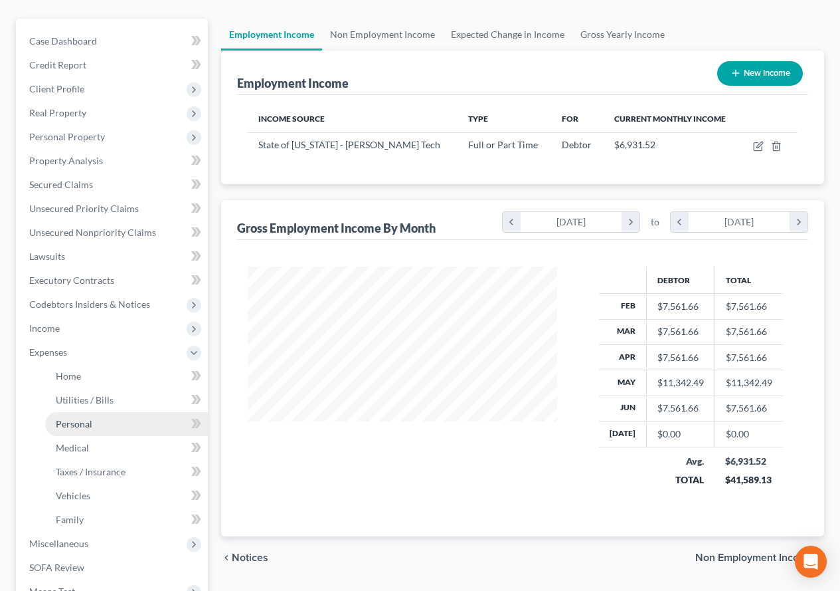
click at [66, 424] on span "Personal" at bounding box center [74, 423] width 37 height 11
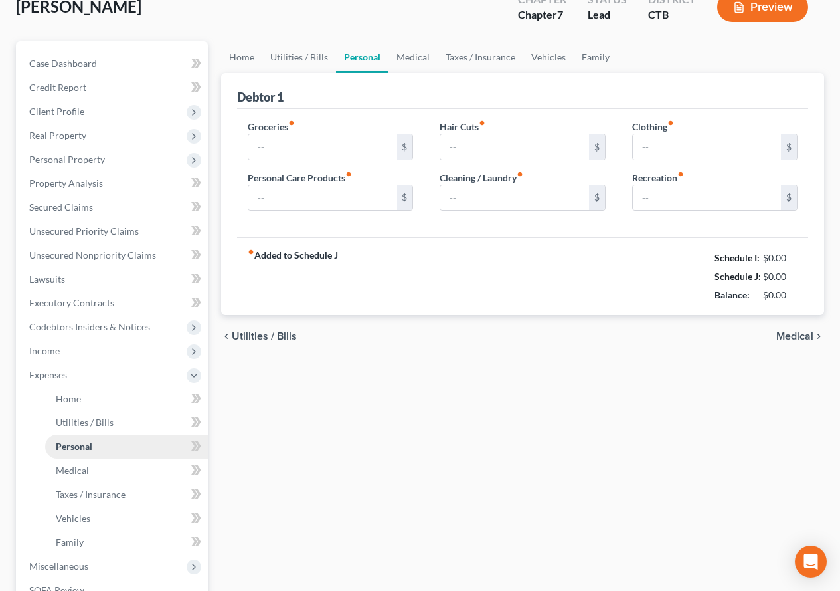
type input "2,000.00"
type input "100.00"
type input "0.00"
type input "40.00"
type input "230.00"
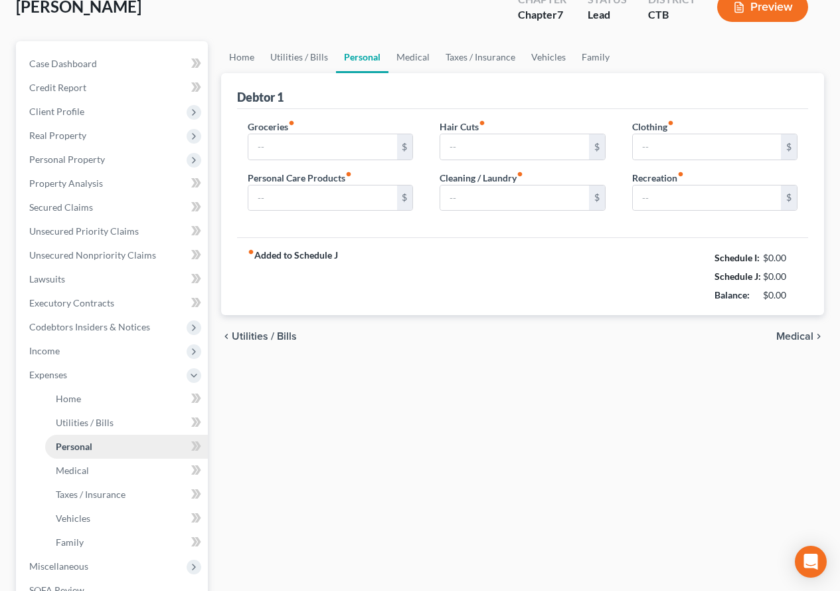
type input "250.00"
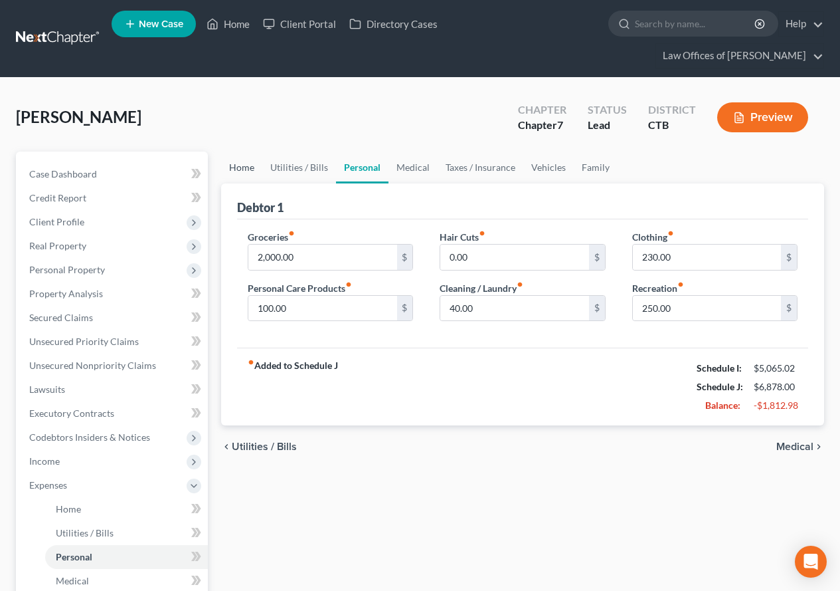
click at [235, 170] on link "Home" at bounding box center [241, 167] width 41 height 32
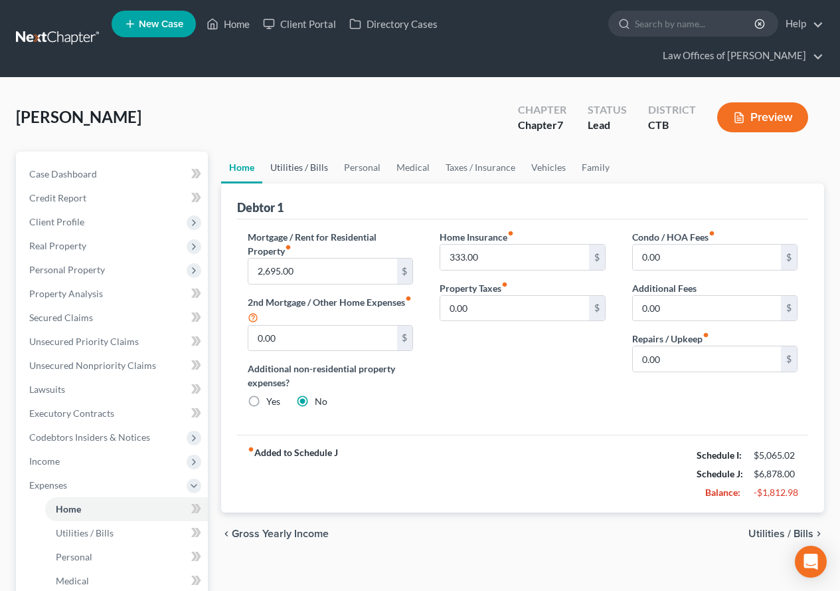
click at [308, 164] on link "Utilities / Bills" at bounding box center [299, 167] width 74 height 32
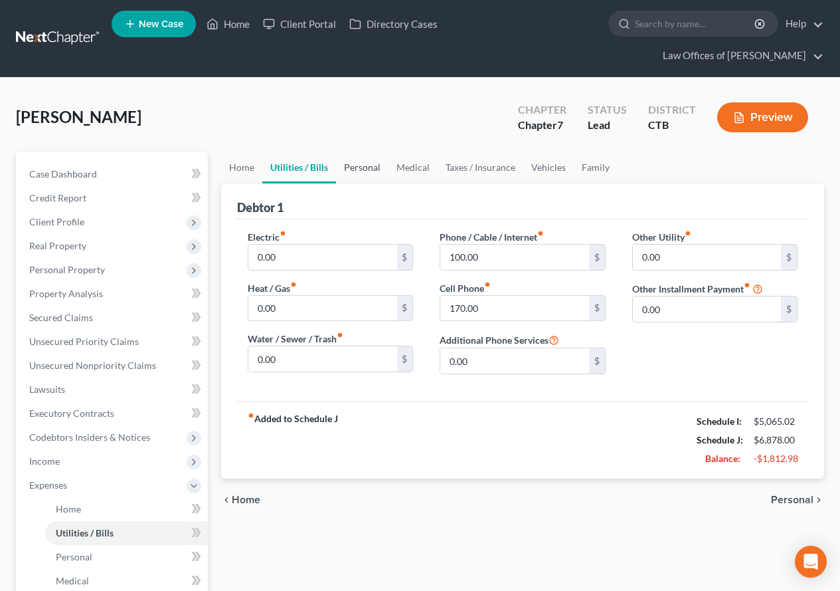
click at [363, 167] on link "Personal" at bounding box center [362, 167] width 52 height 32
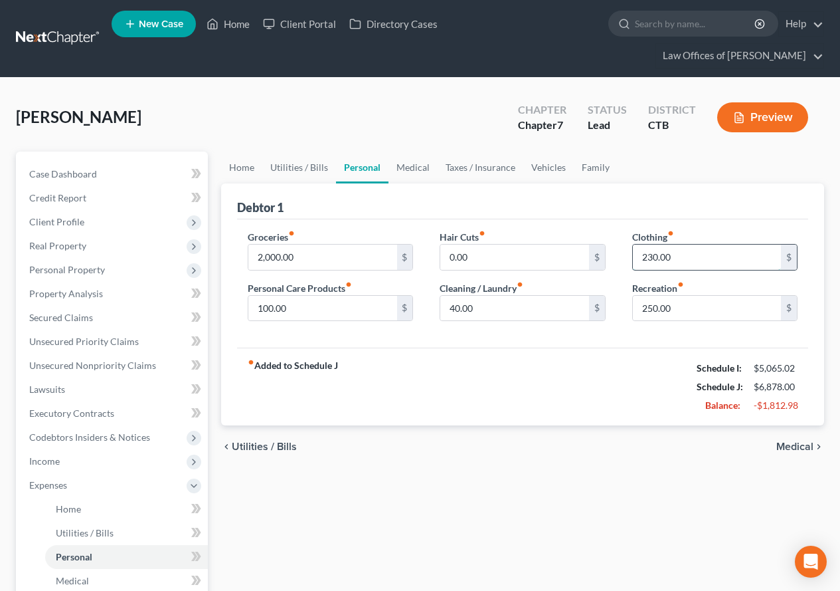
click at [646, 256] on input "230.00" at bounding box center [707, 256] width 148 height 25
type input "150"
click at [407, 165] on link "Medical" at bounding box center [413, 167] width 49 height 32
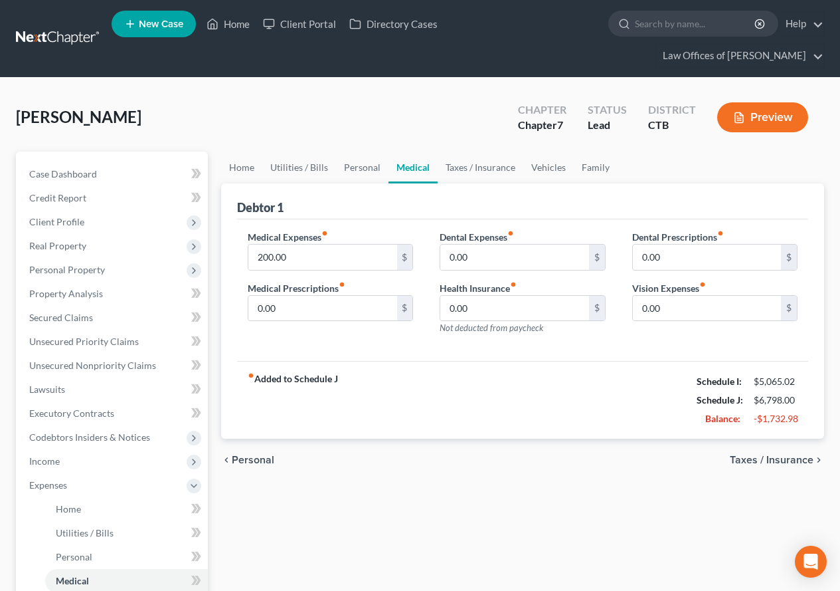
click at [407, 165] on link "Medical" at bounding box center [413, 167] width 49 height 32
click at [476, 169] on link "Taxes / Insurance" at bounding box center [481, 167] width 86 height 32
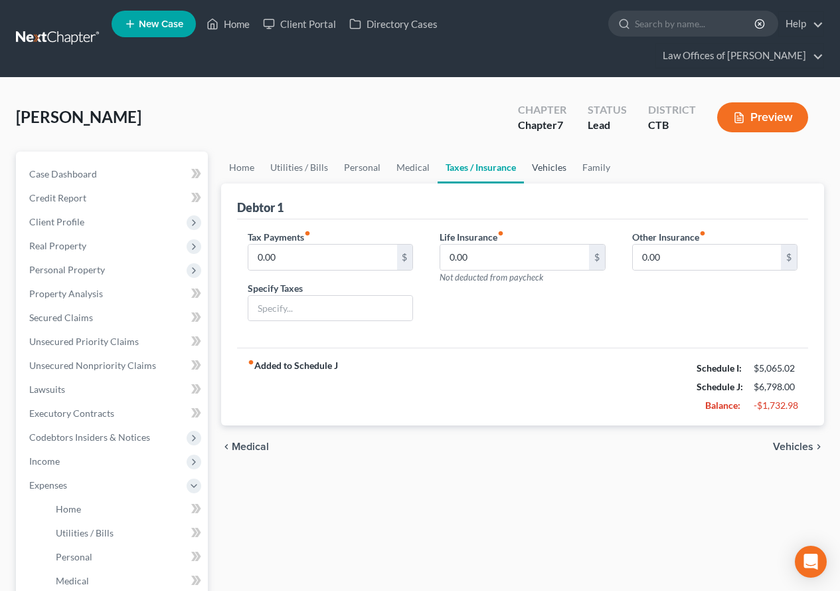
click at [553, 170] on link "Vehicles" at bounding box center [549, 167] width 50 height 32
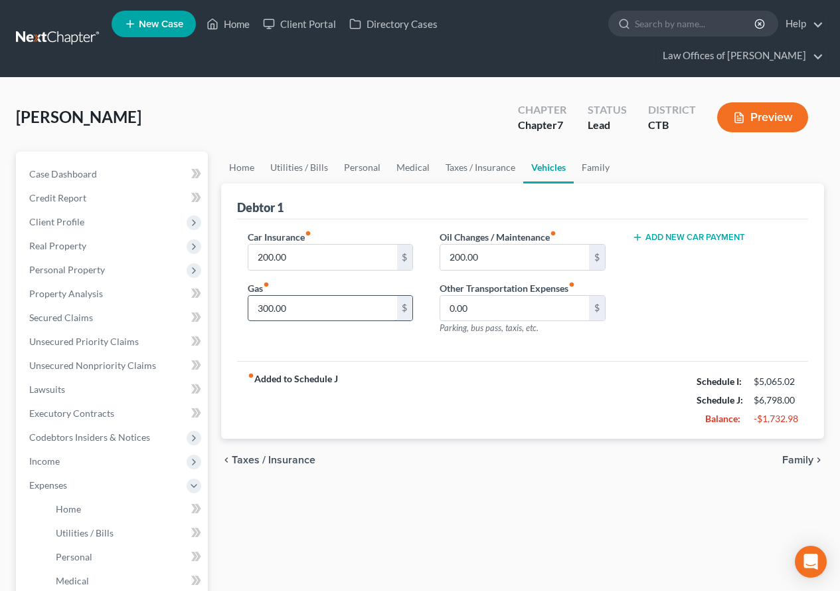
click at [263, 306] on input "300.00" at bounding box center [322, 308] width 148 height 25
click at [268, 307] on input "300.00" at bounding box center [322, 308] width 148 height 25
drag, startPoint x: 268, startPoint y: 307, endPoint x: 249, endPoint y: 308, distance: 19.3
click at [249, 308] on input "300.00" at bounding box center [322, 308] width 148 height 25
type input "150.00"
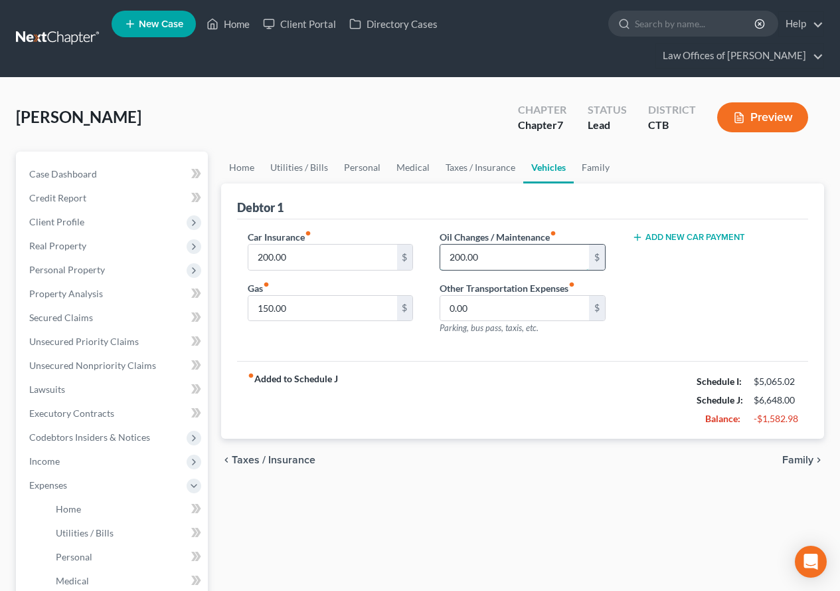
click at [457, 254] on input "200.00" at bounding box center [514, 256] width 148 height 25
type input "100.00"
click at [244, 170] on link "Home" at bounding box center [241, 167] width 41 height 32
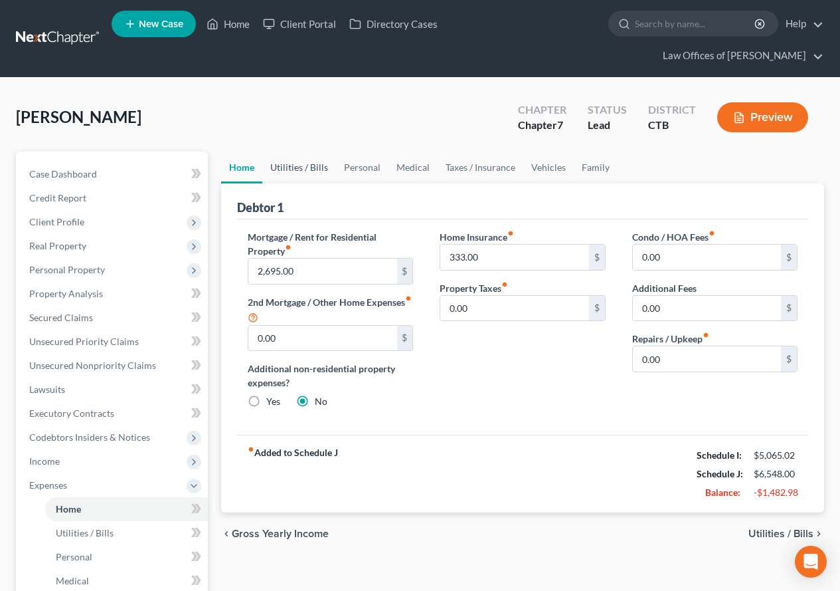
click at [292, 171] on link "Utilities / Bills" at bounding box center [299, 167] width 74 height 32
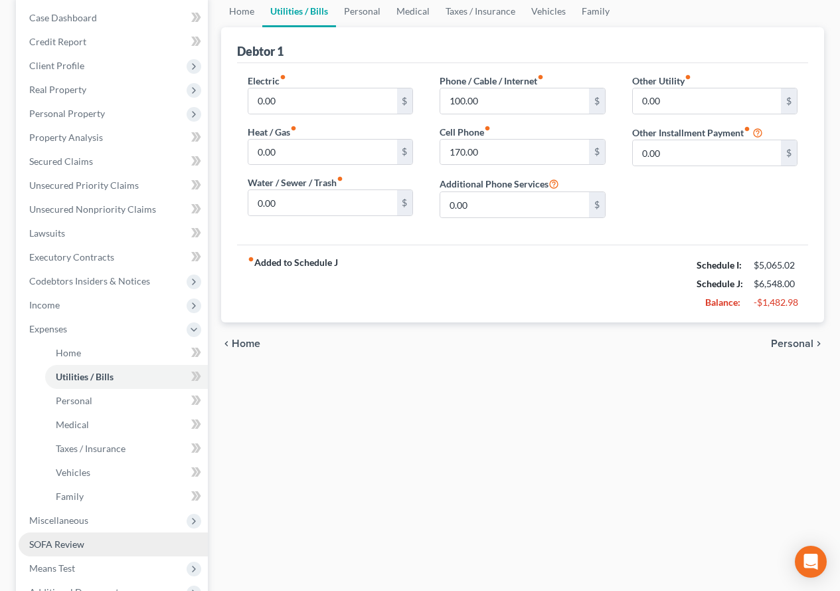
scroll to position [133, 0]
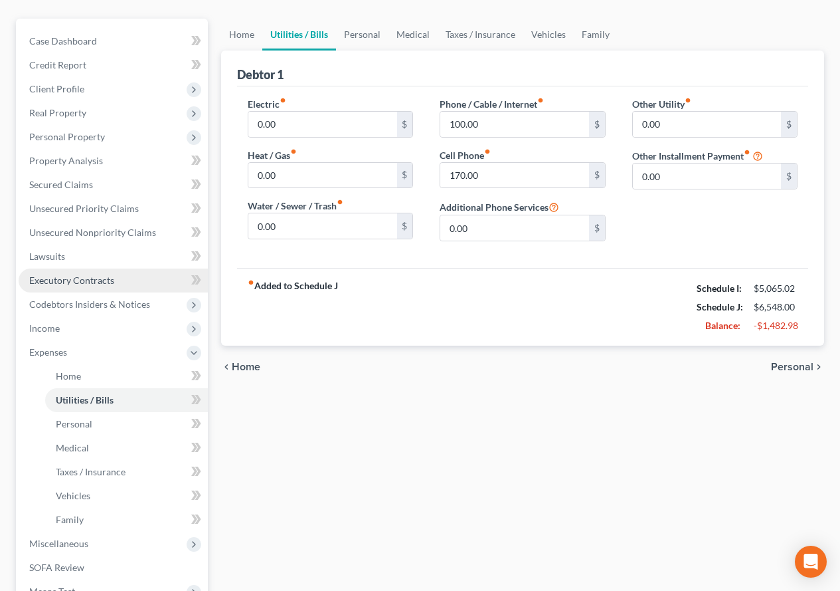
click at [55, 283] on span "Executory Contracts" at bounding box center [71, 279] width 85 height 11
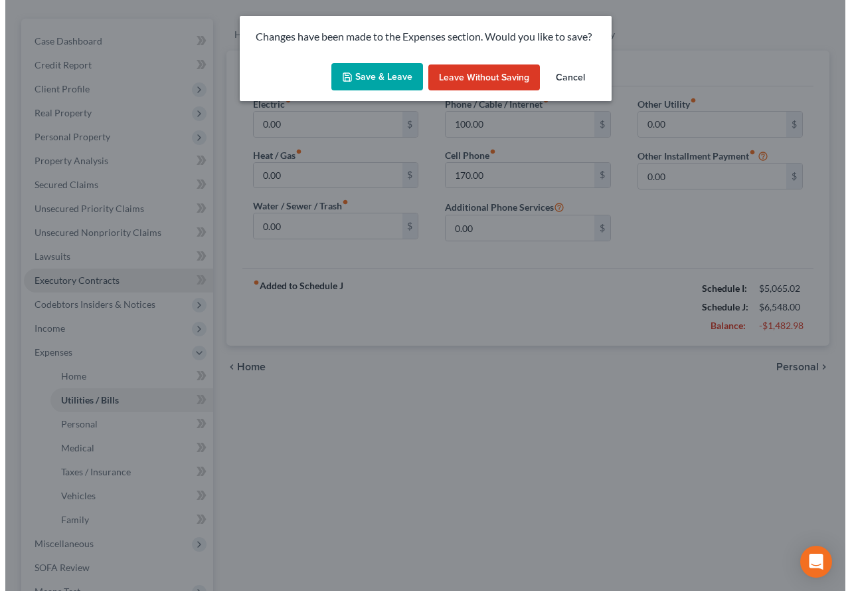
scroll to position [109, 0]
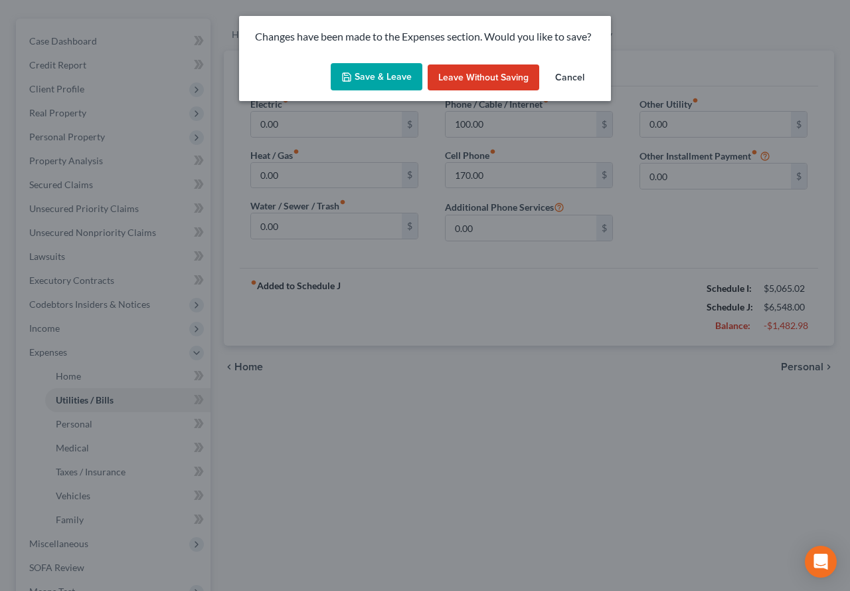
click at [379, 77] on button "Save & Leave" at bounding box center [377, 77] width 92 height 28
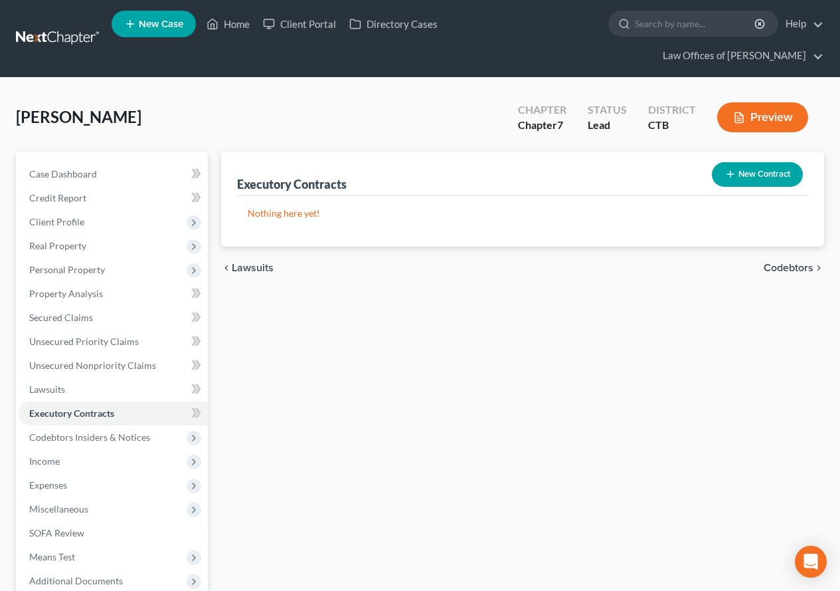
click at [755, 183] on button "New Contract" at bounding box center [757, 174] width 91 height 25
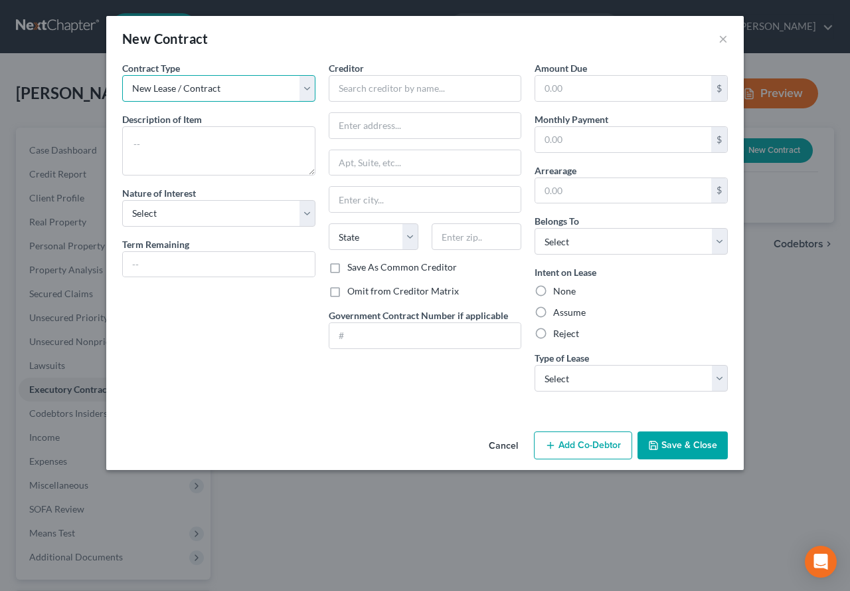
click at [304, 90] on select "New Lease / Contract New Timeshare" at bounding box center [218, 88] width 193 height 27
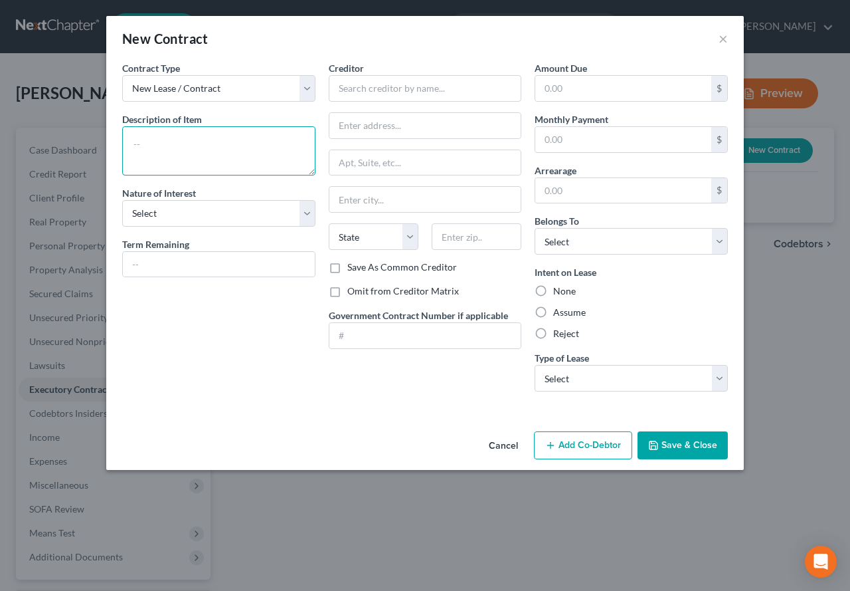
click at [166, 146] on textarea at bounding box center [218, 150] width 193 height 49
type textarea "H"
type textarea "136 Hickory Dr, Groton"
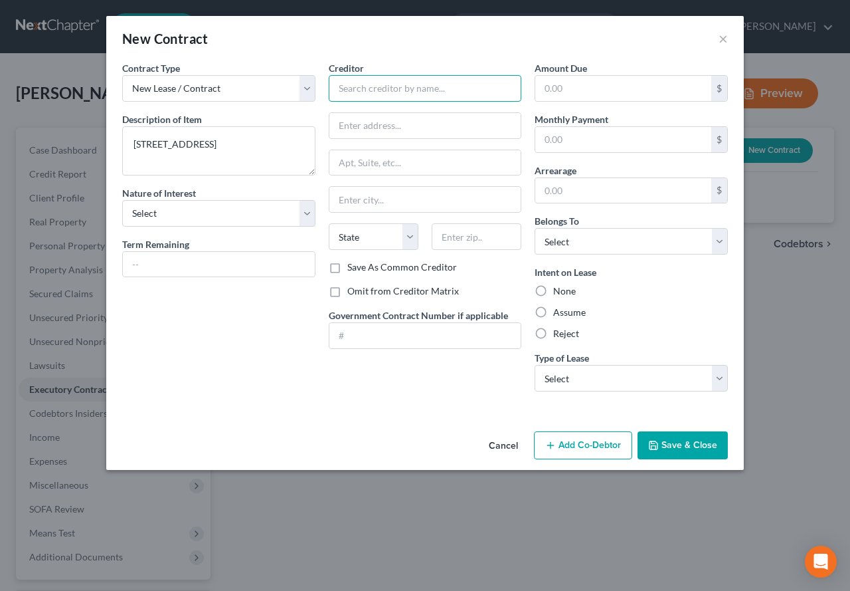
click at [383, 80] on input "text" at bounding box center [425, 88] width 193 height 27
paste input "Beacon Point Homes"
type input "Beacon Point Homes"
click at [451, 234] on input "text" at bounding box center [477, 236] width 90 height 27
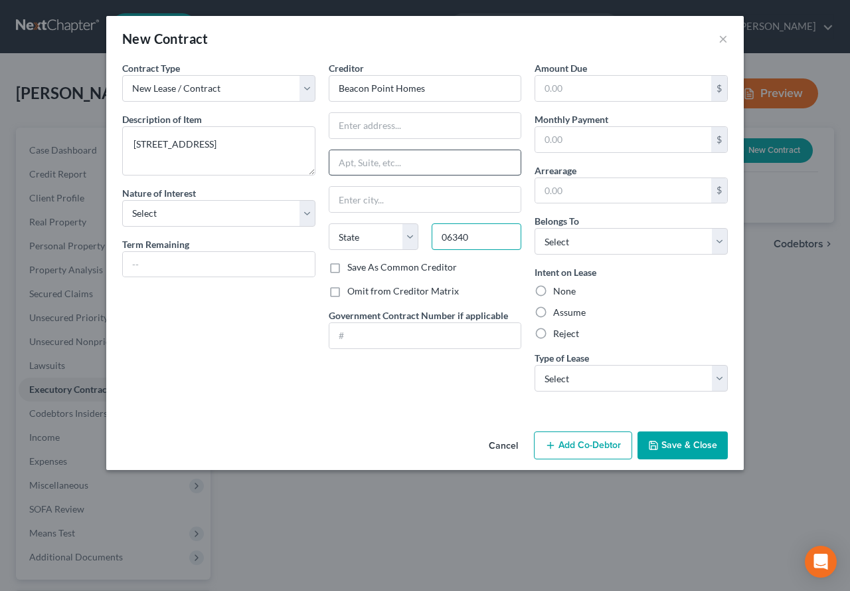
type input "06340"
click at [387, 164] on input "text" at bounding box center [426, 162] width 192 height 25
type input "Groton"
select select "6"
type input "10 Tern Ave"
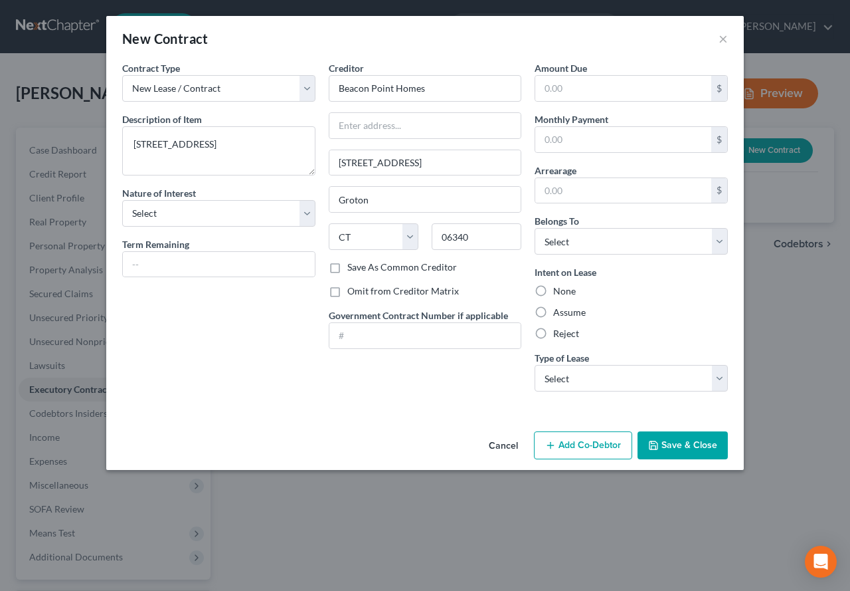
click at [553, 310] on label "Assume" at bounding box center [569, 312] width 33 height 13
click at [559, 310] on input "Assume" at bounding box center [563, 310] width 9 height 9
radio input "true"
click at [718, 246] on select "Select Debtor 1 Only Debtor 2 Only Debtor 1 And Debtor 2 Only At Least One Of T…" at bounding box center [631, 241] width 193 height 27
select select "3"
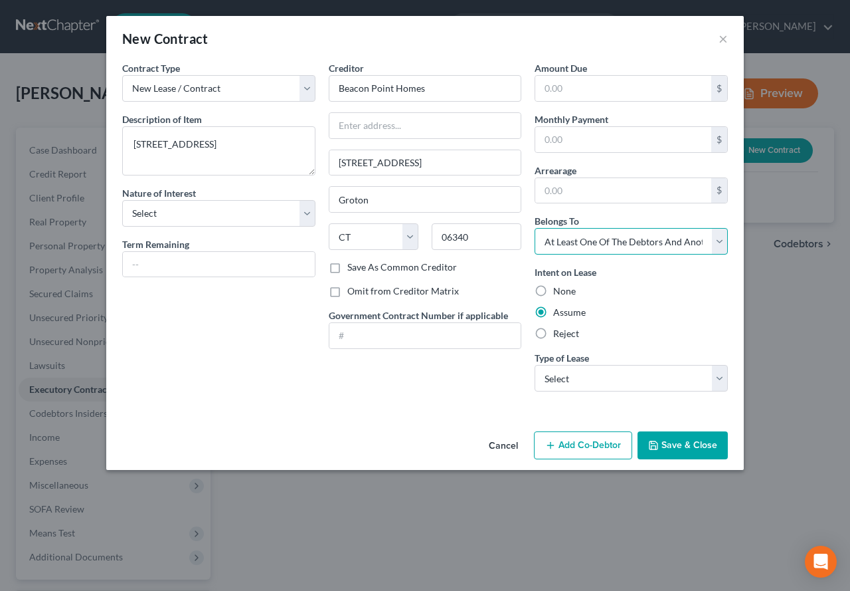
click at [535, 228] on select "Select Debtor 1 Only Debtor 2 Only Debtor 1 And Debtor 2 Only At Least One Of T…" at bounding box center [631, 241] width 193 height 27
click at [723, 379] on select "Select Real Estate Car Other" at bounding box center [631, 378] width 193 height 27
select select "0"
click at [535, 365] on select "Select Real Estate Car Other" at bounding box center [631, 378] width 193 height 27
click at [568, 452] on button "Add Co-Debtor" at bounding box center [583, 445] width 98 height 28
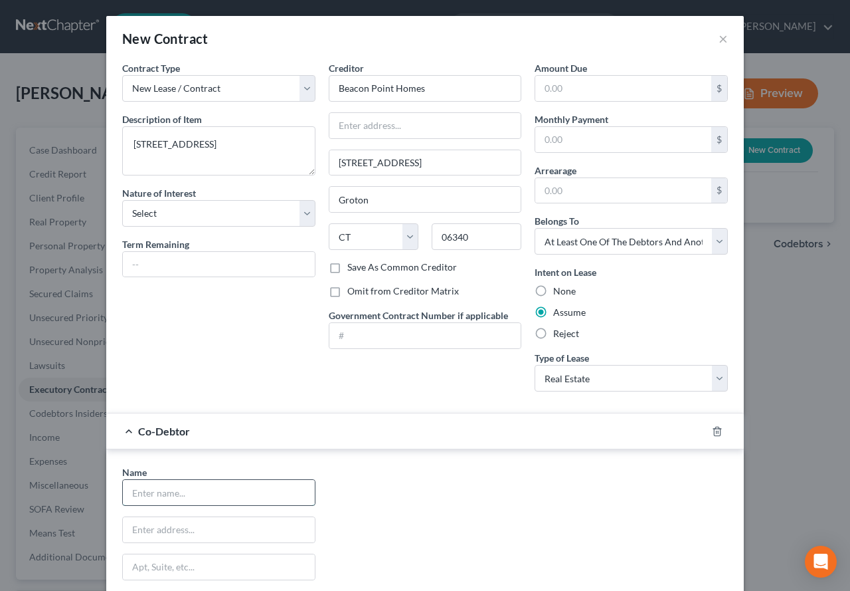
click at [199, 500] on input "text" at bounding box center [219, 492] width 192 height 25
type input "Glen Norman"
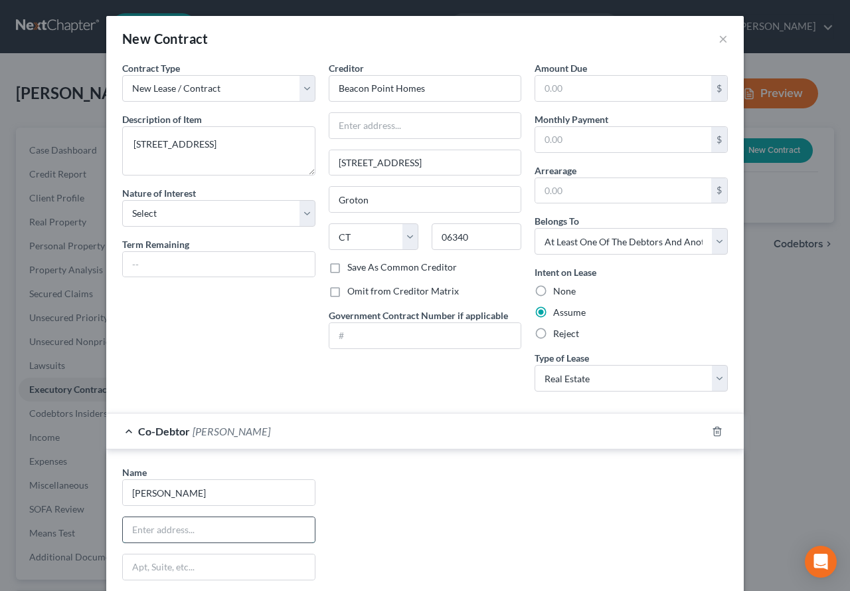
click at [192, 531] on input "text" at bounding box center [219, 529] width 192 height 25
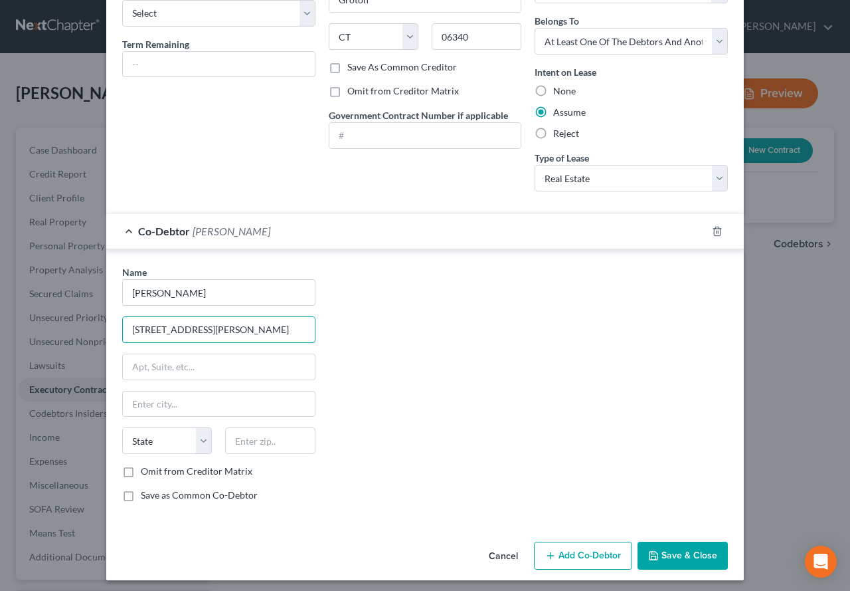
scroll to position [205, 0]
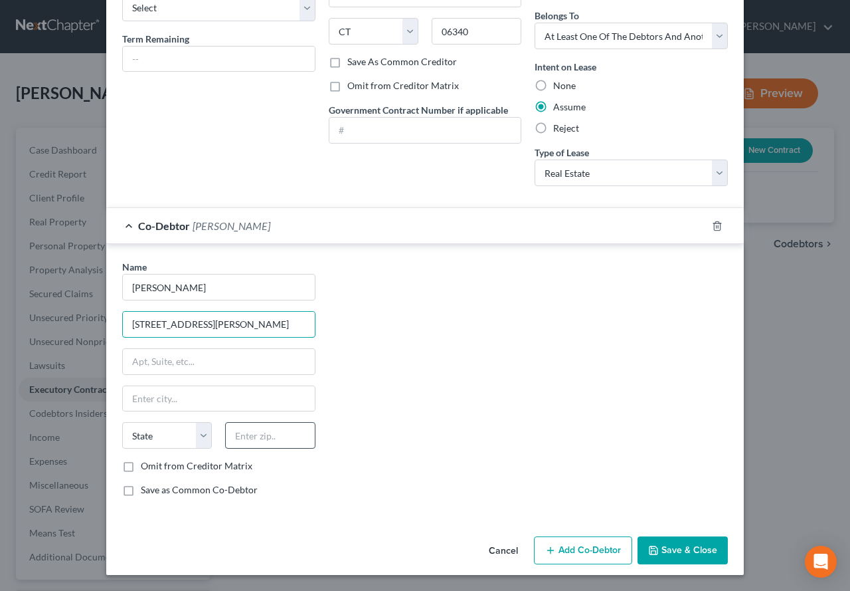
type input "257 Norman Rd"
click at [243, 434] on input "text" at bounding box center [270, 435] width 90 height 27
type input "06351"
click at [244, 384] on div "Name * Glen Norman 257 Norman Rd State AL AK AR AZ CA CO CT DE DC FL GA GU HI I…" at bounding box center [219, 383] width 207 height 247
type input "Jewett City"
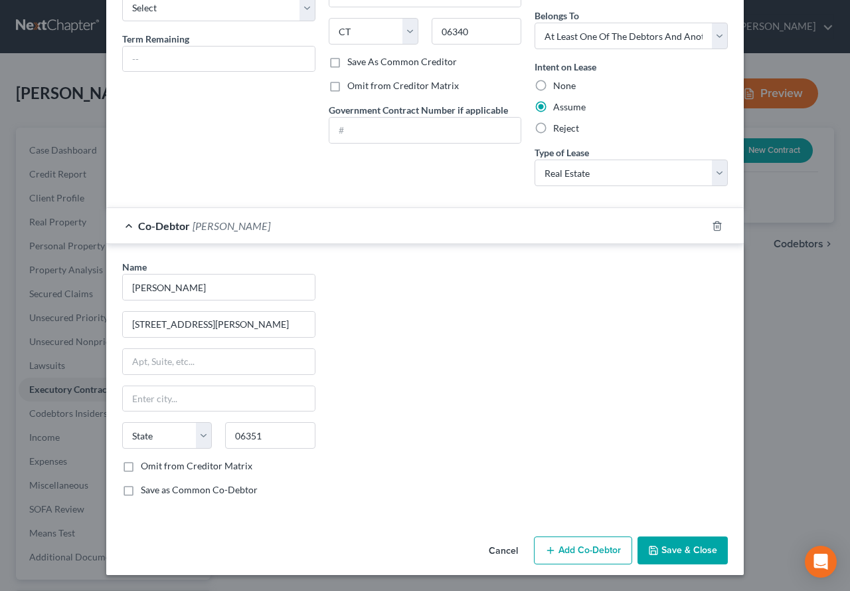
select select "6"
drag, startPoint x: 192, startPoint y: 405, endPoint x: 124, endPoint y: 398, distance: 68.8
click at [124, 398] on input "Jewett City" at bounding box center [219, 398] width 192 height 25
type input "Griswold"
click at [418, 363] on div "Name * Glen Norman 257 Norman Rd Griswold State AL AK AR AZ CA CO CT DE DC FL G…" at bounding box center [425, 383] width 619 height 247
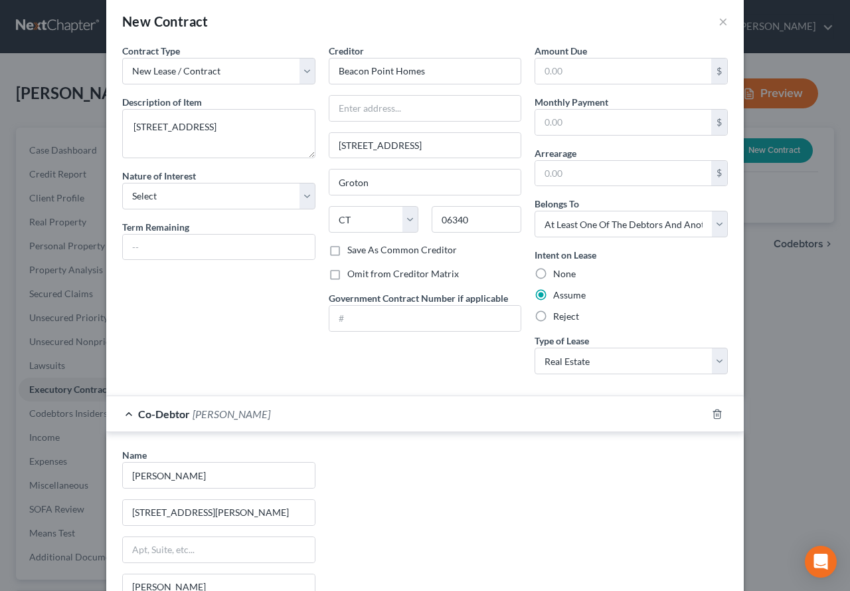
scroll to position [6, 0]
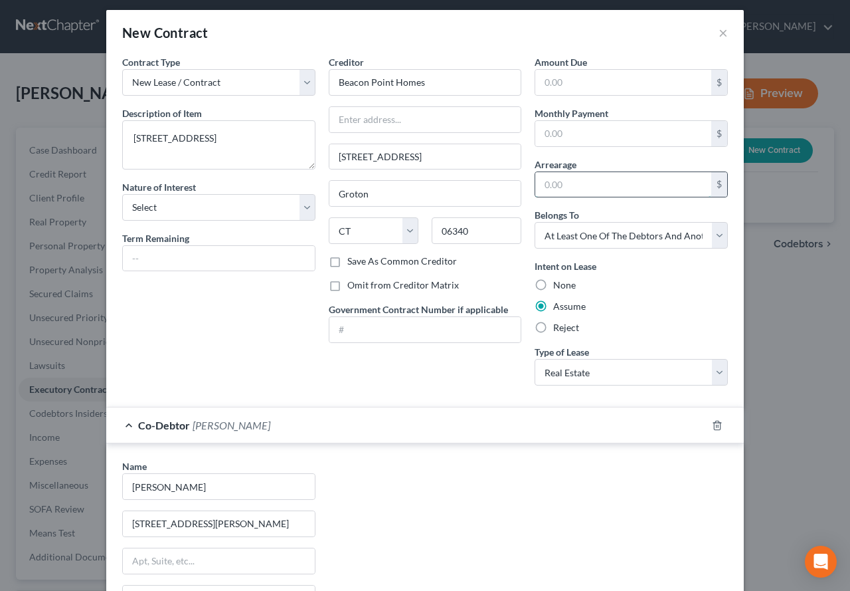
click at [578, 187] on input "text" at bounding box center [623, 184] width 176 height 25
type input "0.00"
click at [125, 260] on input "text" at bounding box center [219, 258] width 192 height 25
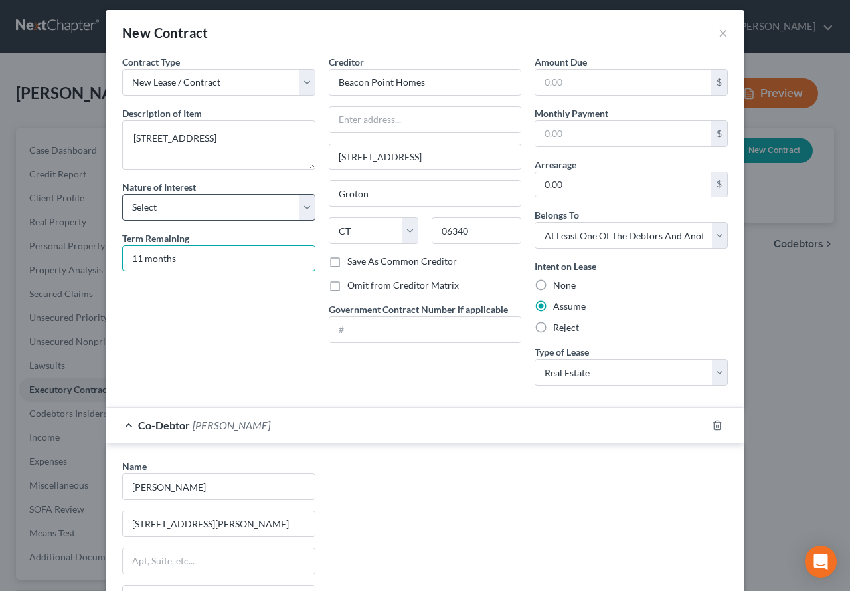
type input "11 months"
click at [300, 211] on select "Select Purchaser Agent Lessor Lessee" at bounding box center [218, 207] width 193 height 27
select select "2"
click at [122, 194] on select "Select Purchaser Agent Lessor Lessee" at bounding box center [218, 207] width 193 height 27
click at [375, 118] on input "text" at bounding box center [426, 119] width 192 height 25
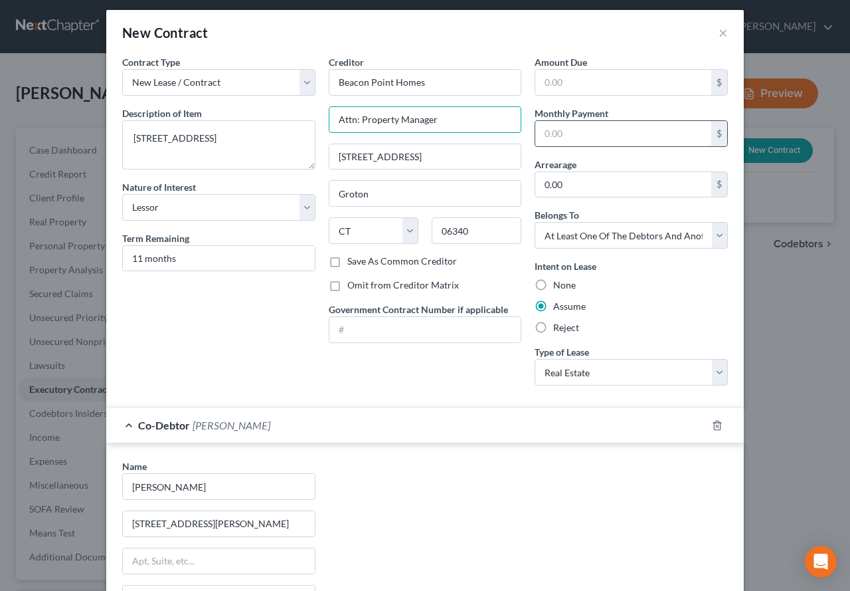
type input "Attn: Property Manager"
click at [602, 128] on input "text" at bounding box center [623, 133] width 176 height 25
type input "2,695.00"
click at [559, 79] on input "text" at bounding box center [623, 82] width 176 height 25
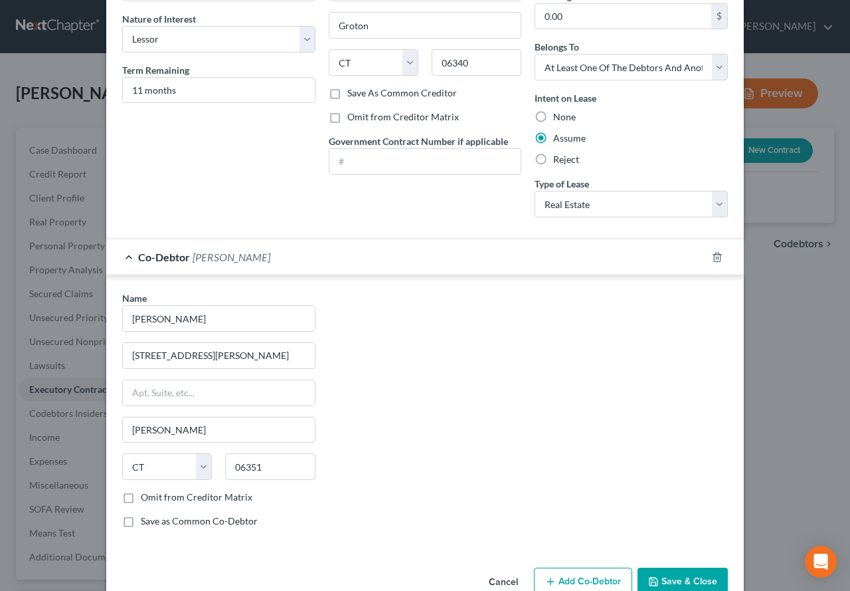
scroll to position [205, 0]
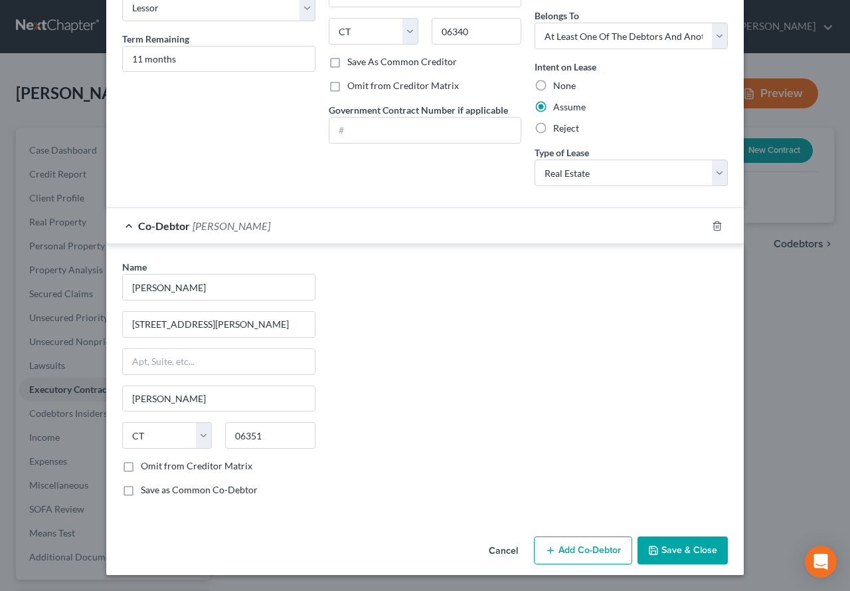
type input "32,340.00"
click at [680, 552] on button "Save & Close" at bounding box center [683, 550] width 90 height 28
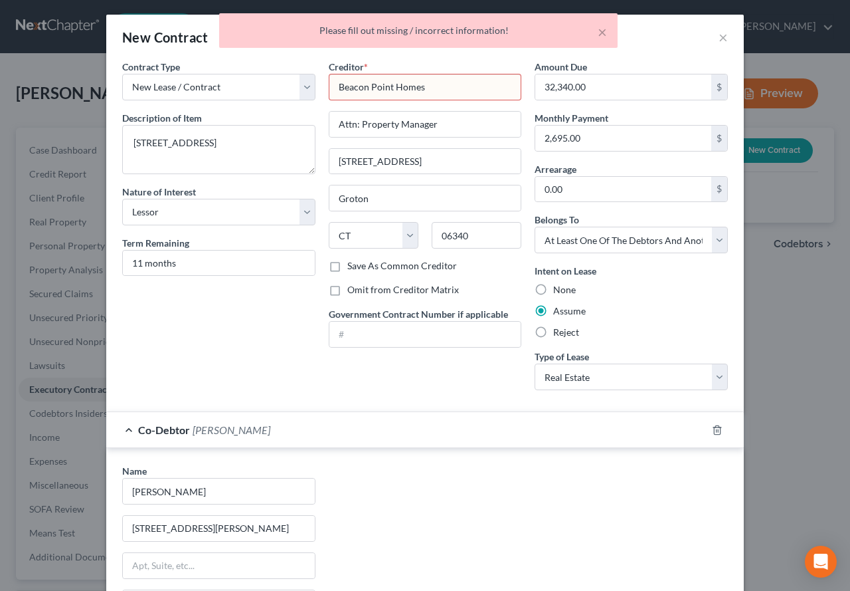
scroll to position [0, 0]
click at [440, 89] on input "Beacon Point Homes" at bounding box center [425, 88] width 193 height 27
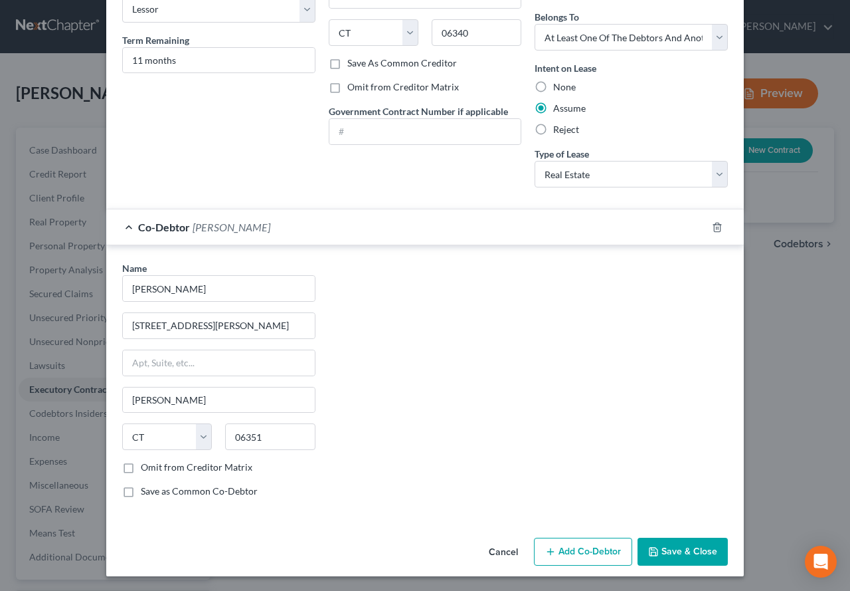
scroll to position [205, 0]
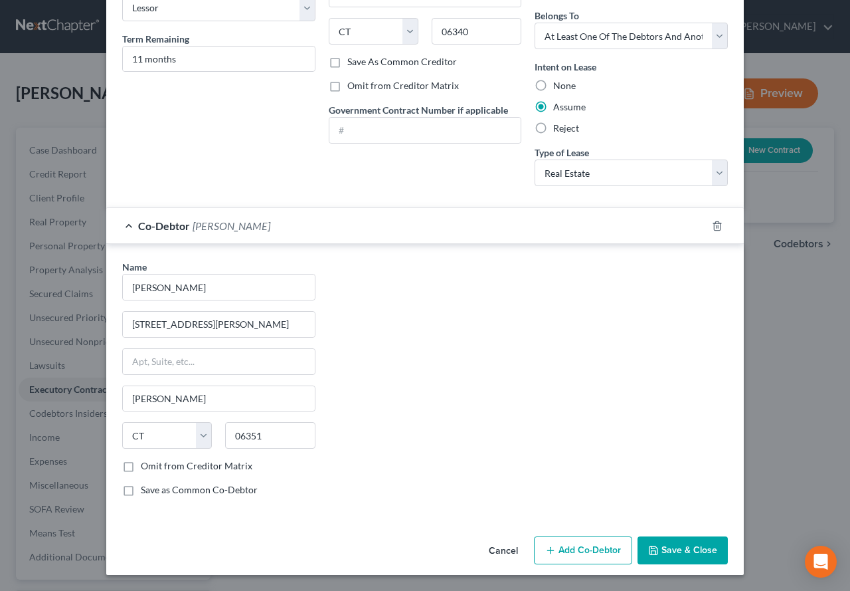
click at [695, 557] on button "Save & Close" at bounding box center [683, 550] width 90 height 28
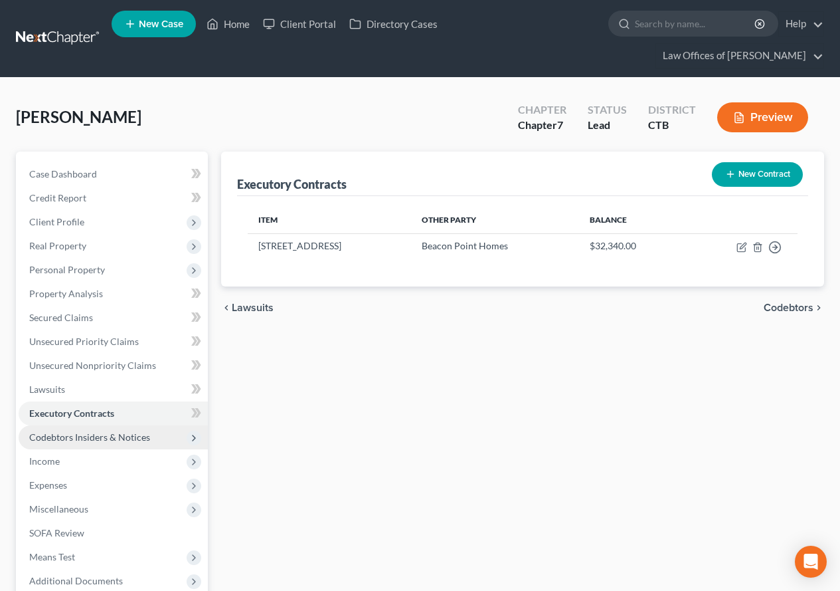
click at [92, 438] on span "Codebtors Insiders & Notices" at bounding box center [89, 436] width 121 height 11
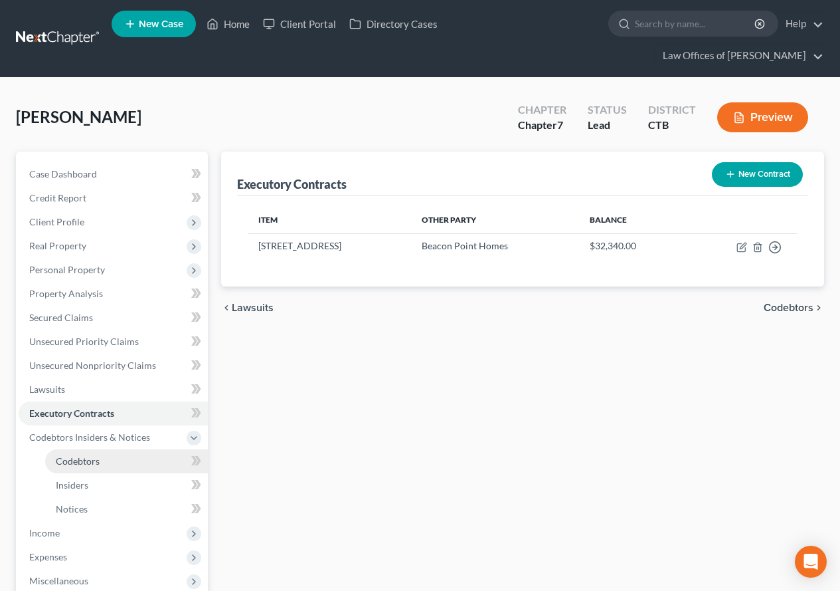
click at [90, 460] on span "Codebtors" at bounding box center [78, 460] width 44 height 11
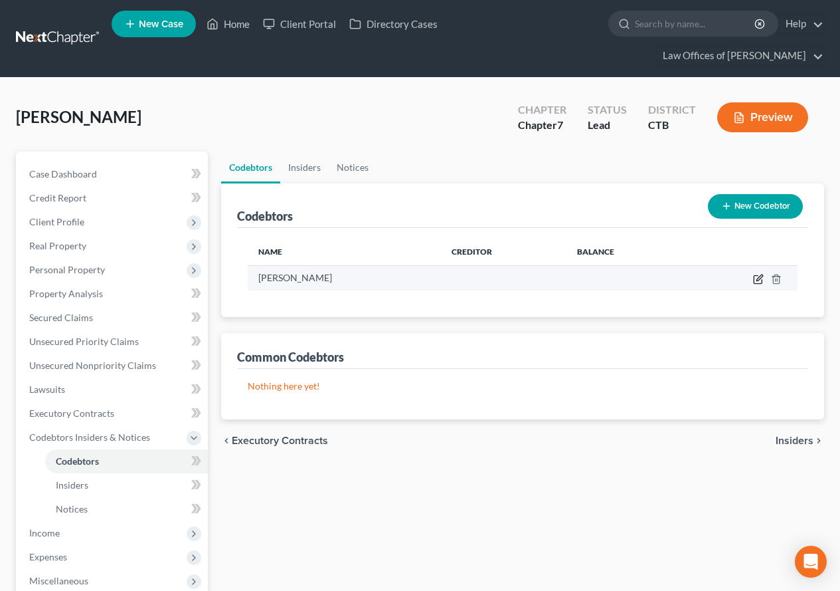
click at [755, 280] on icon "button" at bounding box center [758, 279] width 11 height 11
select select "6"
select select "17"
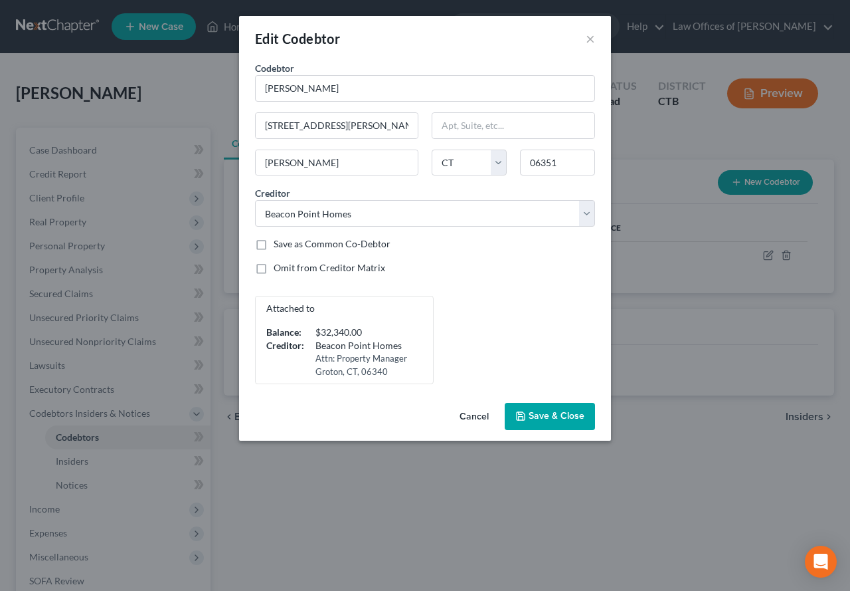
click at [541, 412] on span "Save & Close" at bounding box center [557, 416] width 56 height 11
select select
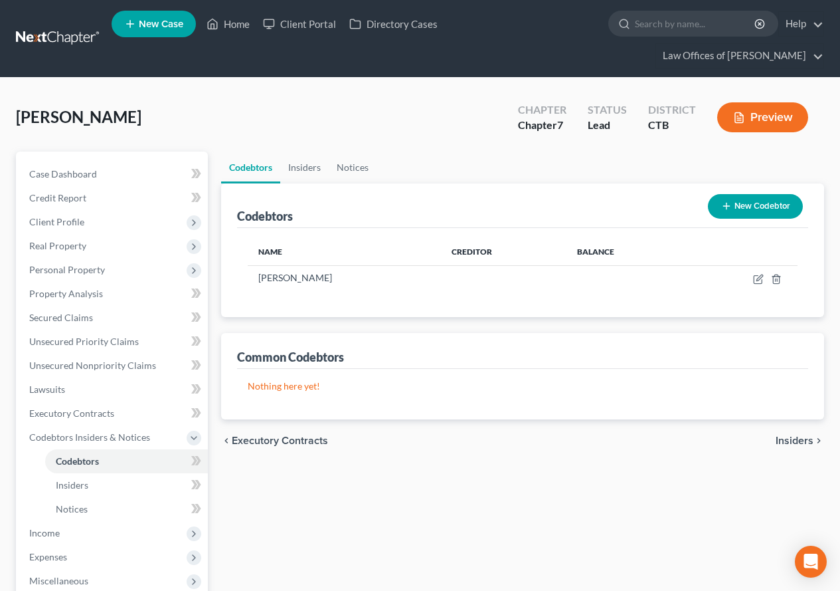
click at [294, 126] on div "Norman, Jennifer Upgraded Chapter Chapter 7 Status Lead District CTB Preview" at bounding box center [420, 123] width 809 height 58
click at [78, 273] on span "Personal Property" at bounding box center [67, 269] width 76 height 11
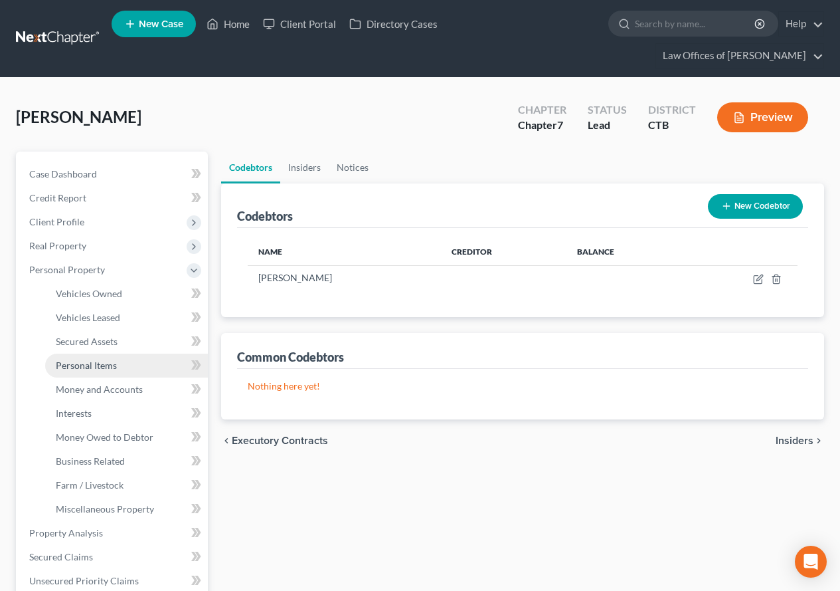
click at [108, 365] on span "Personal Items" at bounding box center [86, 364] width 61 height 11
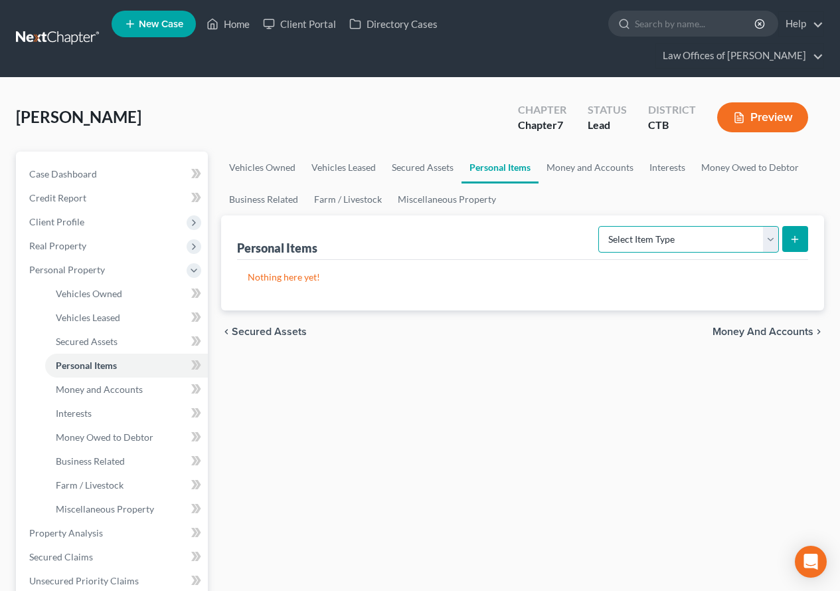
click at [770, 242] on select "Select Item Type Clothing (A/B: 11) Collectibles Of Value (A/B: 8) Electronics …" at bounding box center [689, 239] width 181 height 27
select select "clothing"
click at [601, 226] on select "Select Item Type Clothing (A/B: 11) Collectibles Of Value (A/B: 8) Electronics …" at bounding box center [689, 239] width 181 height 27
click at [797, 246] on button "submit" at bounding box center [796, 239] width 26 height 26
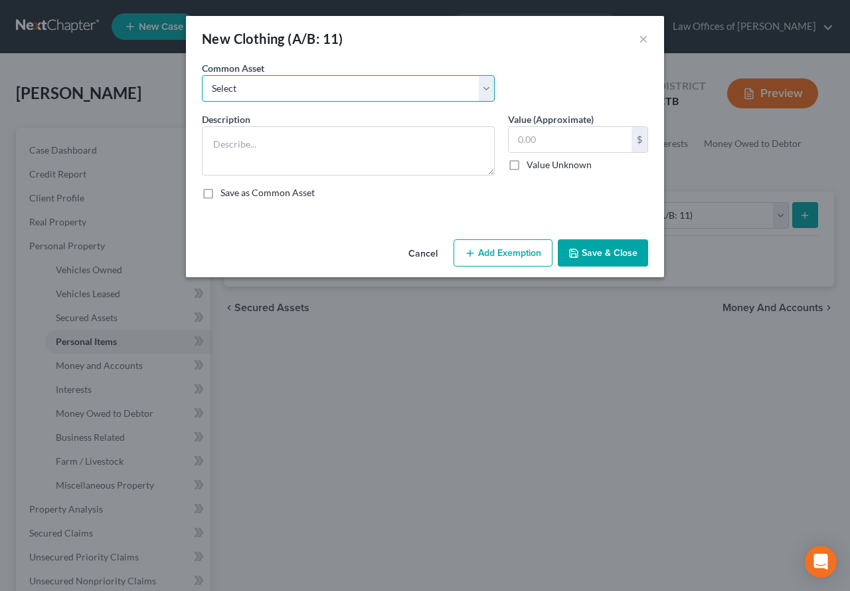
click at [486, 97] on select "Select Clothing" at bounding box center [348, 88] width 293 height 27
select select "0"
click at [202, 75] on select "Select Clothing" at bounding box center [348, 88] width 293 height 27
type textarea "Clothing"
type input "200.00"
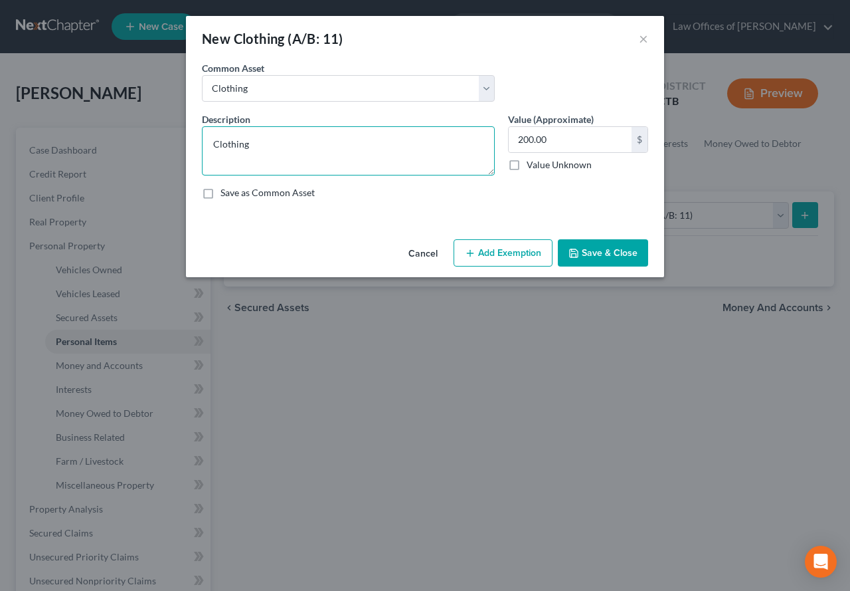
click at [318, 147] on textarea "Clothing" at bounding box center [348, 150] width 293 height 49
type textarea "Clothing, Outerwear, Footwear"
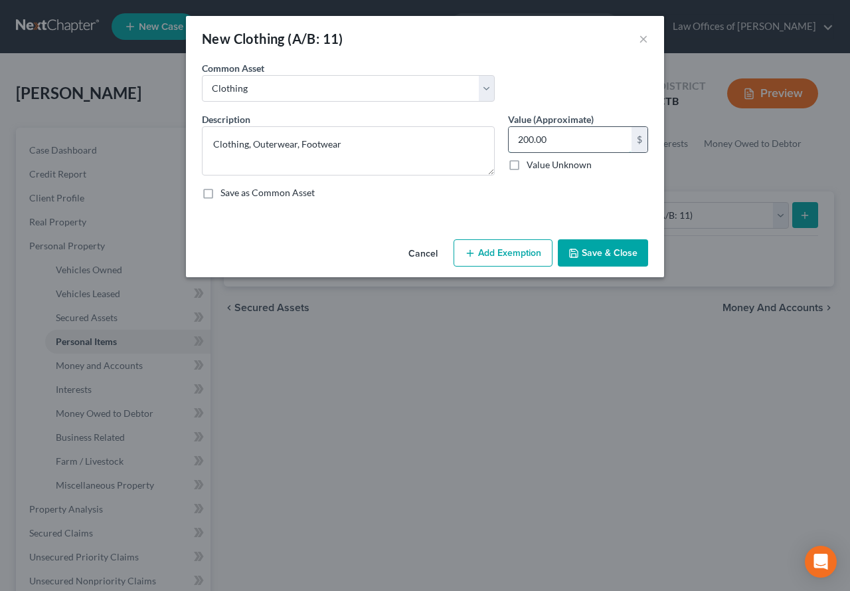
click at [526, 142] on input "200.00" at bounding box center [570, 139] width 123 height 25
type input "500.00"
click at [615, 250] on button "Save & Close" at bounding box center [603, 253] width 90 height 28
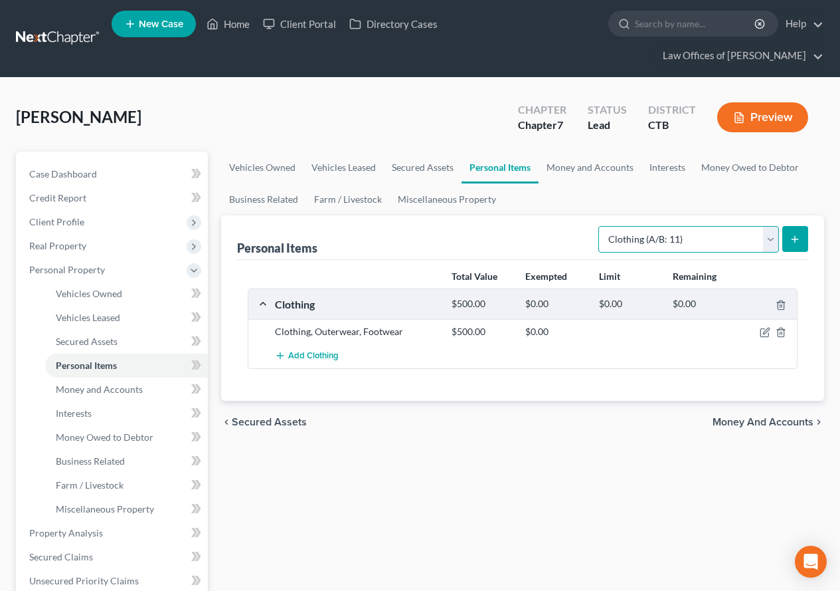
click at [773, 244] on select "Select Item Type Clothing (A/B: 11) Collectibles Of Value (A/B: 8) Electronics …" at bounding box center [689, 239] width 181 height 27
select select "electronics"
click at [601, 226] on select "Select Item Type Clothing (A/B: 11) Collectibles Of Value (A/B: 8) Electronics …" at bounding box center [689, 239] width 181 height 27
click at [798, 235] on icon "submit" at bounding box center [795, 239] width 11 height 11
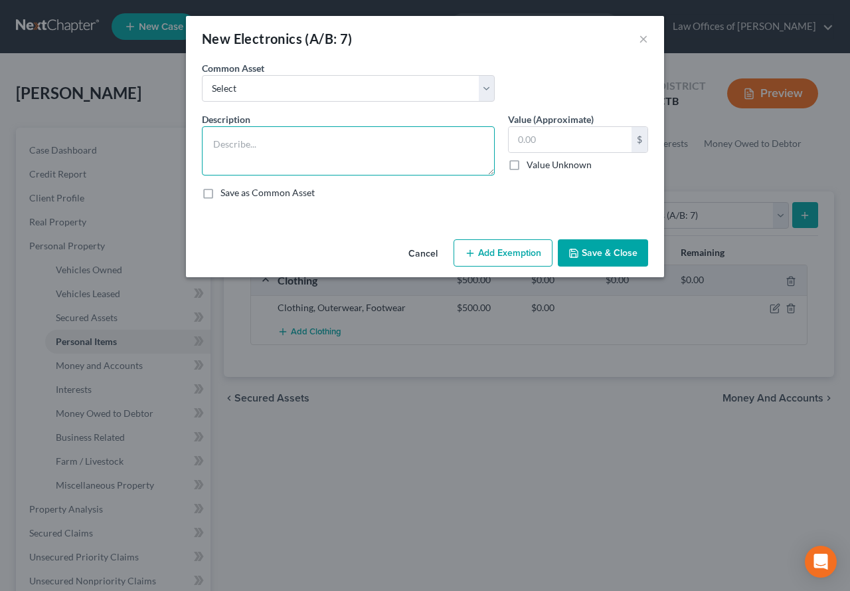
click at [225, 144] on textarea at bounding box center [348, 150] width 293 height 49
type textarea "TV, Laptop, Printer"
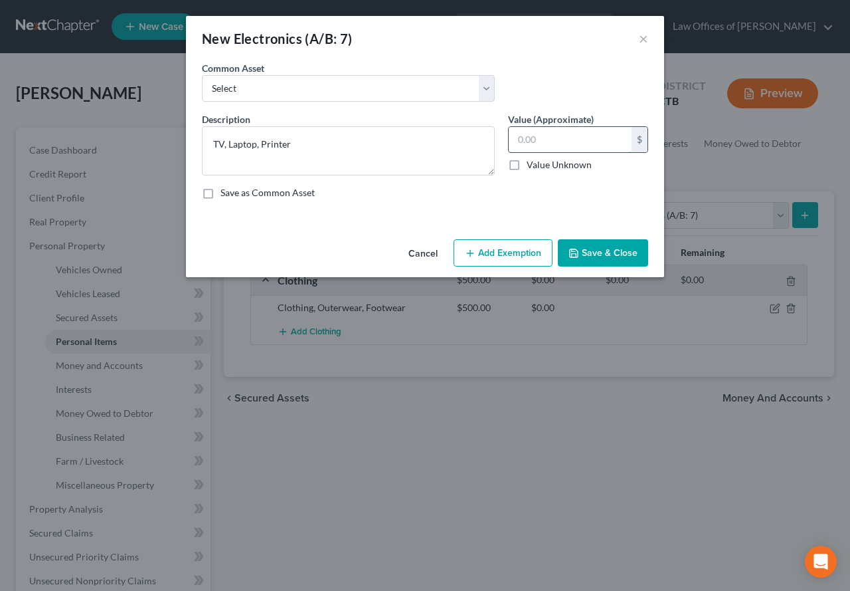
click at [552, 138] on input "text" at bounding box center [570, 139] width 123 height 25
drag, startPoint x: 527, startPoint y: 140, endPoint x: 508, endPoint y: 140, distance: 19.3
click at [508, 140] on div "Value (Approximate) 150.00 $ Value Unknown Balance Undetermined 150.00 $ Value …" at bounding box center [578, 143] width 153 height 63
type input "200.00"
click at [610, 258] on button "Save & Close" at bounding box center [603, 253] width 90 height 28
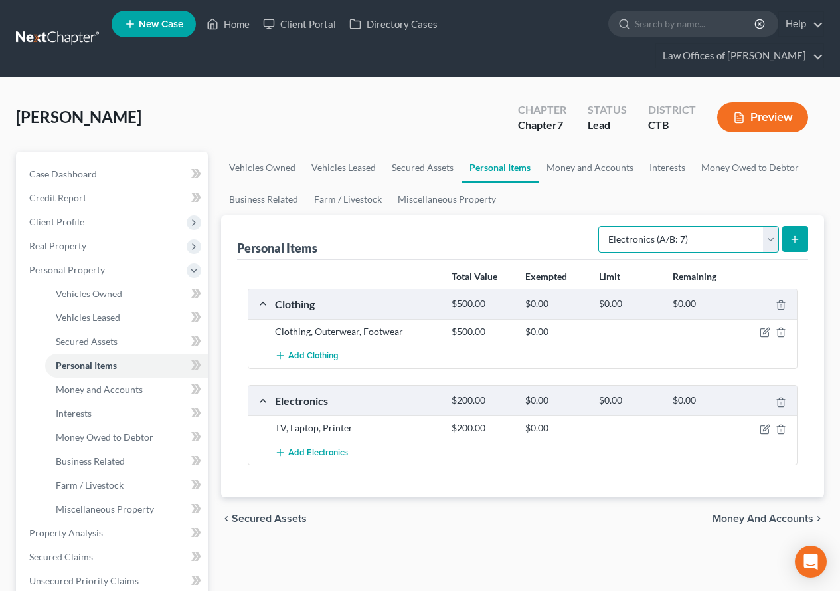
click at [771, 247] on select "Select Item Type Clothing (A/B: 11) Collectibles Of Value (A/B: 8) Electronics …" at bounding box center [689, 239] width 181 height 27
select select "household_goods"
click at [601, 226] on select "Select Item Type Clothing (A/B: 11) Collectibles Of Value (A/B: 8) Electronics …" at bounding box center [689, 239] width 181 height 27
click at [793, 242] on icon "submit" at bounding box center [795, 239] width 11 height 11
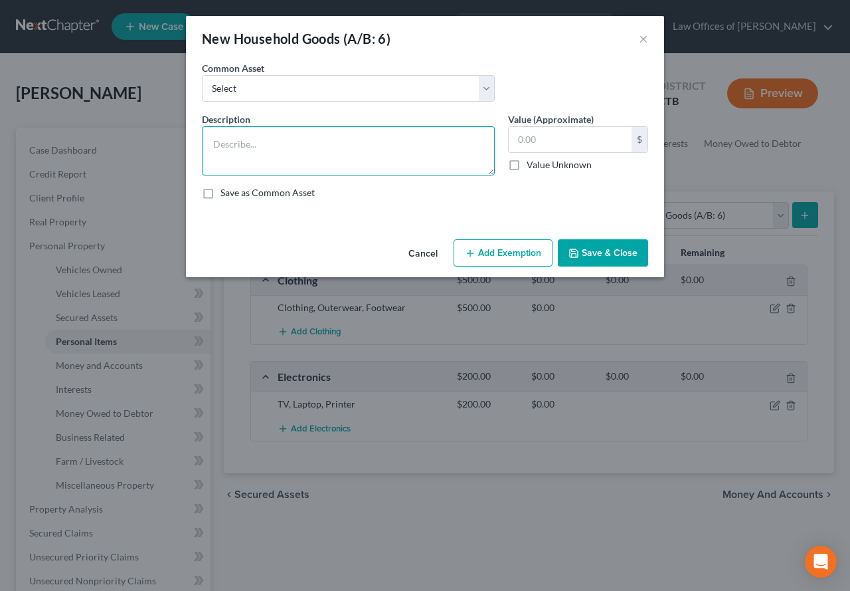
click at [277, 144] on textarea at bounding box center [348, 150] width 293 height 49
type textarea "Furniture & Household Goods"
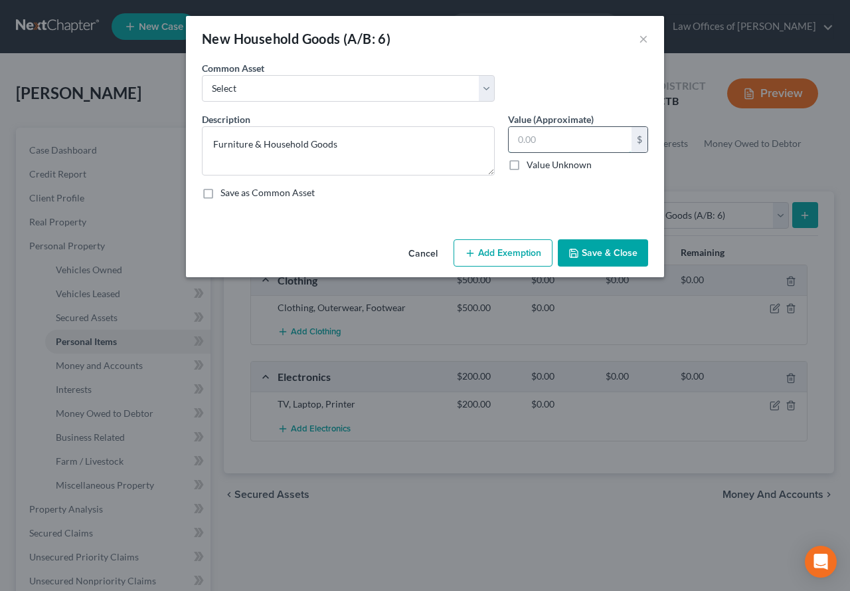
click at [528, 144] on input "text" at bounding box center [570, 139] width 123 height 25
type input "1,600.00"
click at [601, 250] on button "Save & Close" at bounding box center [603, 253] width 90 height 28
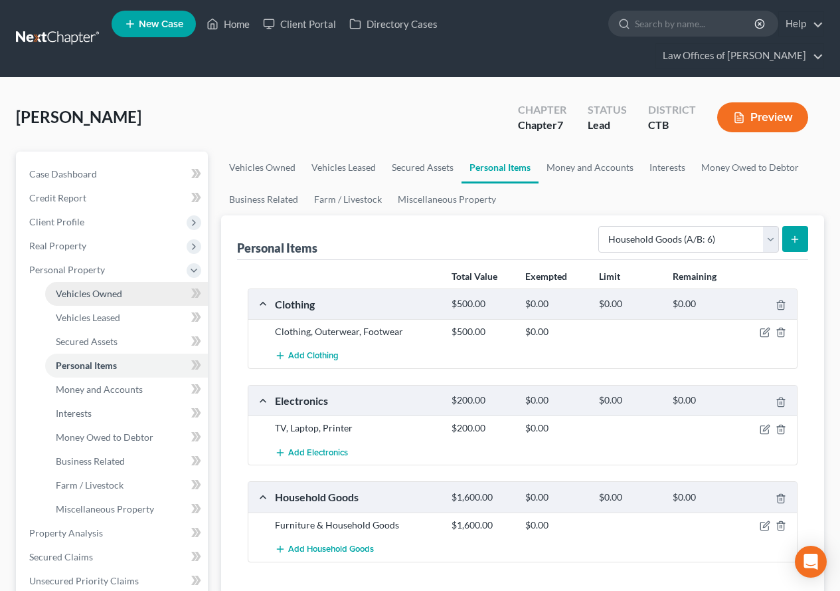
click at [70, 294] on span "Vehicles Owned" at bounding box center [89, 293] width 66 height 11
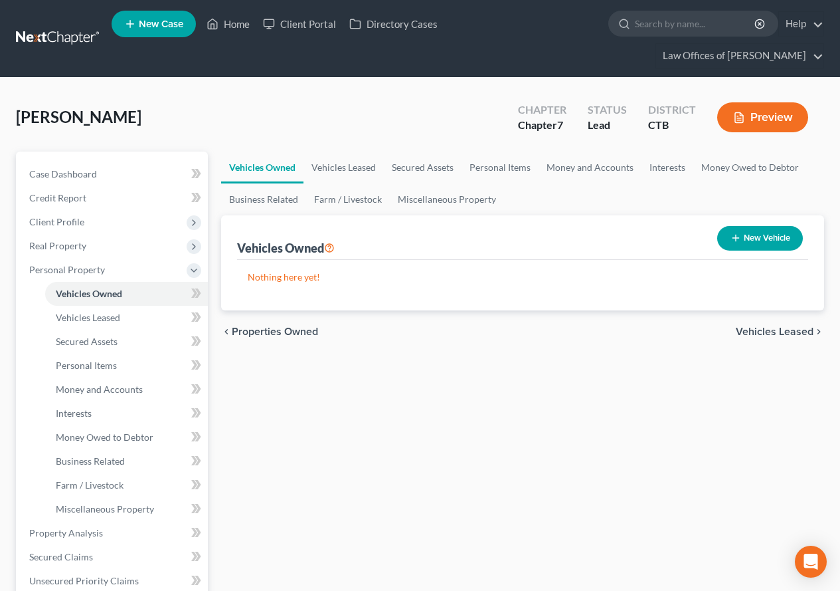
click at [747, 244] on button "New Vehicle" at bounding box center [761, 238] width 86 height 25
select select "0"
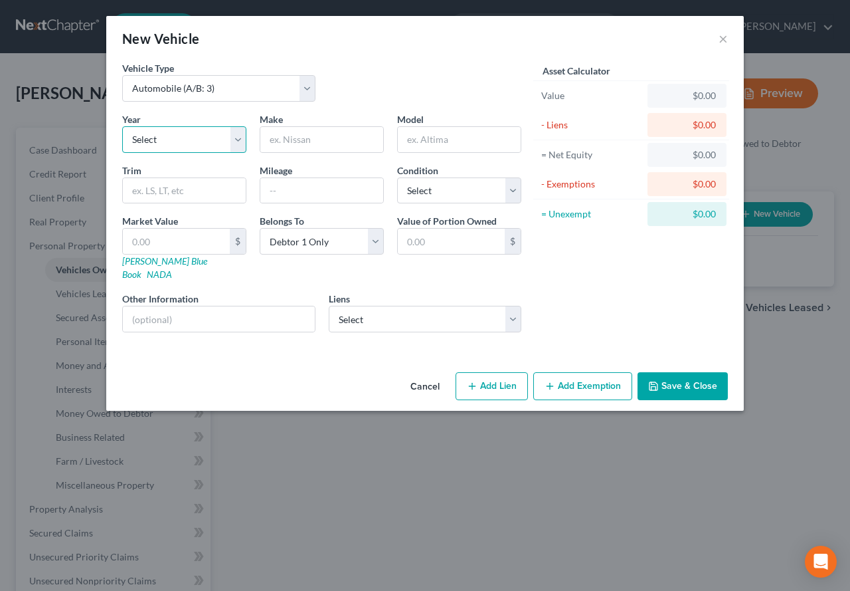
click at [235, 139] on select "Select 2026 2025 2024 2023 2022 2021 2020 2019 2018 2017 2016 2015 2014 2013 20…" at bounding box center [184, 139] width 124 height 27
select select "8"
click at [122, 126] on select "Select 2026 2025 2024 2023 2022 2021 2020 2019 2018 2017 2016 2015 2014 2013 20…" at bounding box center [184, 139] width 124 height 27
click at [319, 133] on input "text" at bounding box center [321, 139] width 123 height 25
type input "Subaru"
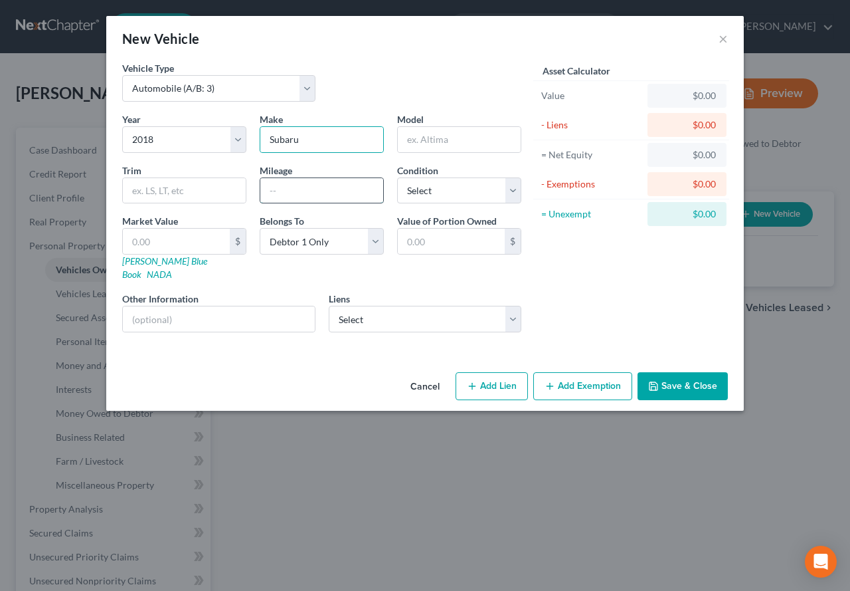
click at [276, 197] on input "text" at bounding box center [321, 190] width 123 height 25
type input "47000"
click at [407, 132] on input "text" at bounding box center [459, 139] width 123 height 25
type input "Outback"
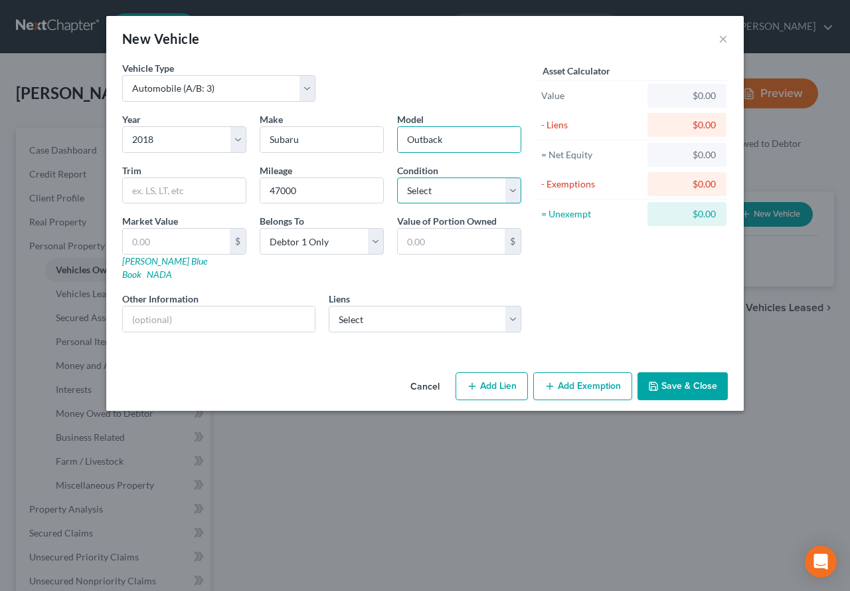
click at [515, 190] on select "Select Excellent Very Good Good Fair Poor" at bounding box center [459, 190] width 124 height 27
select select "2"
click at [397, 177] on select "Select Excellent Very Good Good Fair Poor" at bounding box center [459, 190] width 124 height 27
click at [138, 264] on link "Kelly Blue Book" at bounding box center [164, 267] width 85 height 25
drag, startPoint x: 445, startPoint y: 140, endPoint x: 401, endPoint y: 138, distance: 43.9
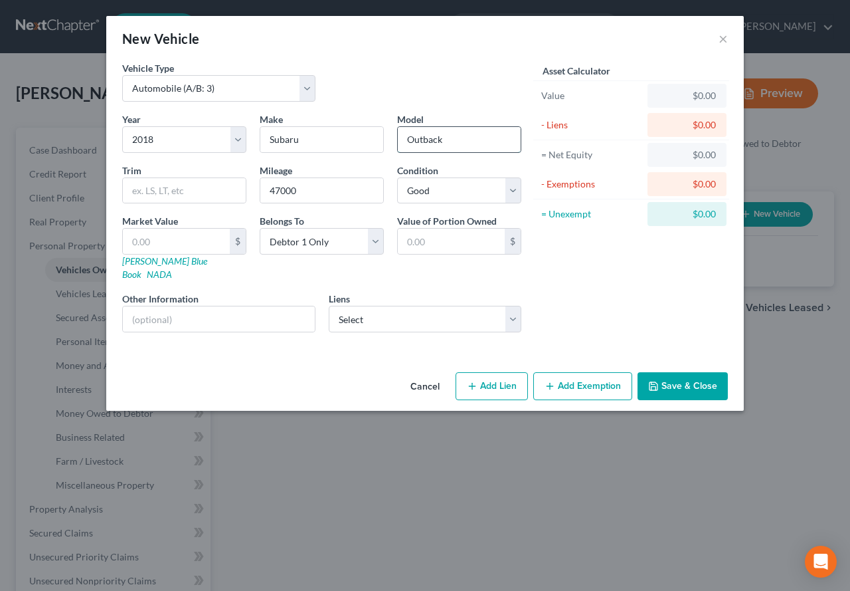
click at [401, 138] on input "Outback" at bounding box center [459, 139] width 123 height 25
type input "Impreza"
click at [403, 70] on div "Vehicle Type Select Automobile (A/B: 3) Truck (A/B: 3) Trailer (A/B: 4) Watercr…" at bounding box center [322, 86] width 413 height 51
click at [137, 250] on input "text" at bounding box center [176, 241] width 107 height 25
type input "1"
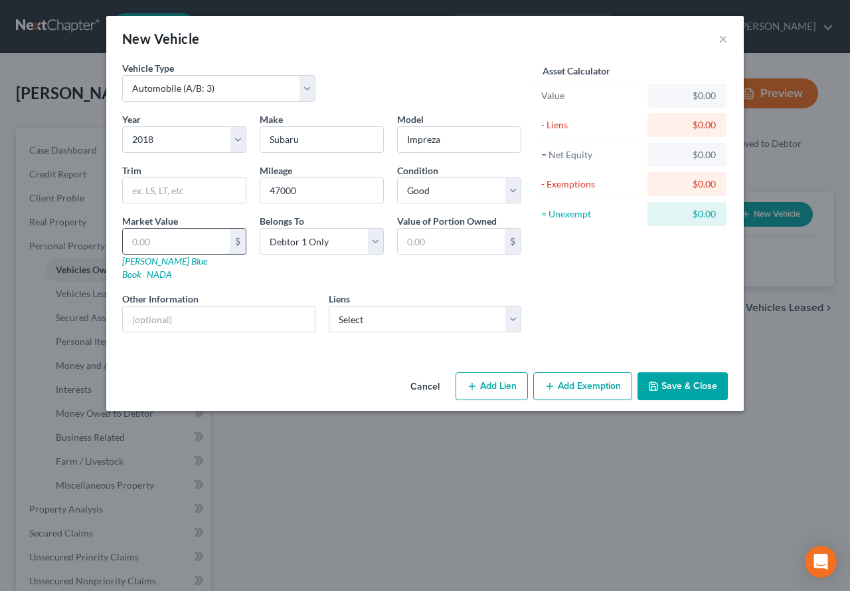
type input "1.00"
type input "16"
type input "16.00"
type input "164"
type input "164.00"
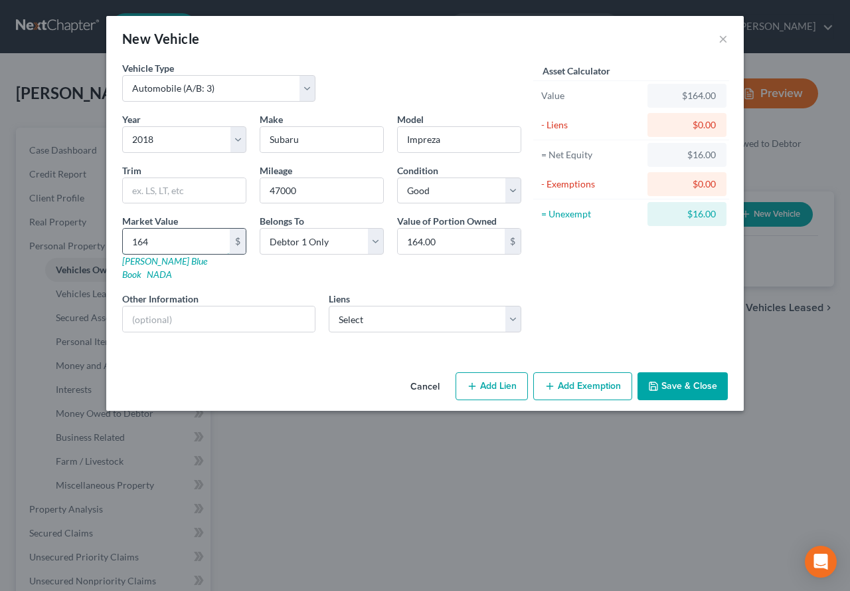
type input "1647"
type input "1,647.00"
type input "1,6476"
type input "16,476.00"
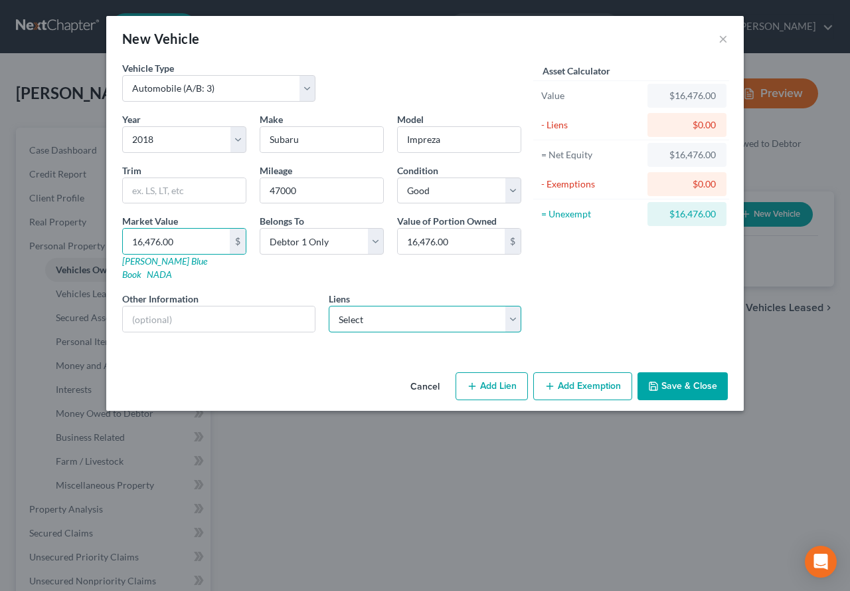
click at [513, 308] on select "Select Jpmcb Auto - $27,190.00" at bounding box center [425, 319] width 193 height 27
select select "19"
select select "0"
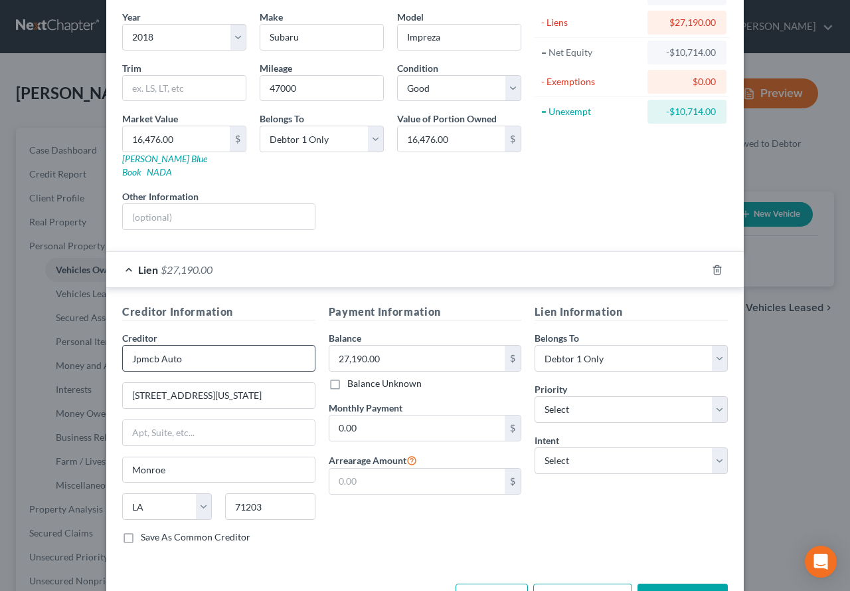
scroll to position [133, 0]
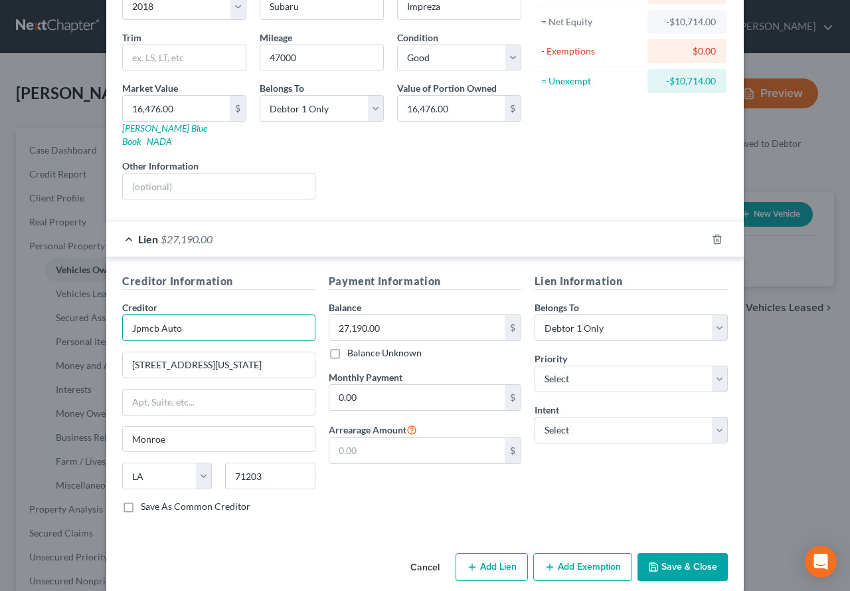
drag, startPoint x: 195, startPoint y: 313, endPoint x: 122, endPoint y: 312, distance: 72.4
click at [122, 314] on input "Jpmcb Auto" at bounding box center [218, 327] width 193 height 27
type input "JP Morgan Chase Bank Auto"
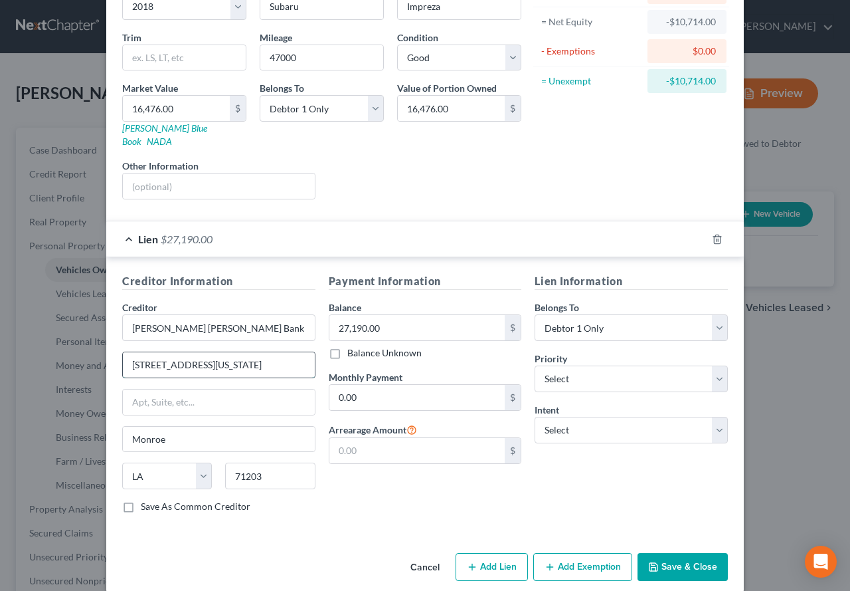
drag, startPoint x: 207, startPoint y: 355, endPoint x: 122, endPoint y: 353, distance: 85.1
click at [123, 353] on input "700 Kansas Lane" at bounding box center [219, 364] width 192 height 25
click at [150, 393] on input "text" at bounding box center [219, 401] width 192 height 25
paste input "700 Kansas Lane"
type input "700 Kansas Lane"
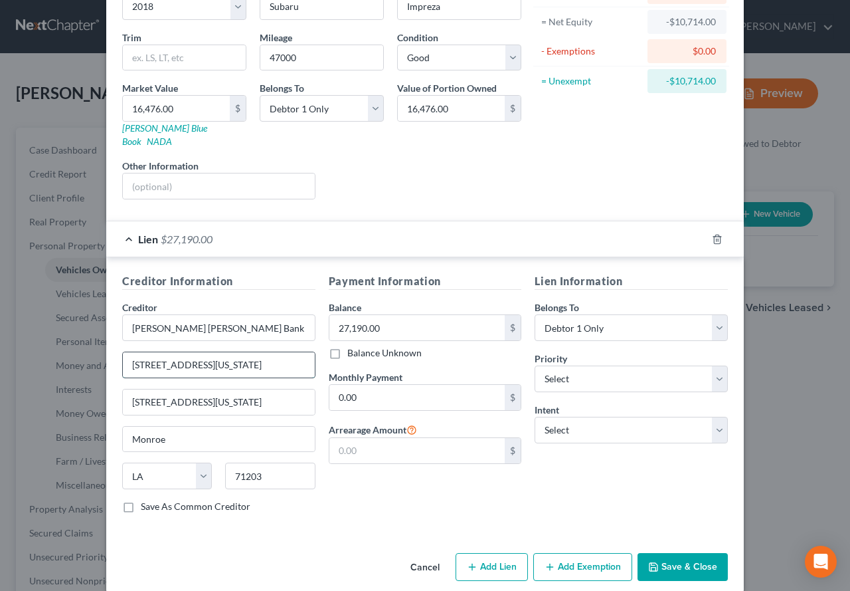
drag, startPoint x: 209, startPoint y: 353, endPoint x: 120, endPoint y: 349, distance: 89.1
click at [123, 352] on input "700 Kansas Lane" at bounding box center [219, 364] width 192 height 25
type input "Attn: President/CEO/General Counsel"
click at [473, 273] on h5 "Payment Information" at bounding box center [425, 281] width 193 height 17
click at [712, 423] on select "Select Surrender Redeem Reaffirm Avoid Other" at bounding box center [631, 430] width 193 height 27
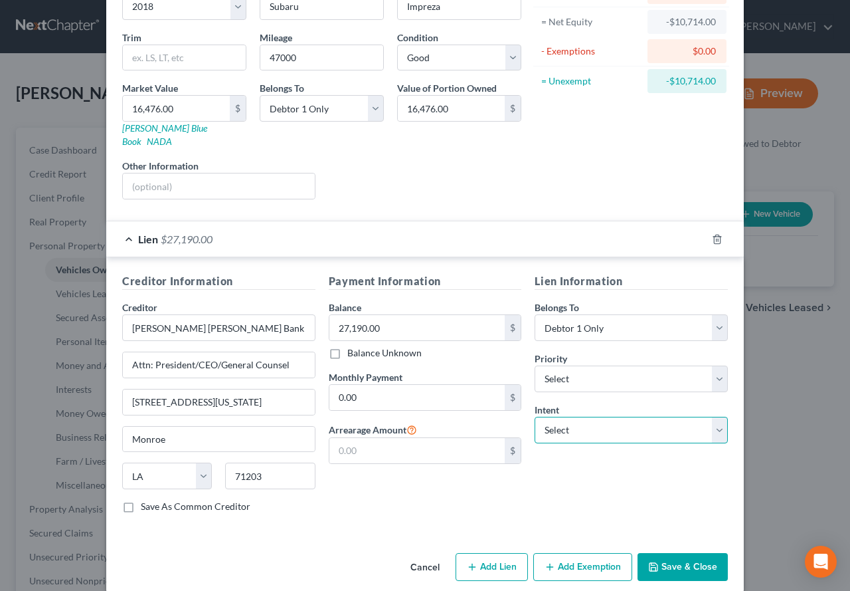
select select "4"
click at [535, 417] on select "Select Surrender Redeem Reaffirm Avoid Other" at bounding box center [631, 430] width 193 height 27
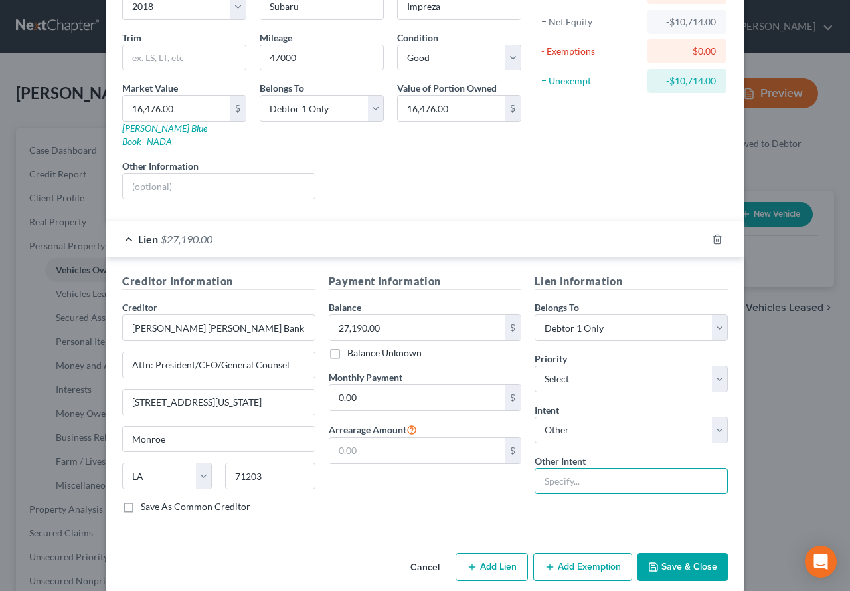
click at [546, 468] on input "text" at bounding box center [631, 481] width 193 height 27
type input "Ride-Through"
click at [397, 391] on input "0.00" at bounding box center [418, 397] width 176 height 25
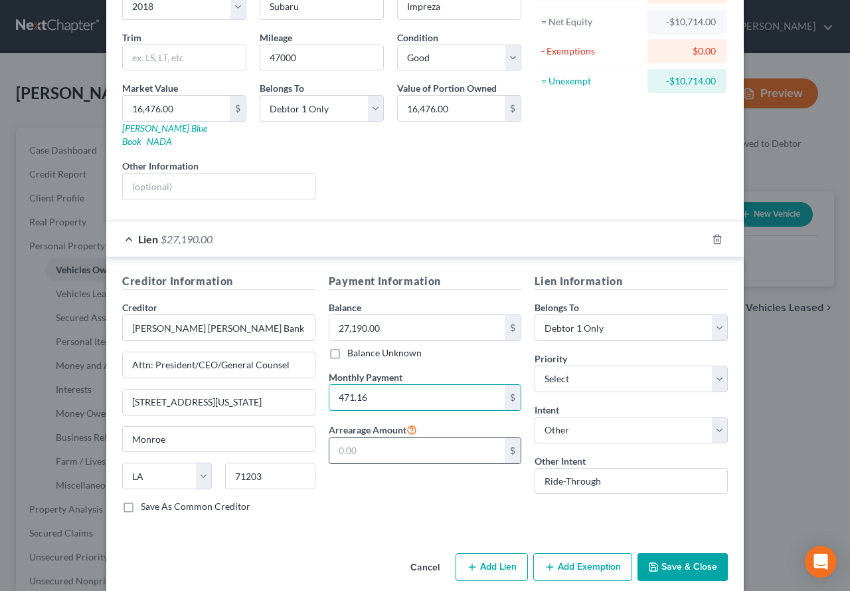
type input "471.16"
click at [387, 438] on input "text" at bounding box center [418, 450] width 176 height 25
type input "0.00"
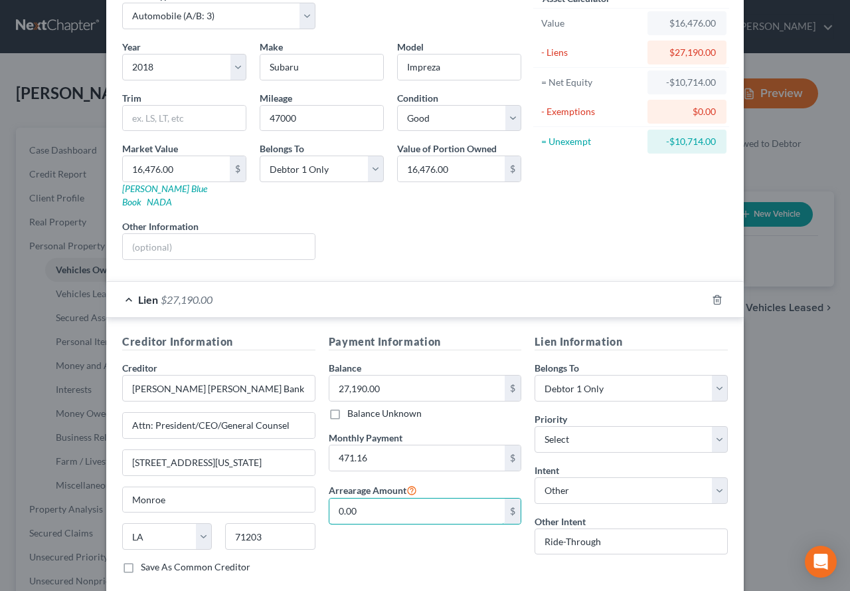
scroll to position [0, 0]
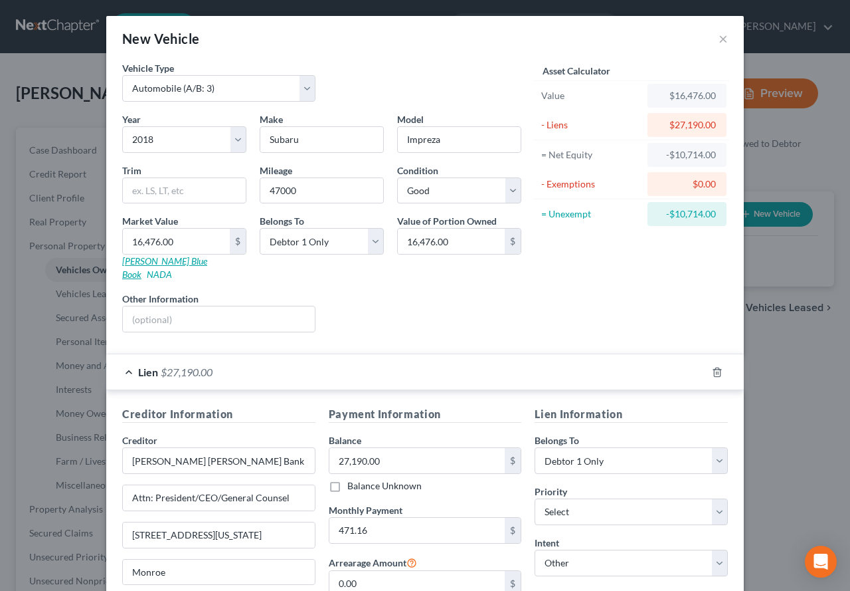
click at [134, 261] on link "Kelly Blue Book" at bounding box center [164, 267] width 85 height 25
